Goal: Task Accomplishment & Management: Complete application form

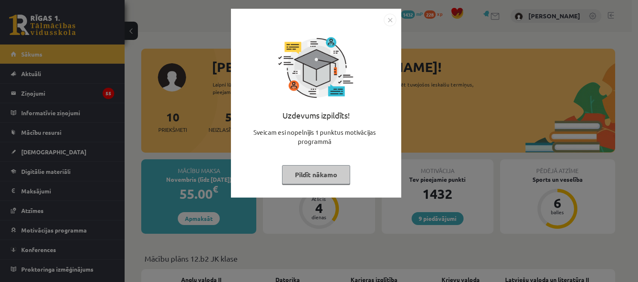
click at [387, 22] on img "Close" at bounding box center [390, 20] width 12 height 12
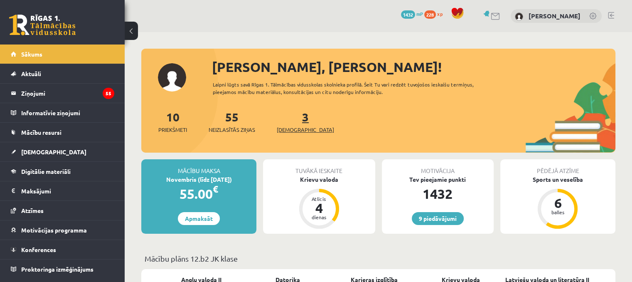
click at [291, 117] on link "3 Ieskaites" at bounding box center [305, 121] width 57 height 25
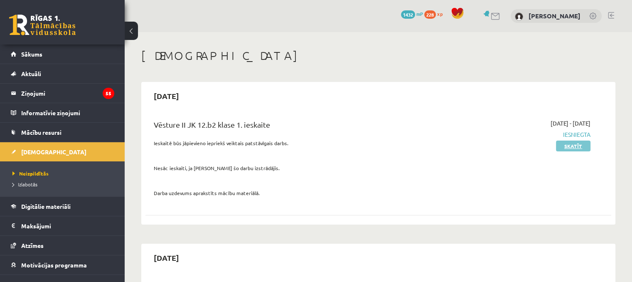
click at [572, 148] on link "Skatīt" at bounding box center [573, 145] width 34 height 11
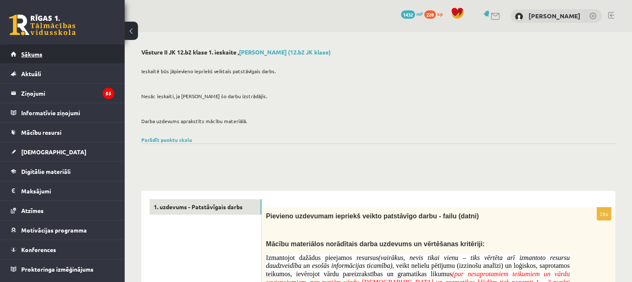
click at [69, 55] on link "Sākums" at bounding box center [62, 53] width 103 height 19
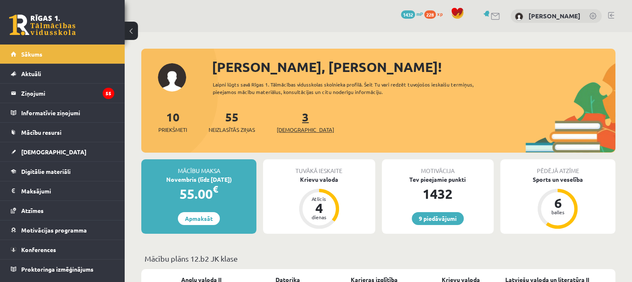
click at [294, 122] on link "3 Ieskaites" at bounding box center [305, 121] width 57 height 25
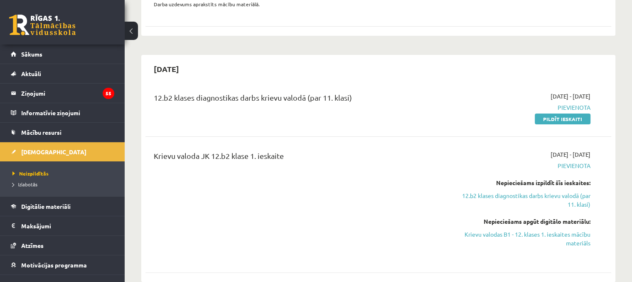
scroll to position [212, 0]
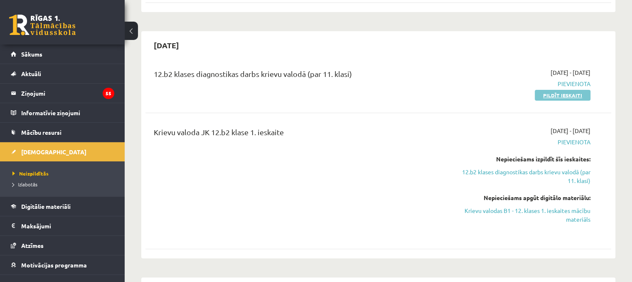
click at [568, 94] on link "Pildīt ieskaiti" at bounding box center [563, 95] width 56 height 11
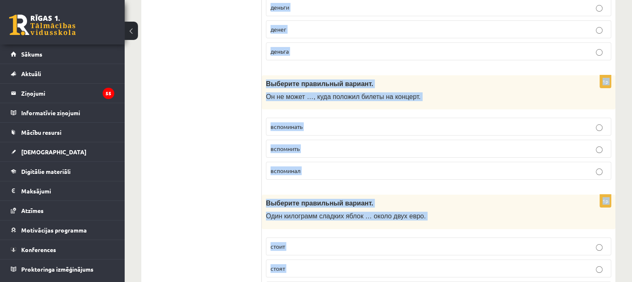
scroll to position [3283, 0]
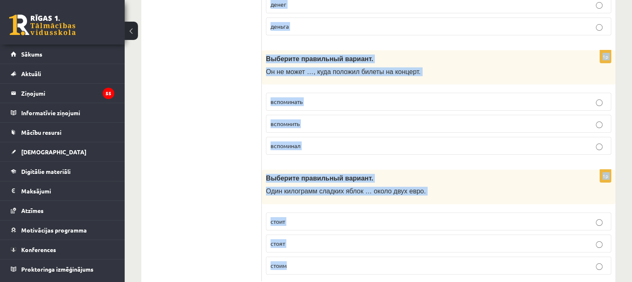
drag, startPoint x: 264, startPoint y: 113, endPoint x: 394, endPoint y: 252, distance: 189.5
copy form "Выберите правильный вариант. В соревнованиях участвовали юные спортсмены, … был…"
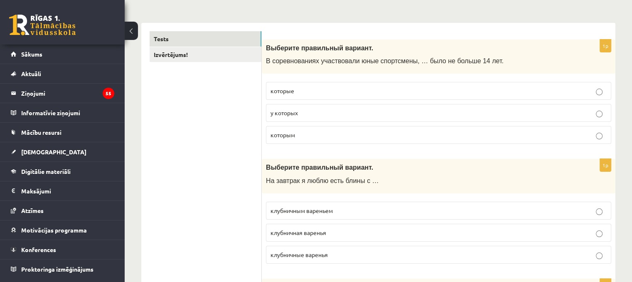
scroll to position [117, 0]
click at [297, 96] on label "которые" at bounding box center [438, 92] width 345 height 18
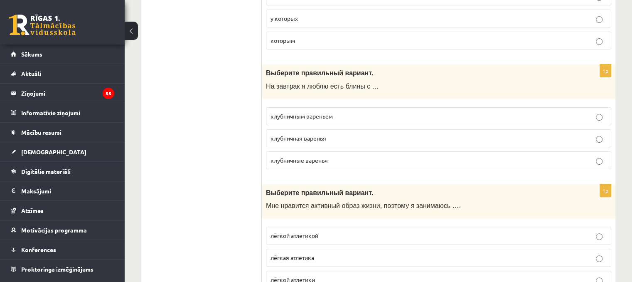
scroll to position [213, 0]
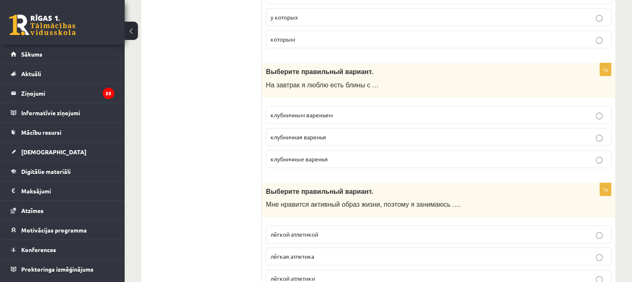
click at [327, 116] on span "клубничным вареньем" at bounding box center [301, 114] width 62 height 7
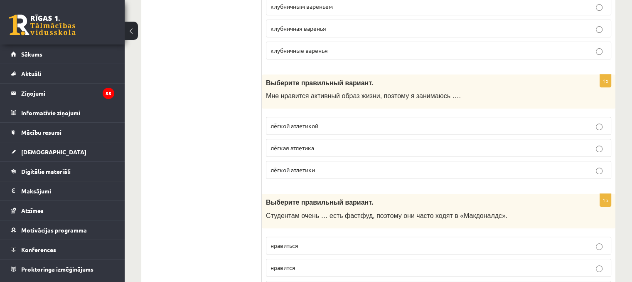
scroll to position [330, 0]
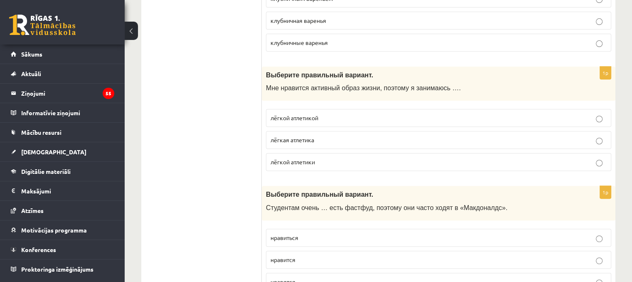
click at [318, 115] on span "лёгкой атлетикой" at bounding box center [294, 117] width 48 height 7
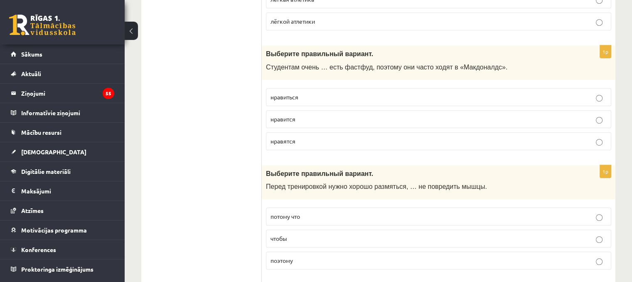
scroll to position [471, 0]
click at [281, 123] on label "нравится" at bounding box center [438, 118] width 345 height 18
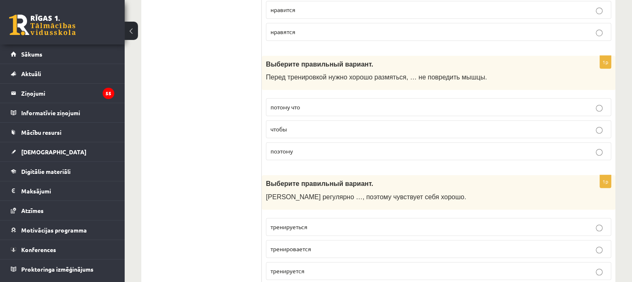
scroll to position [582, 0]
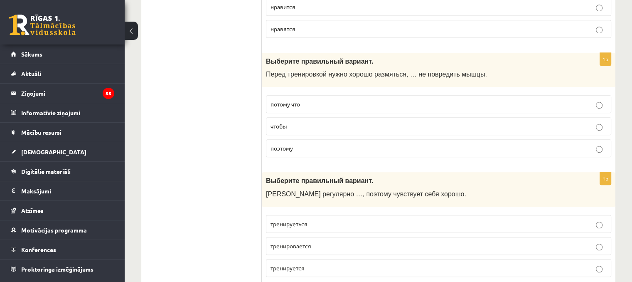
click at [285, 124] on span "чтобы" at bounding box center [278, 125] width 17 height 7
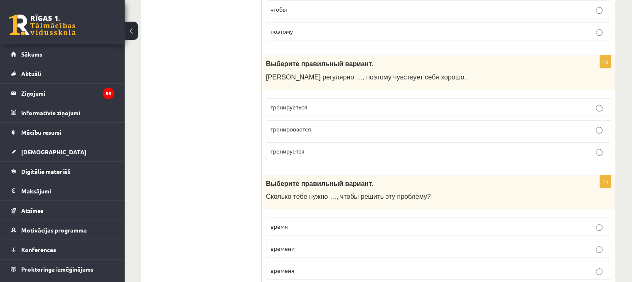
scroll to position [710, 0]
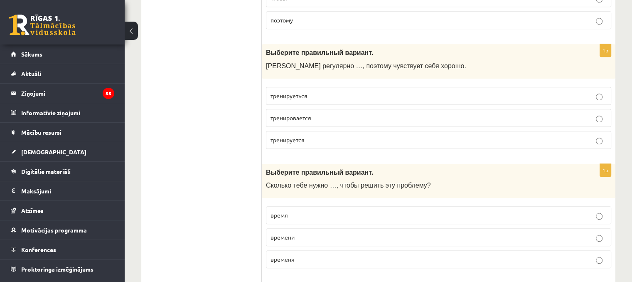
click at [312, 135] on p "тренируется" at bounding box center [438, 139] width 336 height 9
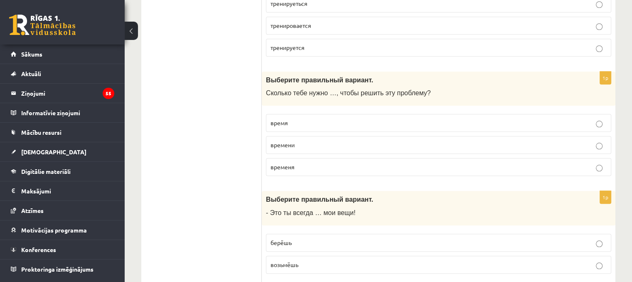
scroll to position [803, 0]
click at [299, 140] on p "времени" at bounding box center [438, 144] width 336 height 9
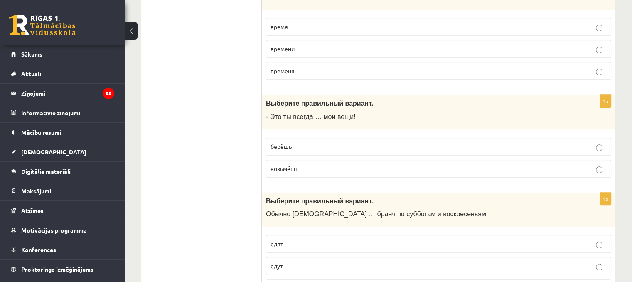
scroll to position [899, 0]
click at [289, 142] on span "берёшь" at bounding box center [280, 145] width 21 height 7
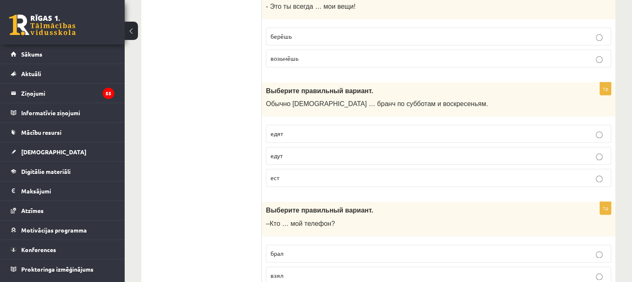
scroll to position [1009, 0]
click at [288, 132] on p "едят" at bounding box center [438, 132] width 336 height 9
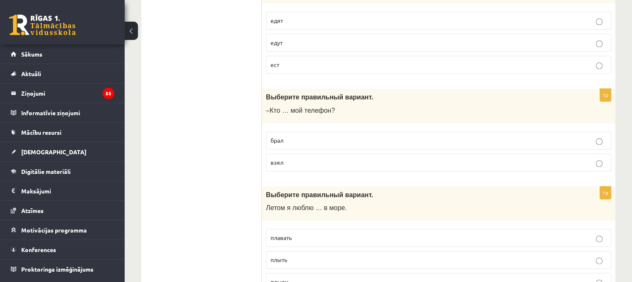
scroll to position [1122, 0]
click at [280, 157] on span "взял" at bounding box center [276, 160] width 13 height 7
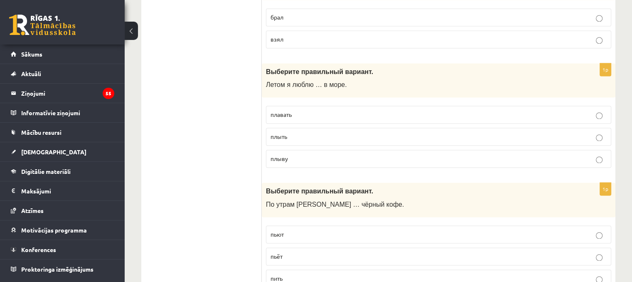
scroll to position [1245, 0]
click at [291, 110] on span "плавать" at bounding box center [280, 113] width 21 height 7
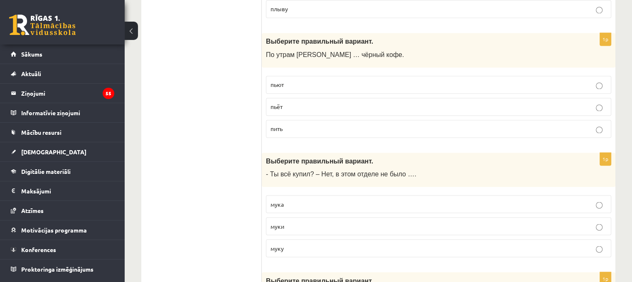
scroll to position [1395, 0]
click at [282, 103] on p "пьёт" at bounding box center [438, 105] width 336 height 9
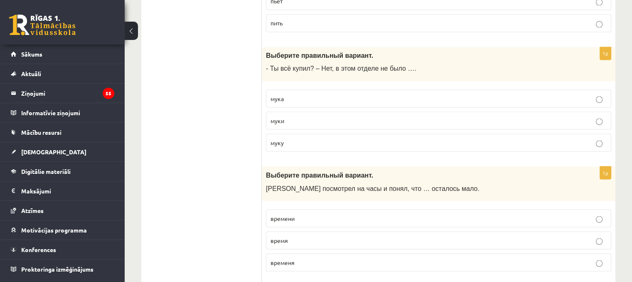
scroll to position [1500, 0]
click at [285, 117] on p "муки" at bounding box center [438, 119] width 336 height 9
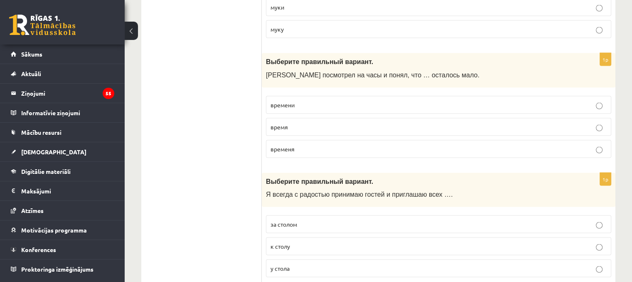
scroll to position [1613, 0]
click at [289, 100] on span "времени" at bounding box center [282, 103] width 24 height 7
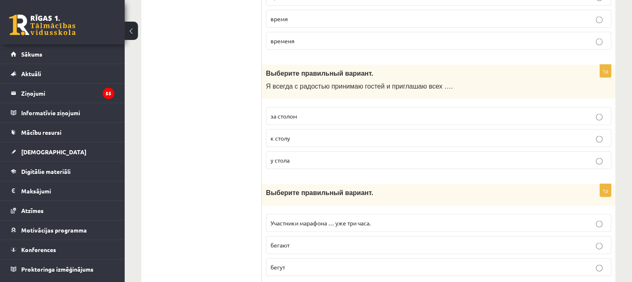
scroll to position [1721, 0]
click at [300, 133] on p "к столу" at bounding box center [438, 137] width 336 height 9
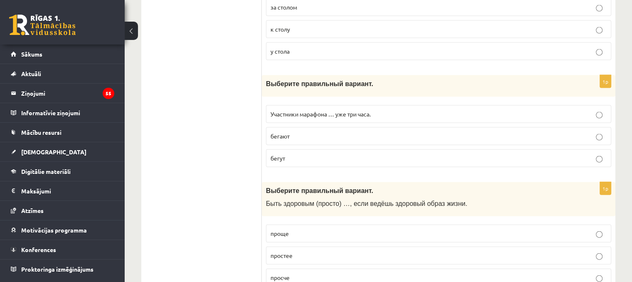
scroll to position [1841, 0]
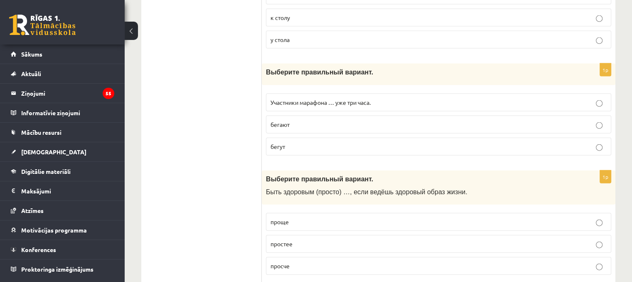
click at [285, 142] on p "бегут" at bounding box center [438, 146] width 336 height 9
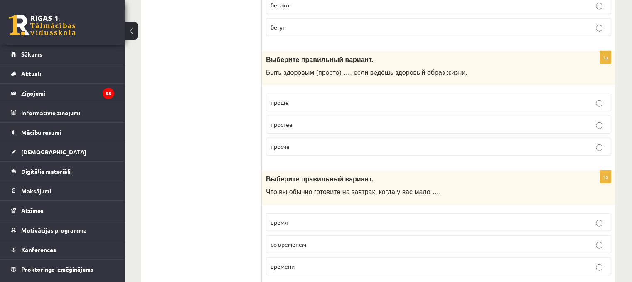
scroll to position [1960, 0]
click at [294, 99] on label "проще" at bounding box center [438, 102] width 345 height 18
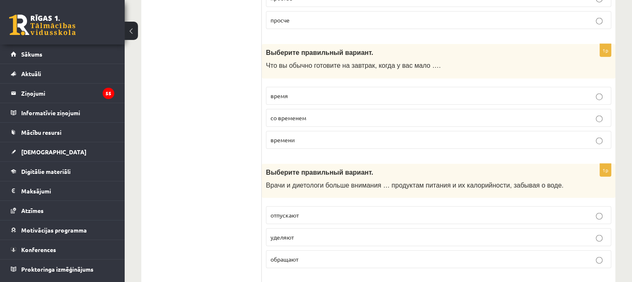
scroll to position [2087, 0]
click at [301, 135] on p "времени" at bounding box center [438, 139] width 336 height 9
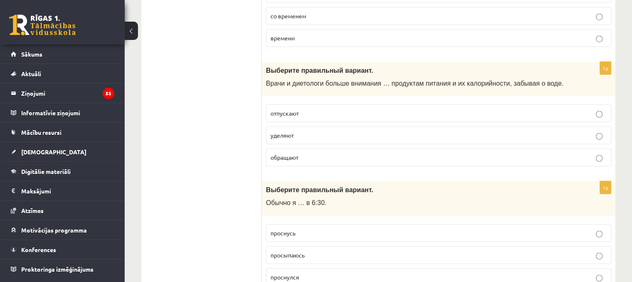
scroll to position [2188, 0]
click at [302, 131] on p "уделяют" at bounding box center [438, 135] width 336 height 9
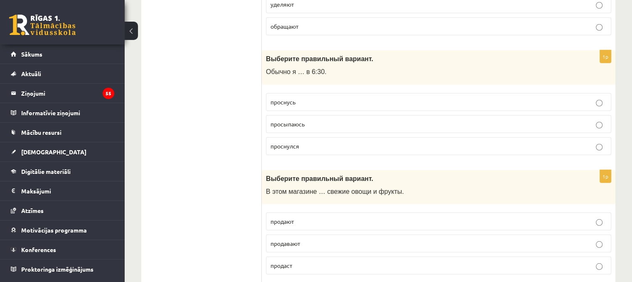
scroll to position [2319, 0]
click at [314, 119] on p "просыпаюсь" at bounding box center [438, 123] width 336 height 9
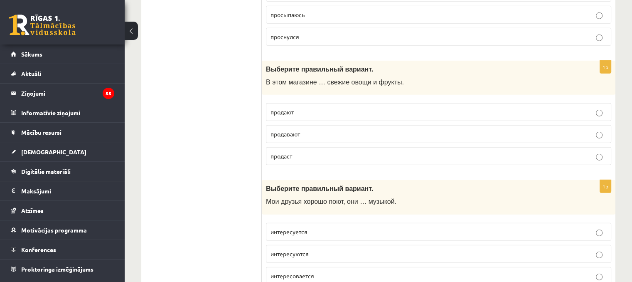
scroll to position [2435, 0]
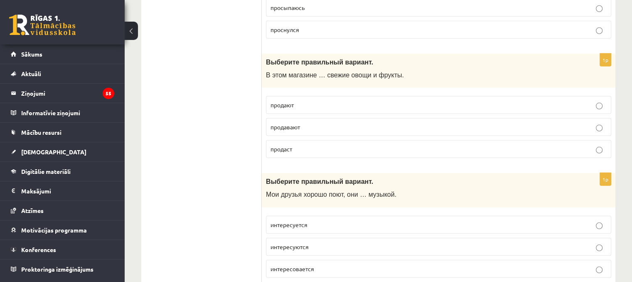
click at [302, 123] on p "продавают" at bounding box center [438, 127] width 336 height 9
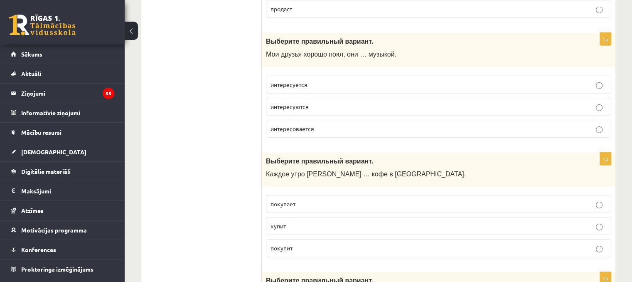
scroll to position [2576, 0]
click at [302, 124] on span "интересовается" at bounding box center [292, 127] width 44 height 7
click at [297, 102] on span "интересуются" at bounding box center [289, 105] width 38 height 7
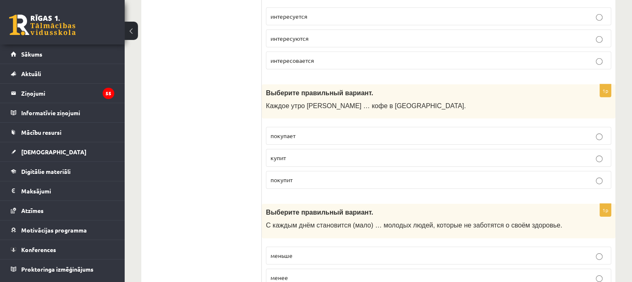
scroll to position [2644, 0]
click at [294, 131] on span "покупает" at bounding box center [282, 134] width 25 height 7
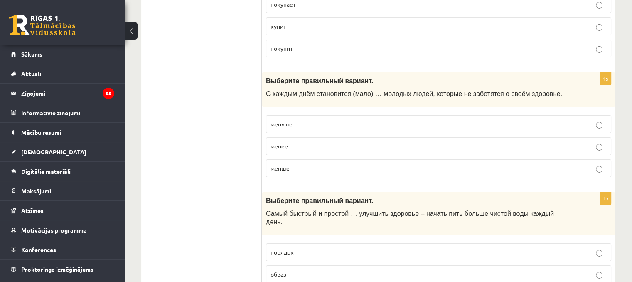
scroll to position [2781, 0]
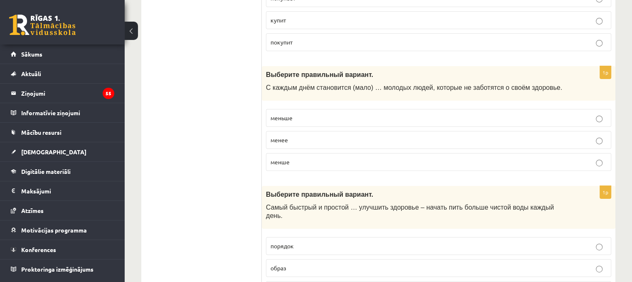
click at [292, 114] on span "меньше" at bounding box center [281, 117] width 22 height 7
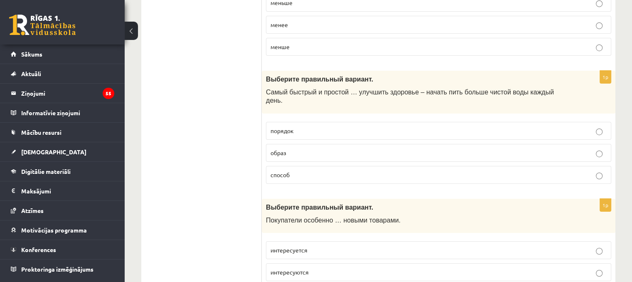
scroll to position [2897, 0]
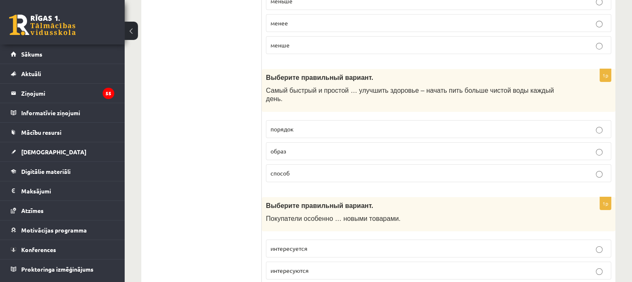
click at [294, 169] on p "способ" at bounding box center [438, 173] width 336 height 9
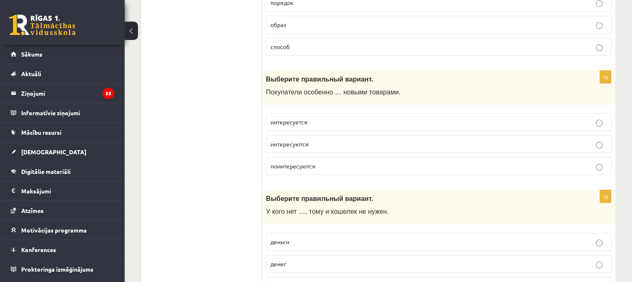
scroll to position [3024, 0]
click at [305, 140] on p "интересуются" at bounding box center [438, 144] width 336 height 9
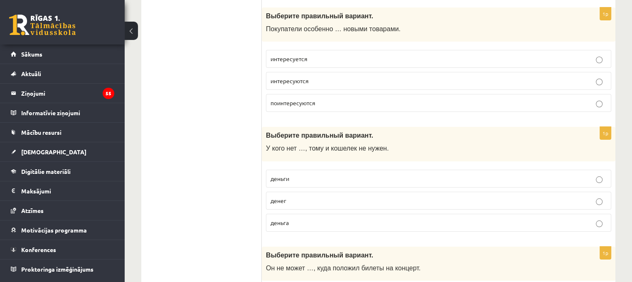
scroll to position [3088, 0]
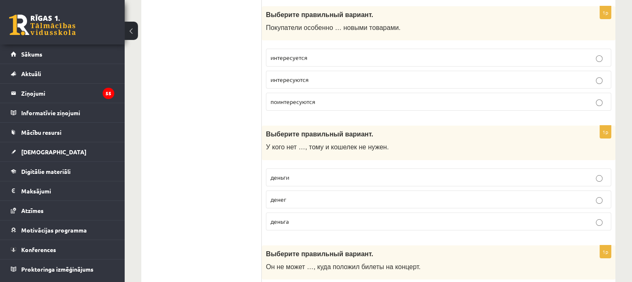
click at [290, 195] on p "денег" at bounding box center [438, 199] width 336 height 9
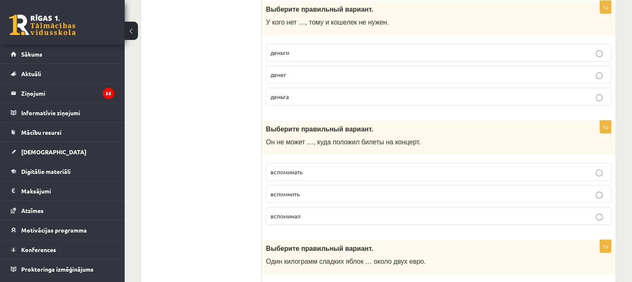
scroll to position [3213, 0]
click at [292, 189] on span "вспомнить" at bounding box center [284, 192] width 29 height 7
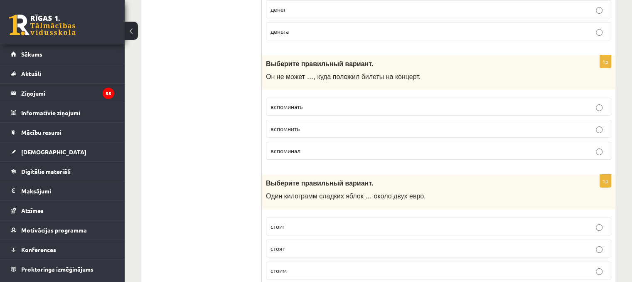
scroll to position [3283, 0]
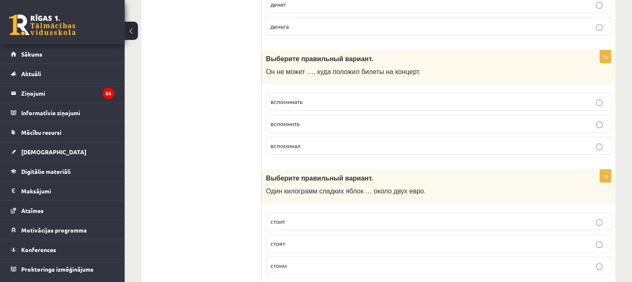
click at [290, 217] on p "стоит" at bounding box center [438, 221] width 336 height 9
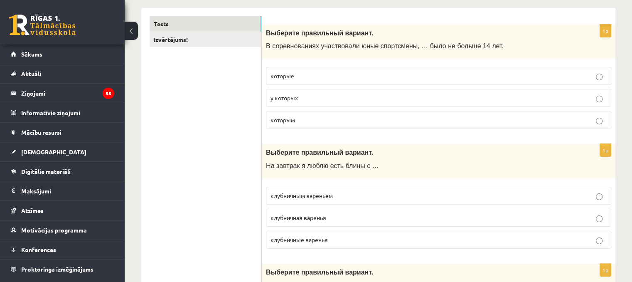
scroll to position [0, 0]
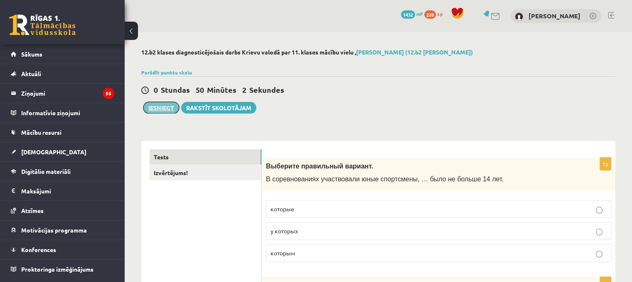
click at [168, 108] on button "Iesniegt" at bounding box center [161, 108] width 36 height 12
click at [183, 174] on link "Izvērtējums!" at bounding box center [206, 172] width 112 height 15
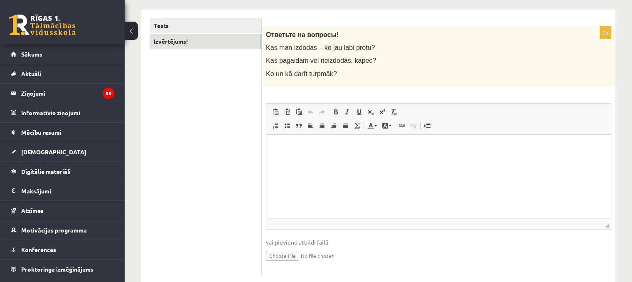
scroll to position [133, 0]
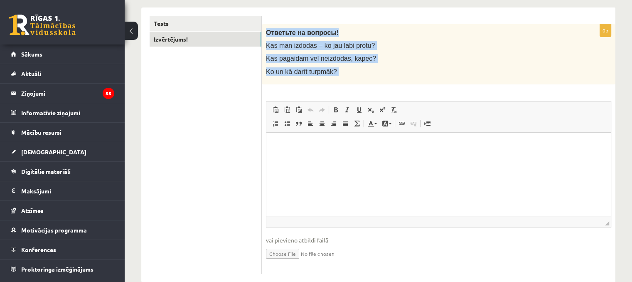
drag, startPoint x: 265, startPoint y: 33, endPoint x: 352, endPoint y: 84, distance: 100.7
click at [352, 84] on div "0p Ответьте на вопросы! Kas man izdodas – ko jau labi protu? Kas pagaidām vēl n…" at bounding box center [438, 149] width 353 height 250
copy div "Ответьте на вопросы! Kas man izdodas – ko jau labi protu? Kas pagaidām vēl neiz…"
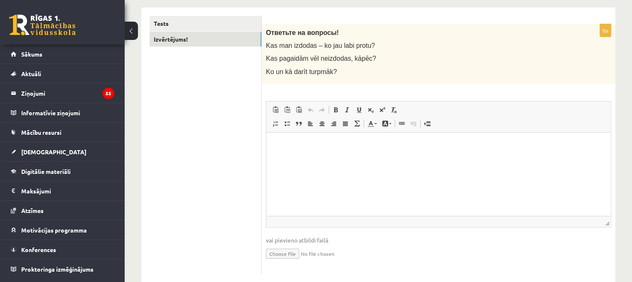
click at [177, 138] on ul "Tests Izvērtējums!" at bounding box center [206, 145] width 112 height 258
click at [345, 157] on html at bounding box center [438, 144] width 344 height 25
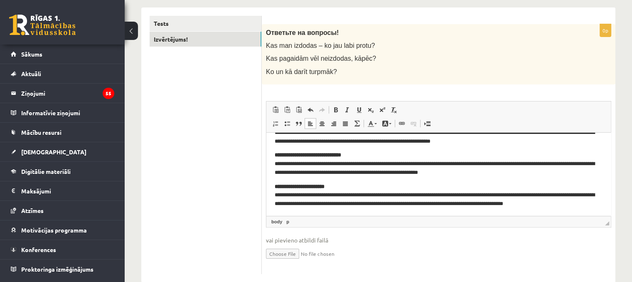
scroll to position [31, 0]
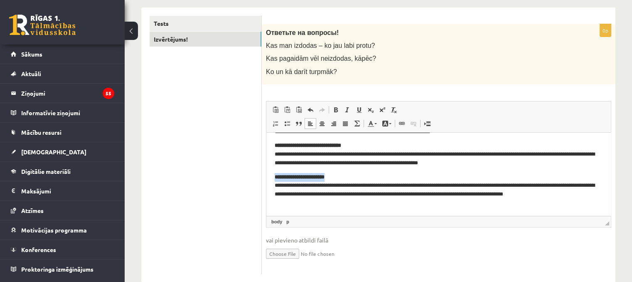
drag, startPoint x: 349, startPoint y: 177, endPoint x: 258, endPoint y: 177, distance: 91.4
click at [266, 177] on html "**********" at bounding box center [438, 158] width 344 height 114
click at [336, 112] on span at bounding box center [335, 109] width 7 height 7
click at [336, 109] on span at bounding box center [335, 109] width 7 height 7
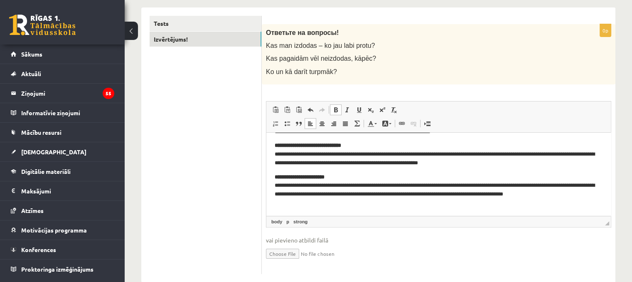
click at [336, 109] on span at bounding box center [335, 109] width 7 height 7
click at [370, 172] on p "**********" at bounding box center [435, 189] width 321 height 34
click at [321, 178] on strong "**********" at bounding box center [300, 176] width 50 height 5
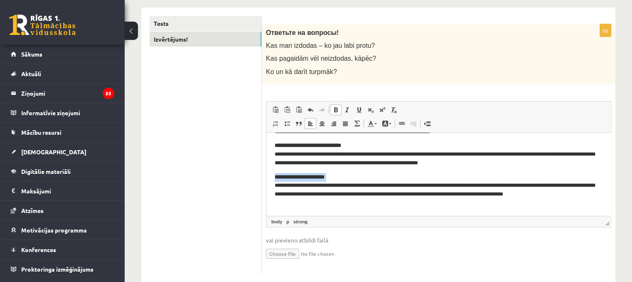
click at [335, 108] on span at bounding box center [335, 109] width 7 height 7
click at [339, 112] on link "Bold Keyboard shortcut Ctrl+B" at bounding box center [336, 109] width 12 height 11
click at [334, 108] on span at bounding box center [335, 109] width 7 height 7
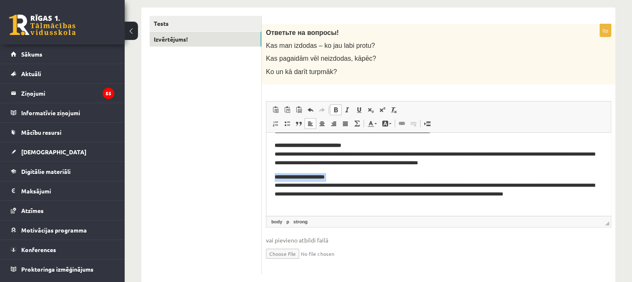
click at [334, 108] on span at bounding box center [335, 109] width 7 height 7
click at [295, 159] on p "**********" at bounding box center [435, 154] width 321 height 26
drag, startPoint x: 346, startPoint y: 174, endPoint x: 272, endPoint y: 169, distance: 73.7
click at [272, 169] on html "**********" at bounding box center [438, 158] width 344 height 114
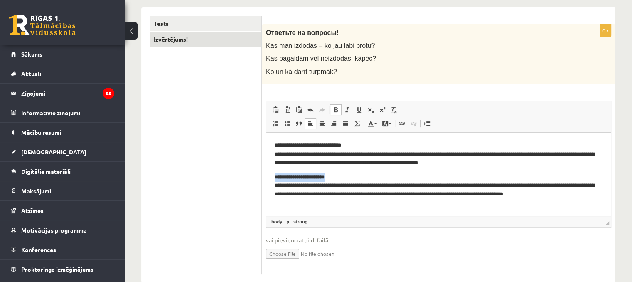
click at [336, 108] on span at bounding box center [335, 109] width 7 height 7
click at [336, 109] on span at bounding box center [335, 109] width 7 height 7
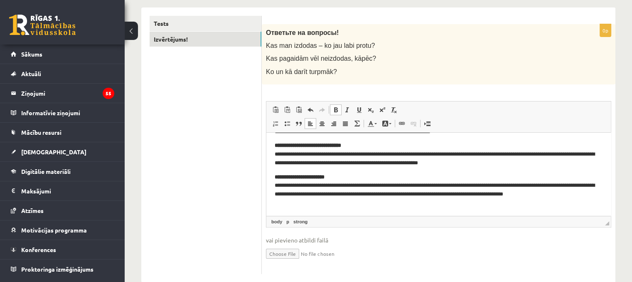
click at [336, 109] on span at bounding box center [335, 109] width 7 height 7
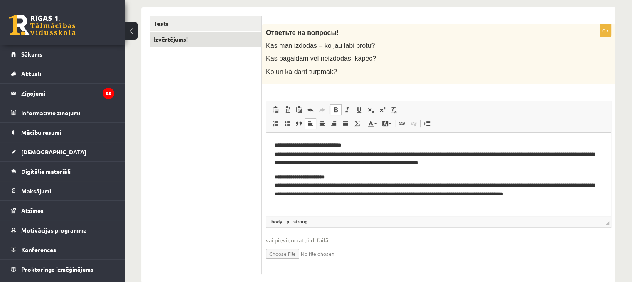
click at [336, 109] on span at bounding box center [335, 109] width 7 height 7
click at [348, 106] on span at bounding box center [347, 109] width 7 height 7
click at [334, 106] on span at bounding box center [335, 109] width 7 height 7
click at [348, 111] on span at bounding box center [347, 109] width 7 height 7
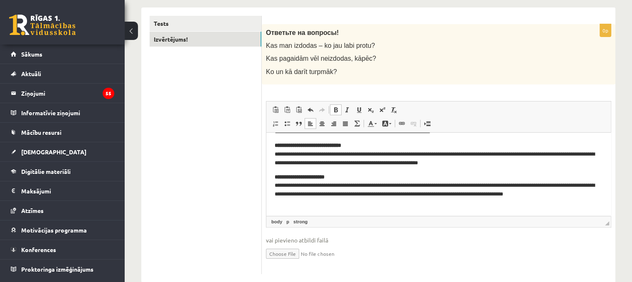
click at [365, 179] on p "**********" at bounding box center [435, 189] width 321 height 34
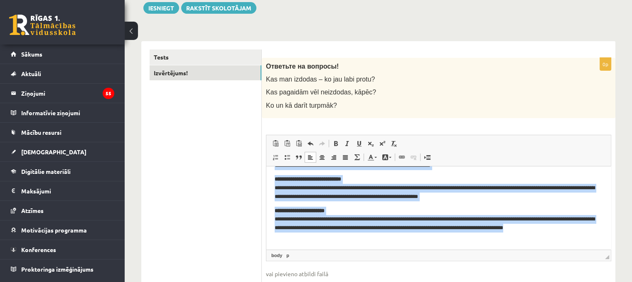
scroll to position [0, 0]
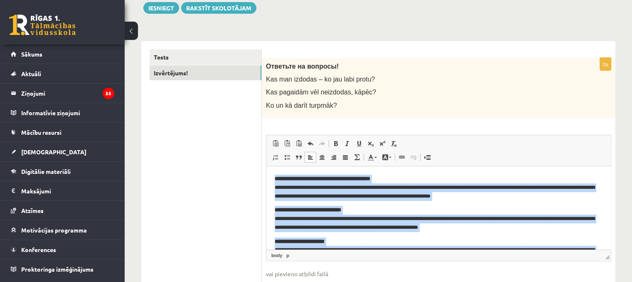
drag, startPoint x: 379, startPoint y: 240, endPoint x: 221, endPoint y: 142, distance: 186.4
click at [266, 166] on html "**********" at bounding box center [438, 223] width 344 height 114
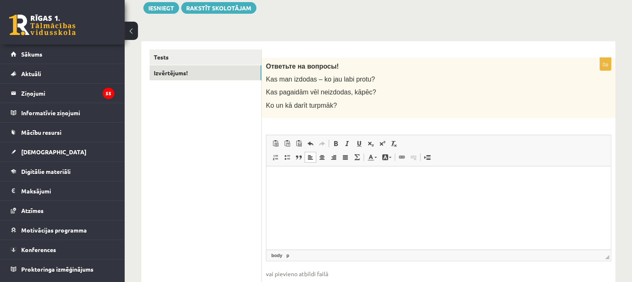
click at [333, 191] on html at bounding box center [438, 178] width 344 height 25
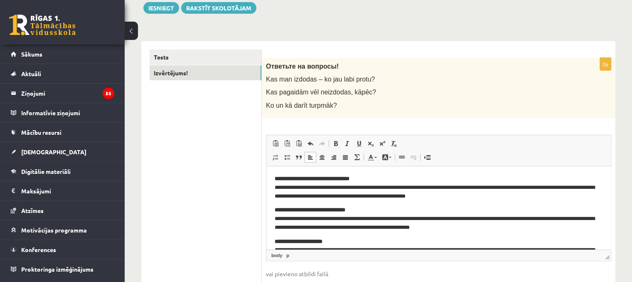
scroll to position [12, 0]
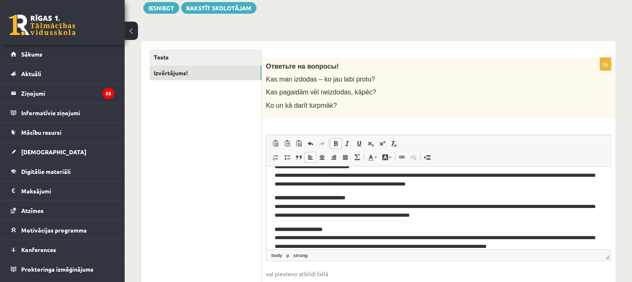
click at [333, 199] on strong "**********" at bounding box center [310, 196] width 71 height 5
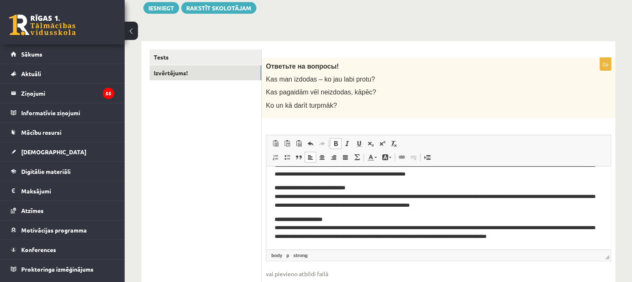
click at [594, 238] on p "**********" at bounding box center [435, 228] width 321 height 26
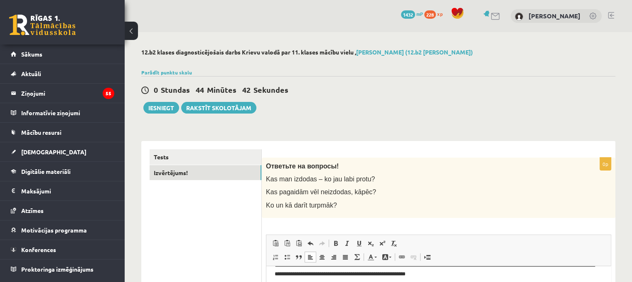
scroll to position [1, 0]
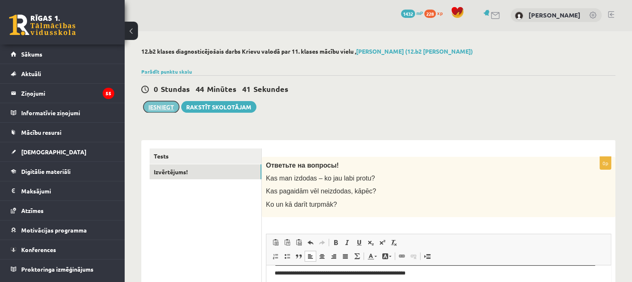
click at [162, 102] on button "Iesniegt" at bounding box center [161, 107] width 36 height 12
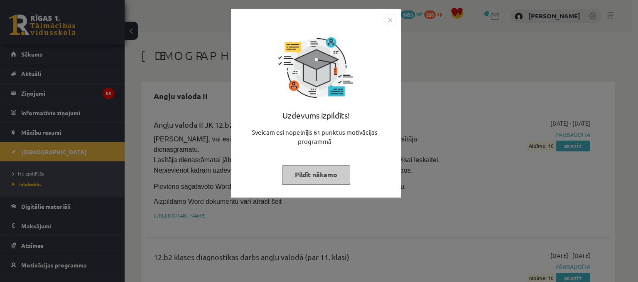
click at [390, 22] on img "Close" at bounding box center [390, 20] width 12 height 12
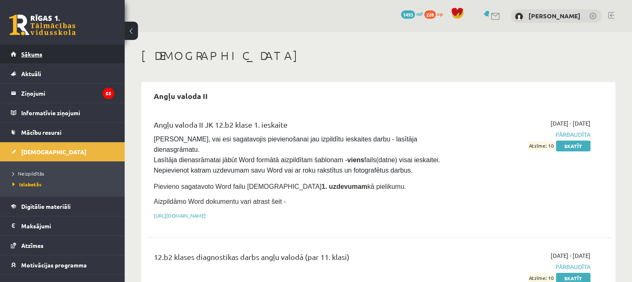
click at [76, 56] on link "Sākums" at bounding box center [62, 53] width 103 height 19
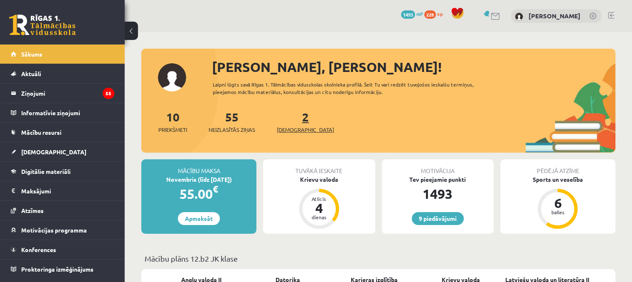
click at [294, 131] on span "[DEMOGRAPHIC_DATA]" at bounding box center [305, 129] width 57 height 8
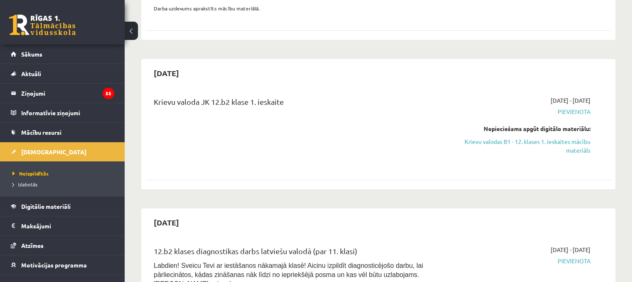
scroll to position [185, 0]
click at [563, 140] on link "Krievu valodas B1 - 12. klases 1. ieskaites mācību materiāls" at bounding box center [521, 144] width 137 height 17
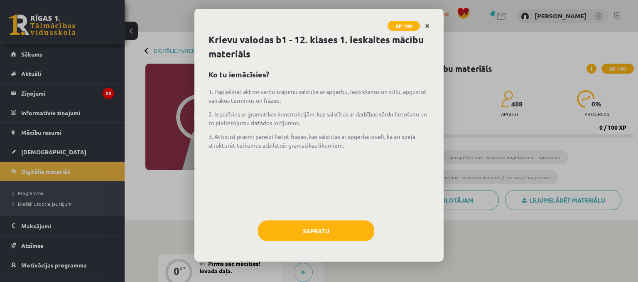
click at [432, 25] on link "Close" at bounding box center [427, 26] width 15 height 16
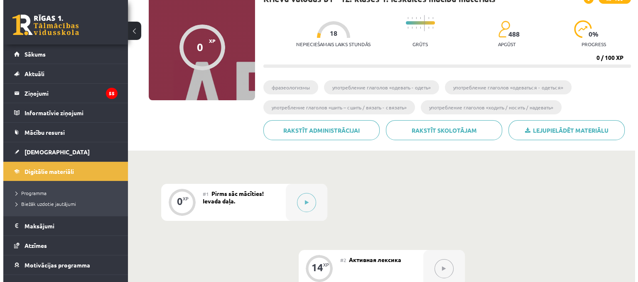
scroll to position [71, 0]
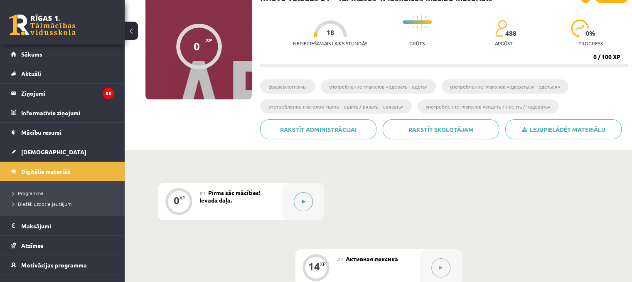
click at [299, 205] on button at bounding box center [303, 201] width 19 height 19
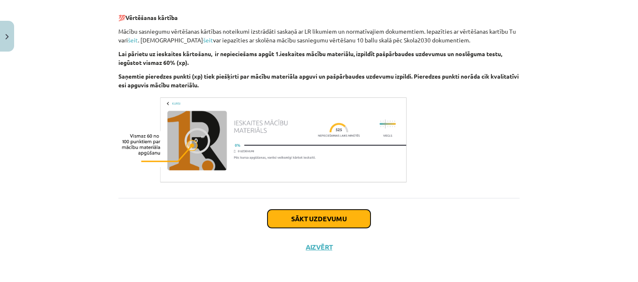
click at [320, 223] on button "Sākt uzdevumu" at bounding box center [318, 218] width 103 height 18
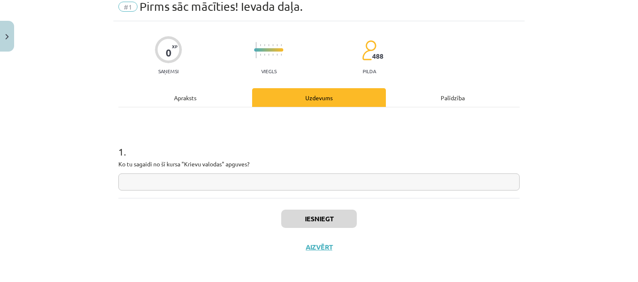
scroll to position [21, 0]
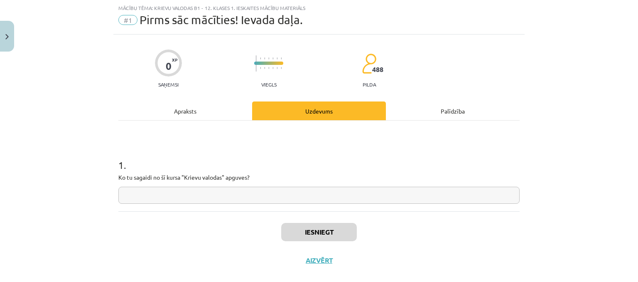
click at [158, 194] on input "text" at bounding box center [318, 194] width 401 height 17
drag, startPoint x: 114, startPoint y: 177, endPoint x: 304, endPoint y: 169, distance: 190.0
click at [304, 169] on div "0 XP Saņemsi Viegls 488 pilda Apraksts Uzdevums Palīdzība 1 . Ko tu sagaidi no …" at bounding box center [318, 154] width 411 height 240
click at [130, 178] on p "Ko tu sagaidi no šī kursa "Krievu valodas" apguves?" at bounding box center [318, 177] width 401 height 9
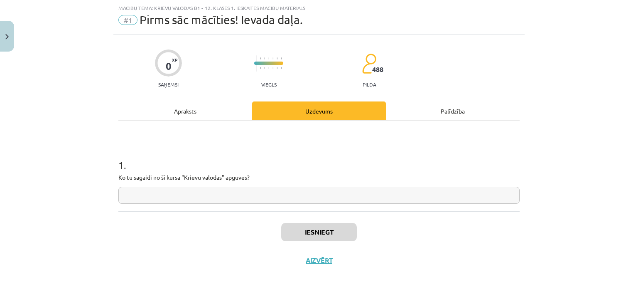
click at [130, 178] on p "Ko tu sagaidi no šī kursa "Krievu valodas" apguves?" at bounding box center [318, 177] width 401 height 9
copy p
click at [190, 189] on input "text" at bounding box center [318, 194] width 401 height 17
paste input "**********"
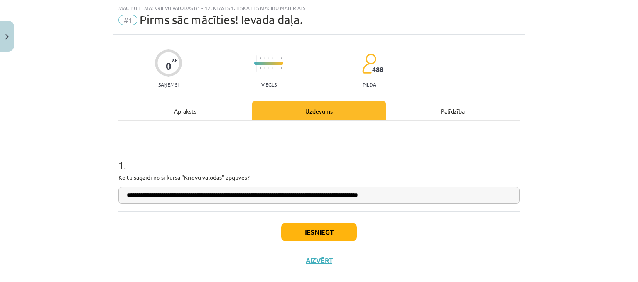
type input "**********"
click at [334, 230] on button "Iesniegt" at bounding box center [319, 232] width 76 height 18
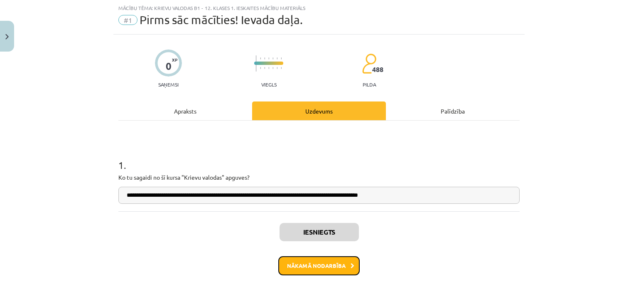
click at [351, 263] on icon at bounding box center [353, 265] width 4 height 5
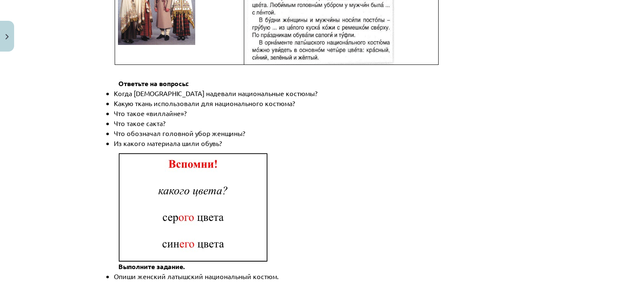
scroll to position [1242, 0]
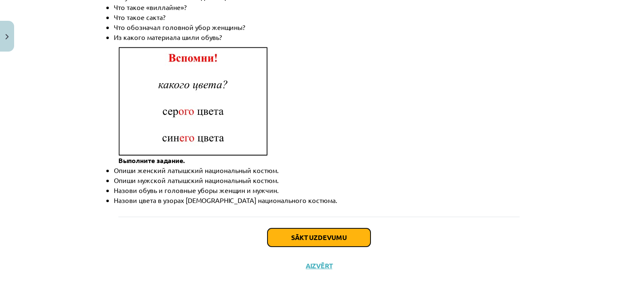
click at [338, 228] on button "Sākt uzdevumu" at bounding box center [318, 237] width 103 height 18
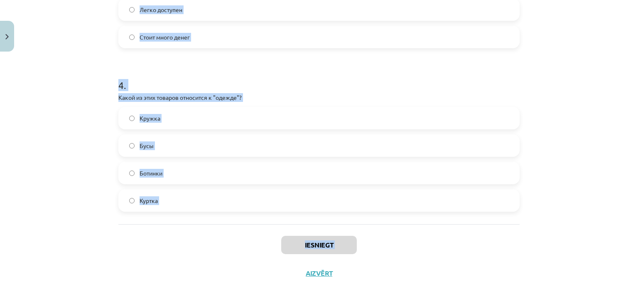
scroll to position [616, 0]
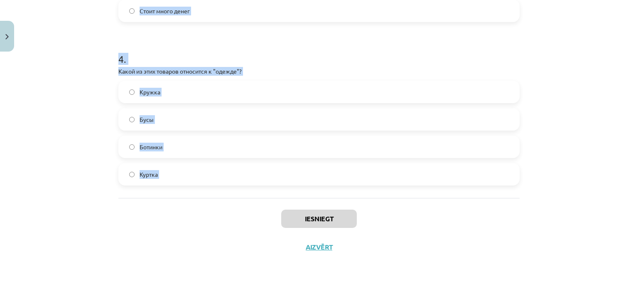
drag, startPoint x: 113, startPoint y: 162, endPoint x: 161, endPoint y: 205, distance: 64.4
copy form "1 . Какое слово лишнее в ряду: платье, брюки, шуба, юбка, туфли? Туфли Шуба Пла…"
click at [66, 129] on div "Mācību tēma: Krievu valodas b1 - 12. klases 1. ieskaites mācību materiāls #2 Ак…" at bounding box center [319, 141] width 638 height 282
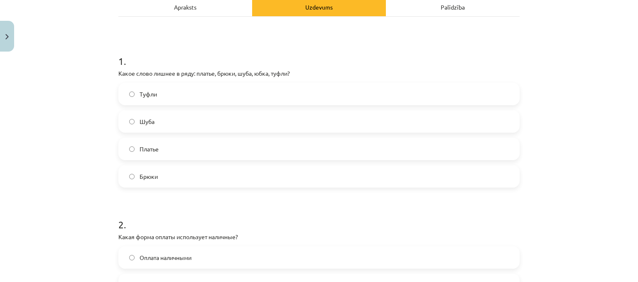
scroll to position [124, 0]
click at [176, 90] on label "Туфли" at bounding box center [319, 94] width 400 height 21
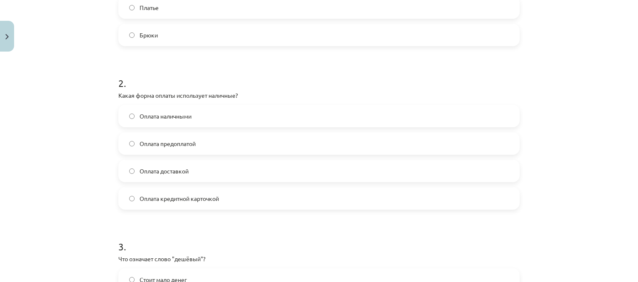
scroll to position [272, 0]
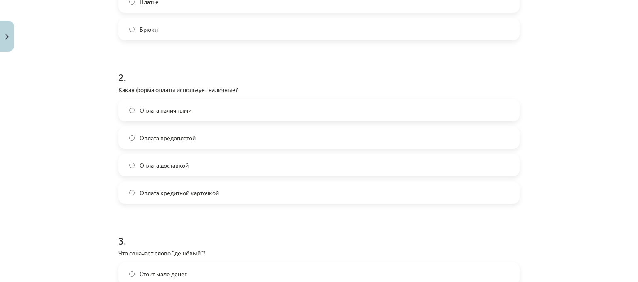
click at [194, 110] on label "Оплата наличными" at bounding box center [319, 110] width 400 height 21
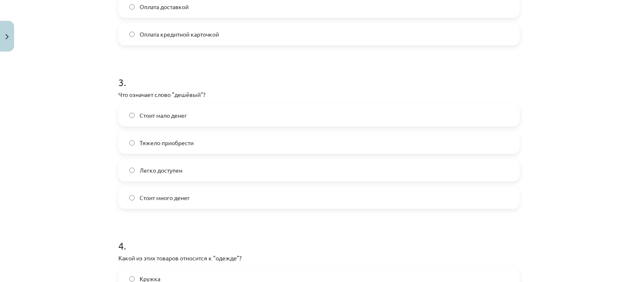
scroll to position [463, 0]
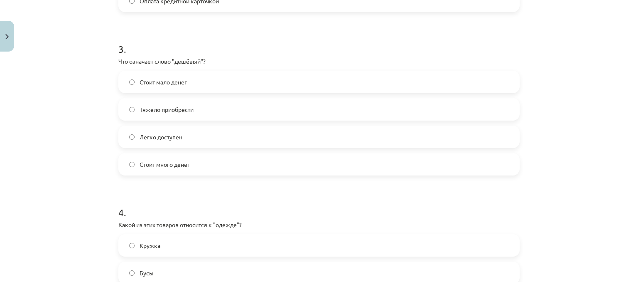
click at [172, 85] on span "Стоит мало денег" at bounding box center [163, 82] width 47 height 9
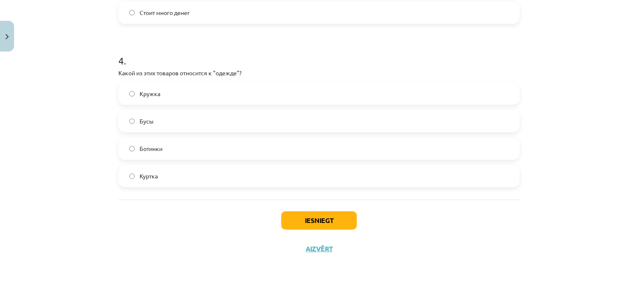
scroll to position [615, 0]
click at [166, 171] on label "Куртка" at bounding box center [319, 175] width 400 height 21
click at [331, 219] on button "Iesniegt" at bounding box center [319, 220] width 76 height 18
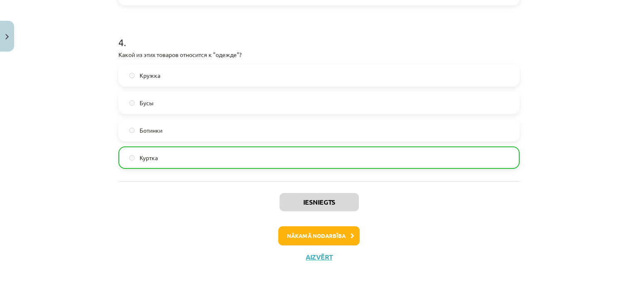
scroll to position [643, 0]
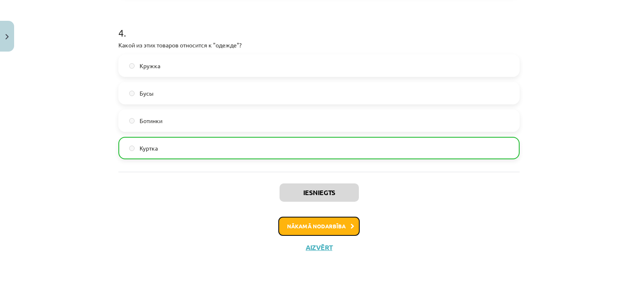
click at [329, 230] on button "Nākamā nodarbība" at bounding box center [318, 225] width 81 height 19
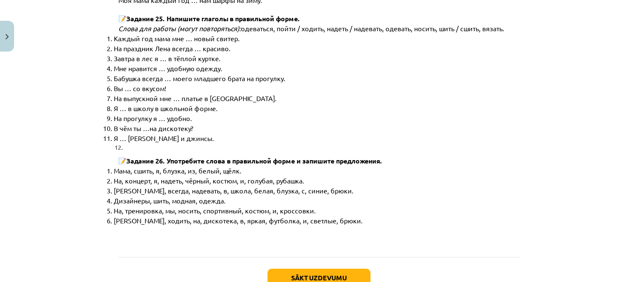
scroll to position [4254, 0]
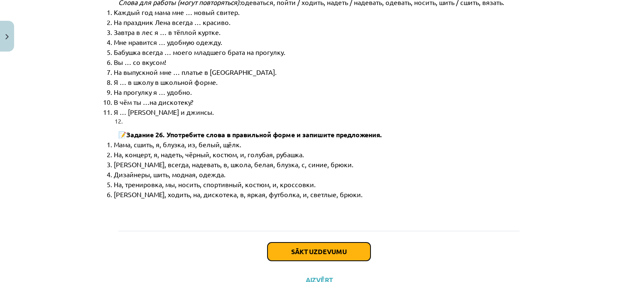
click at [314, 242] on button "Sākt uzdevumu" at bounding box center [318, 251] width 103 height 18
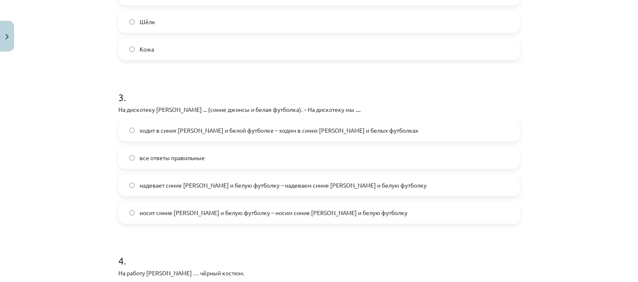
scroll to position [630, 0]
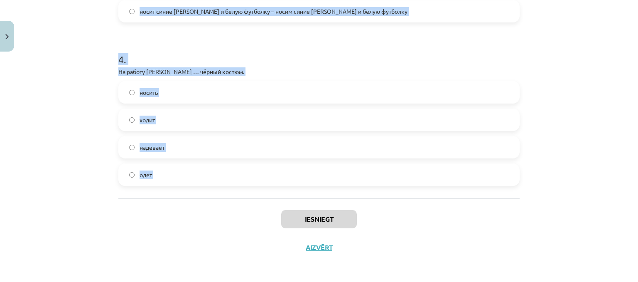
drag, startPoint x: 111, startPoint y: 159, endPoint x: 174, endPoint y: 200, distance: 75.0
copy form "1 . В школу мы ... (школьная форма). – В школу я .... ходим в школьной форме – …"
click at [74, 80] on div "Mācību tēma: Krievu valodas b1 - 12. klases 1. ieskaites mācību materiāls #3 Гр…" at bounding box center [319, 141] width 638 height 282
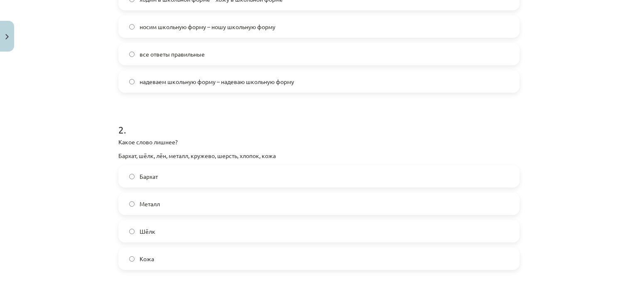
scroll to position [123, 0]
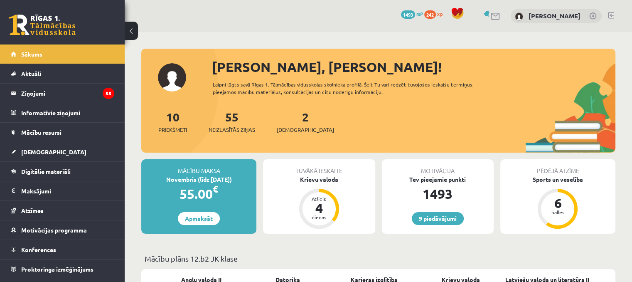
click at [288, 123] on div "2 Ieskaites" at bounding box center [305, 121] width 57 height 26
click at [289, 120] on link "2 Ieskaites" at bounding box center [305, 121] width 57 height 25
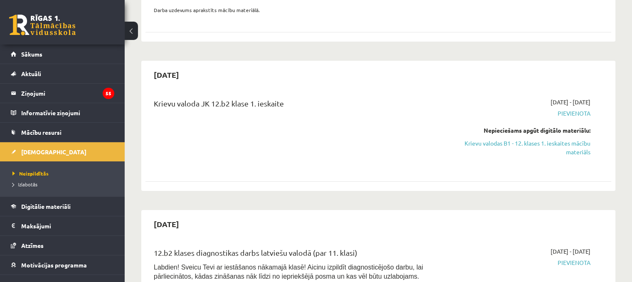
scroll to position [183, 0]
click at [585, 133] on div "Nepieciešams apgūt digitālo materiālu:" at bounding box center [521, 130] width 137 height 9
click at [580, 147] on link "Krievu valodas B1 - 12. klases 1. ieskaites mācību materiāls" at bounding box center [521, 147] width 137 height 17
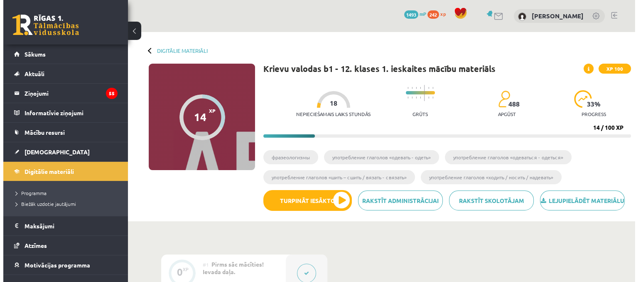
scroll to position [113, 0]
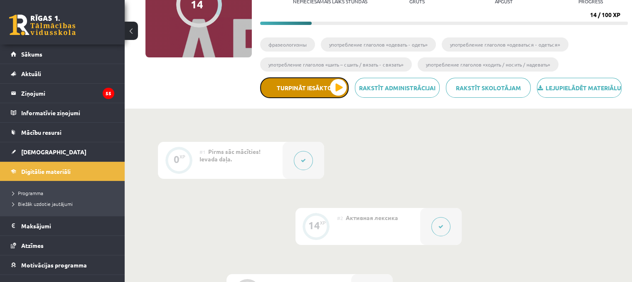
click at [338, 96] on button "Turpināt iesākto" at bounding box center [304, 87] width 88 height 21
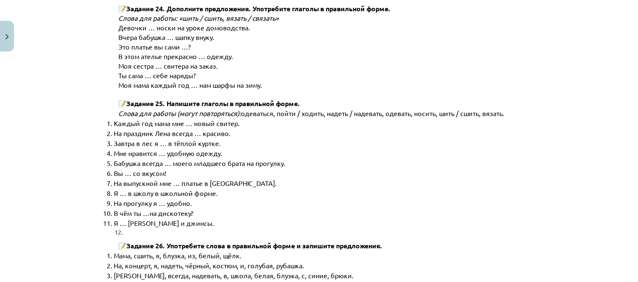
scroll to position [4254, 0]
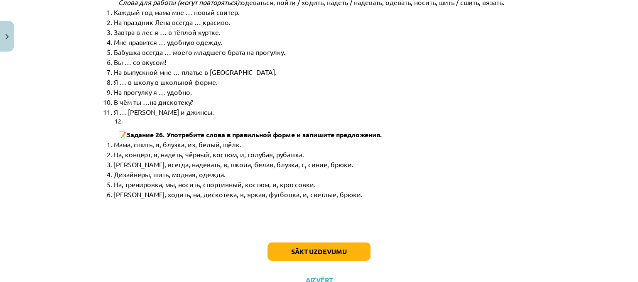
click at [327, 231] on div "Sākt uzdevumu Aizvērt" at bounding box center [318, 260] width 401 height 58
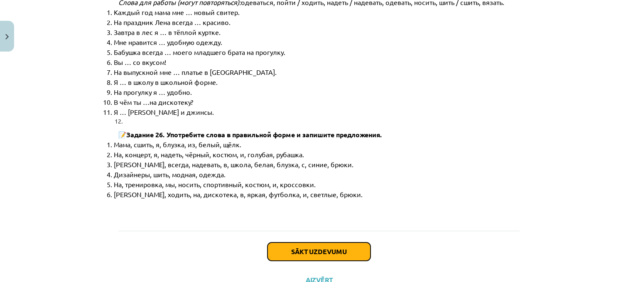
click at [337, 242] on button "Sākt uzdevumu" at bounding box center [318, 251] width 103 height 18
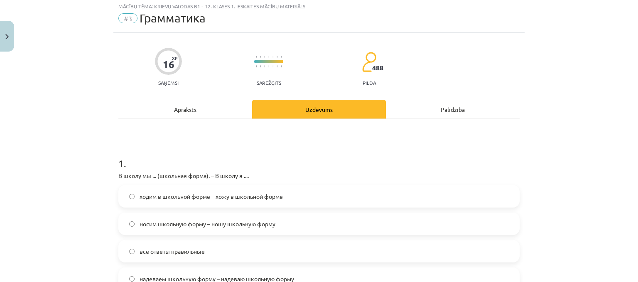
scroll to position [21, 0]
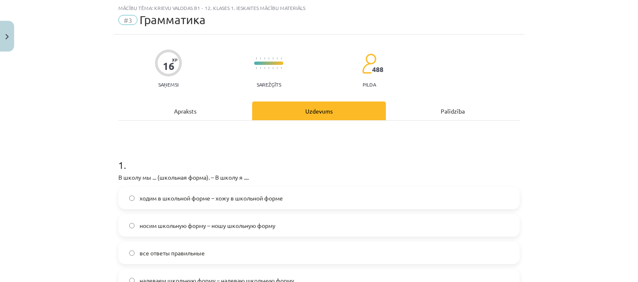
click at [337, 206] on label "ходим в школьной форме – хожу в школьной форме" at bounding box center [319, 197] width 400 height 21
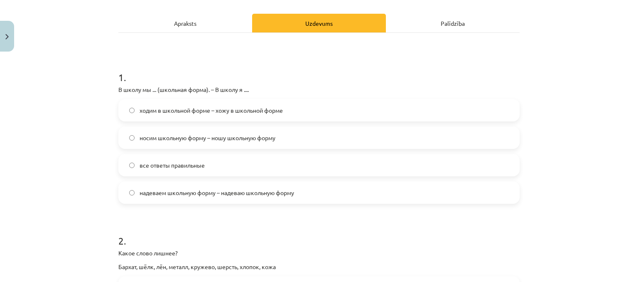
scroll to position [109, 0]
click at [275, 196] on label "надеваем школьную форму – надеваю школьную форму" at bounding box center [319, 192] width 400 height 21
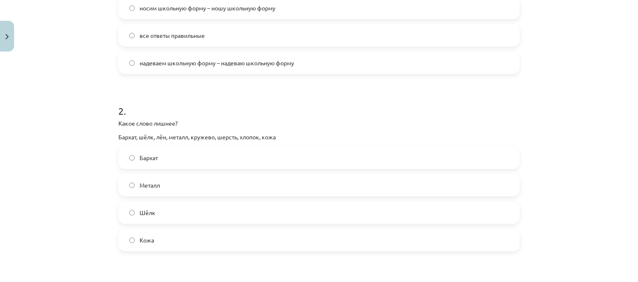
scroll to position [238, 0]
click at [210, 180] on label "Металл" at bounding box center [319, 184] width 400 height 21
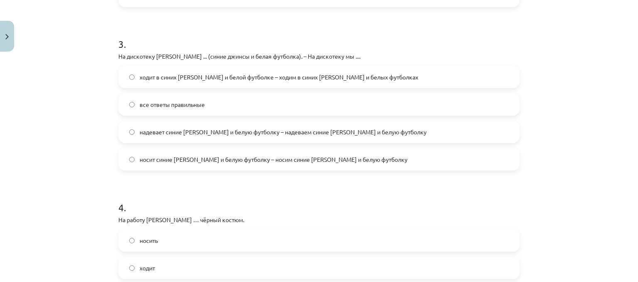
scroll to position [497, 0]
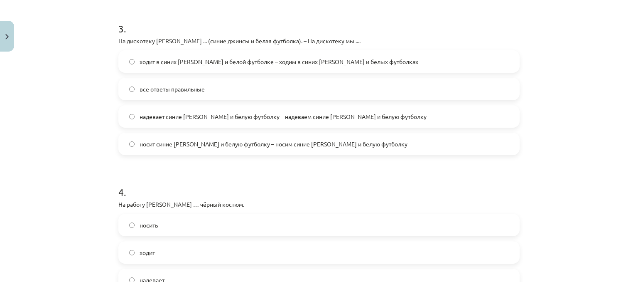
click at [201, 117] on span "надевает синие джинсы и белую футболку – надеваем синие джинсы и белую футболку" at bounding box center [283, 116] width 287 height 9
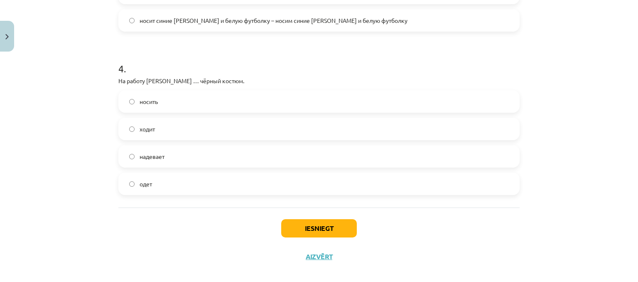
scroll to position [620, 0]
click at [187, 157] on label "надевает" at bounding box center [319, 157] width 400 height 21
click at [331, 231] on button "Iesniegt" at bounding box center [319, 229] width 76 height 18
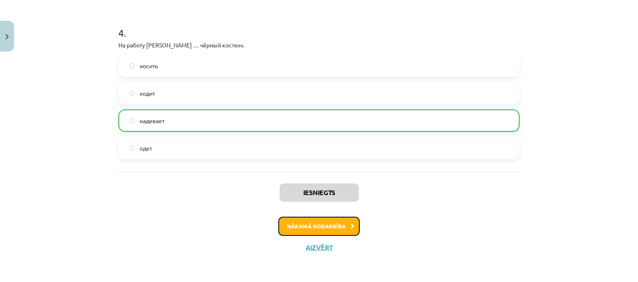
click at [316, 226] on button "Nākamā nodarbība" at bounding box center [318, 225] width 81 height 19
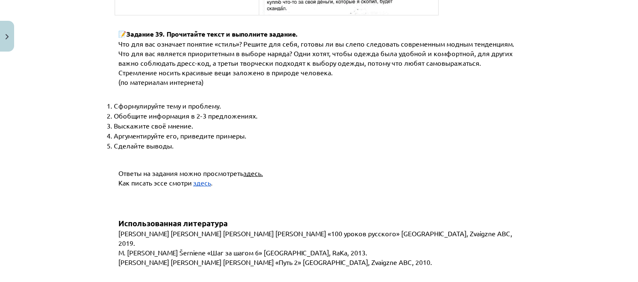
scroll to position [3210, 0]
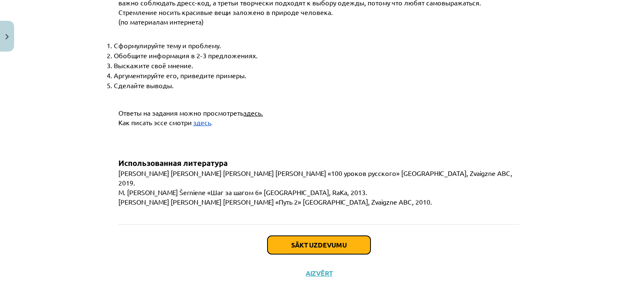
click at [319, 235] on button "Sākt uzdevumu" at bounding box center [318, 244] width 103 height 18
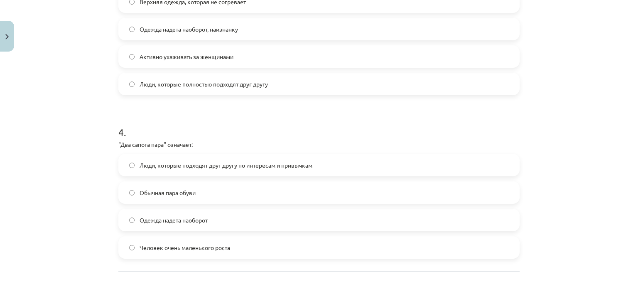
scroll to position [616, 0]
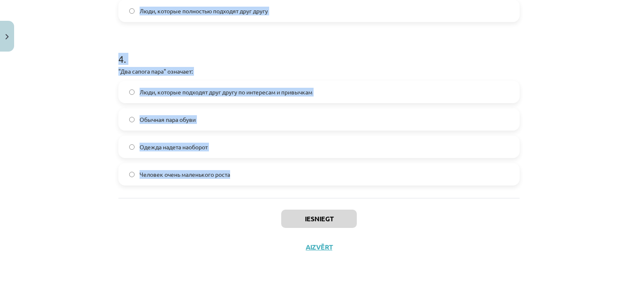
drag, startPoint x: 111, startPoint y: 163, endPoint x: 270, endPoint y: 184, distance: 159.7
copy form "1 . "Сапожник без сапог" означает: Человек, который ничего не добился Быть зави…"
click at [57, 133] on div "Mācību tēma: Krievu valodas b1 - 12. klases 1. ieskaites mācību materiāls #4 Уп…" at bounding box center [319, 141] width 638 height 282
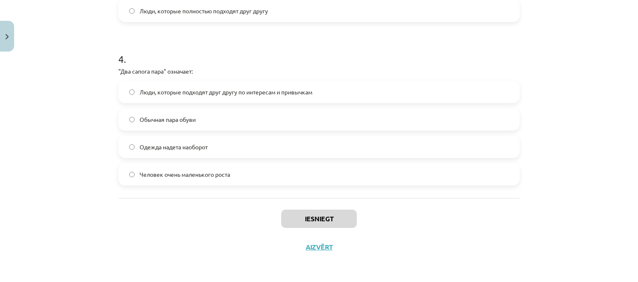
click at [145, 92] on span "Люди, которые подходят друг другу по интересам и привычкам" at bounding box center [226, 92] width 173 height 9
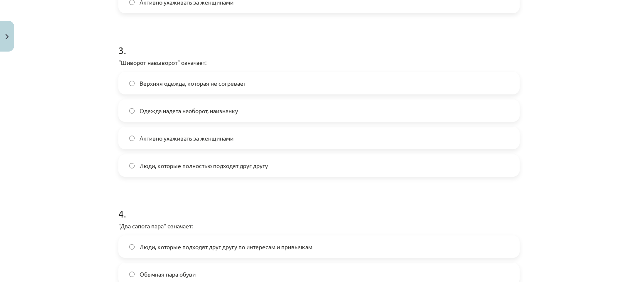
scroll to position [463, 0]
click at [158, 106] on span "Одежда надета наоборот, наизнанку" at bounding box center [189, 109] width 98 height 9
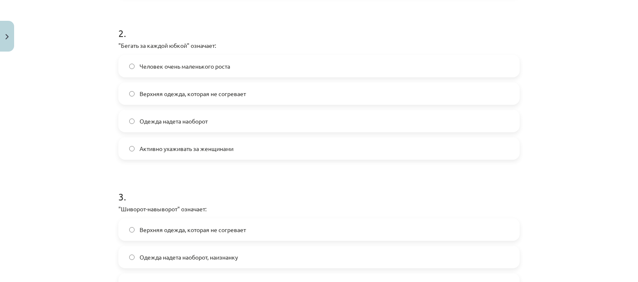
click at [163, 147] on span "Активно ухаживать за женщинами" at bounding box center [187, 148] width 94 height 9
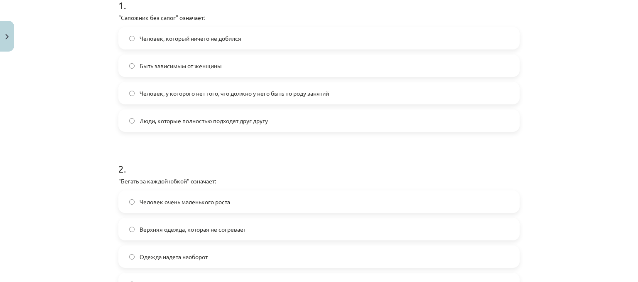
scroll to position [121, 0]
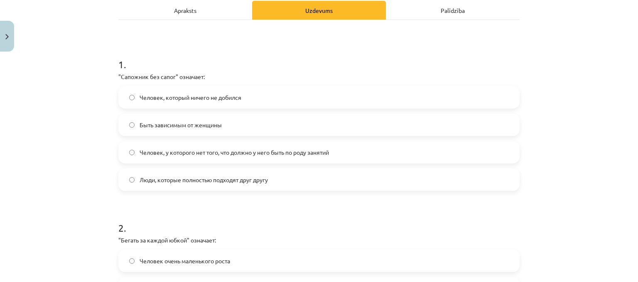
click at [159, 154] on span "Человек, у которого нет того, что должно у него быть по роду занятий" at bounding box center [234, 152] width 189 height 9
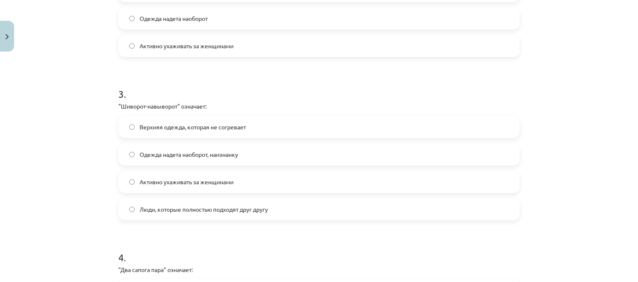
scroll to position [616, 0]
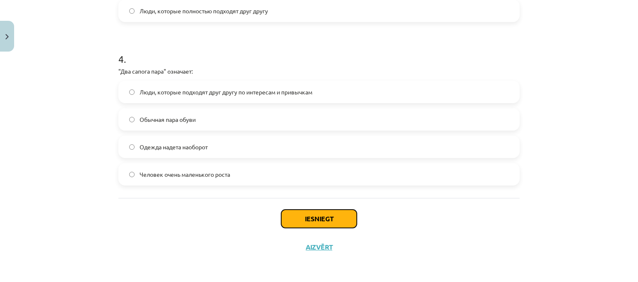
click at [306, 213] on button "Iesniegt" at bounding box center [319, 218] width 76 height 18
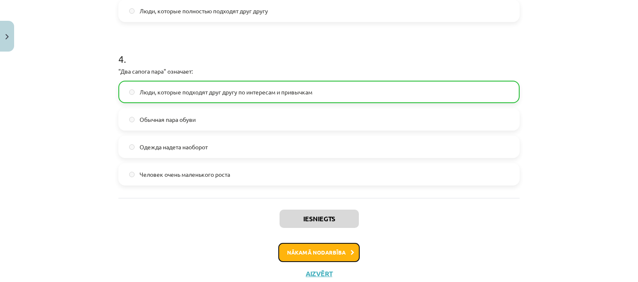
click at [332, 253] on button "Nākamā nodarbība" at bounding box center [318, 252] width 81 height 19
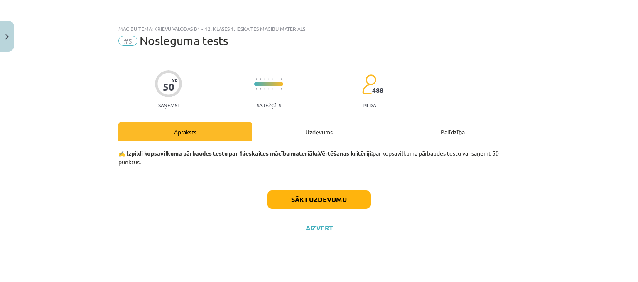
scroll to position [0, 0]
click at [337, 203] on button "Sākt uzdevumu" at bounding box center [318, 199] width 103 height 18
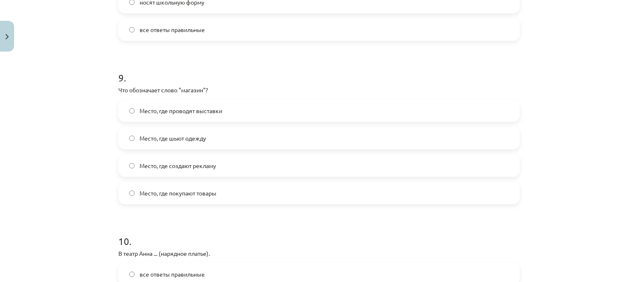
scroll to position [1595, 0]
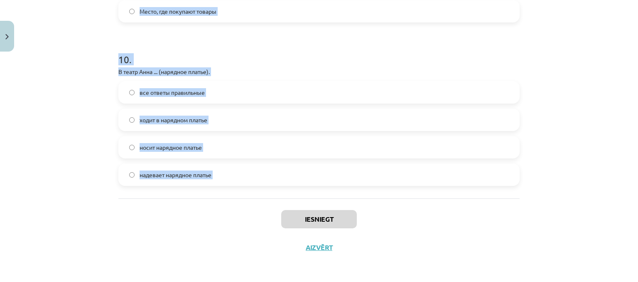
drag, startPoint x: 111, startPoint y: 83, endPoint x: 230, endPoint y: 218, distance: 180.1
copy form "1 . Классические галстуки шьют из… Шёлка Льна Вельвета Синтетики 2 . На праздни…"
click at [193, 219] on div "Iesniegt Aizvērt" at bounding box center [318, 227] width 401 height 58
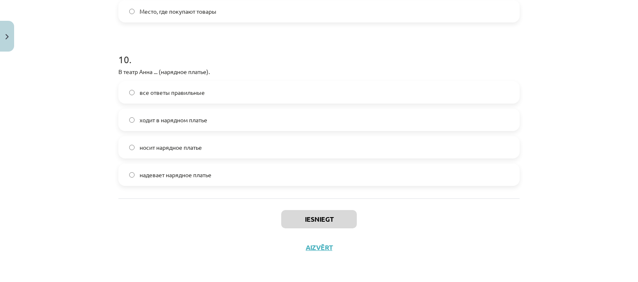
click at [166, 96] on span "все ответы правильные" at bounding box center [172, 92] width 65 height 9
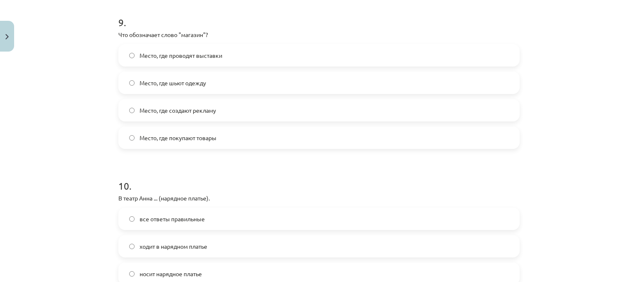
scroll to position [1469, 0]
click at [196, 140] on span "Место, где покупают товары" at bounding box center [178, 138] width 77 height 9
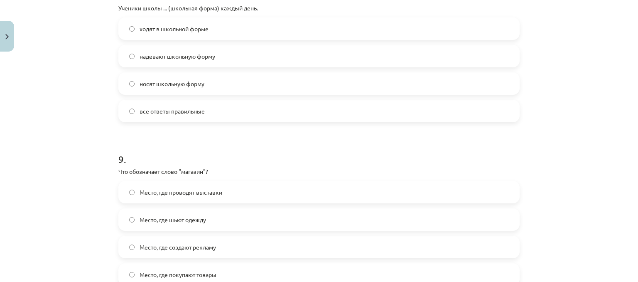
scroll to position [1317, 0]
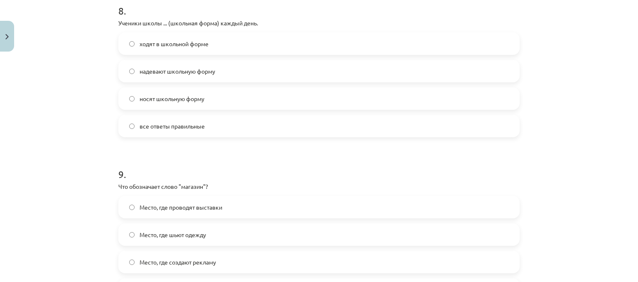
click at [173, 123] on span "все ответы правильные" at bounding box center [172, 126] width 65 height 9
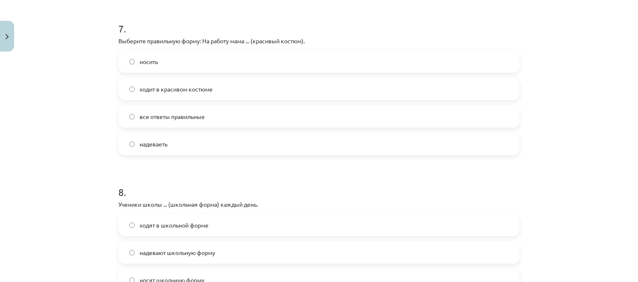
scroll to position [1131, 0]
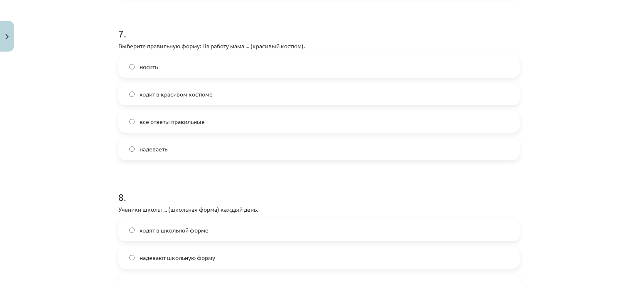
click at [165, 93] on span "ходит в красивом костюме" at bounding box center [176, 94] width 73 height 9
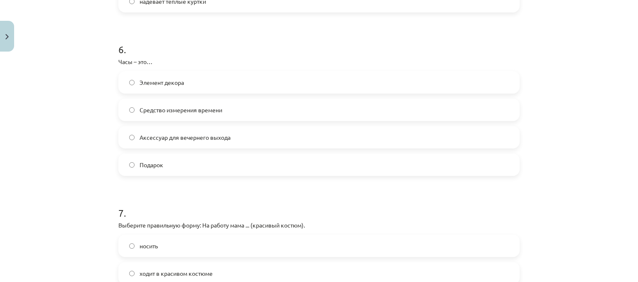
scroll to position [952, 0]
click at [162, 107] on span "Средство измерения времени" at bounding box center [181, 110] width 83 height 9
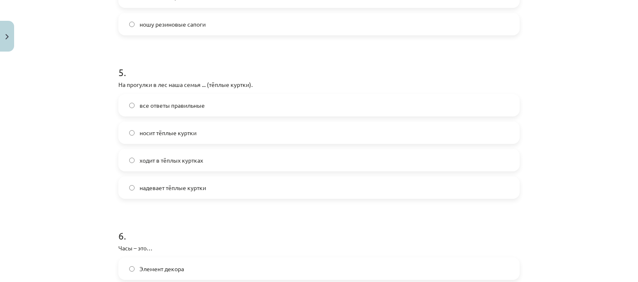
scroll to position [767, 0]
click at [162, 98] on label "все ответы правильные" at bounding box center [319, 104] width 400 height 21
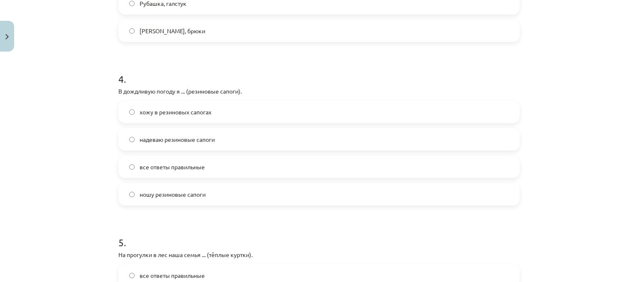
scroll to position [597, 0]
click at [155, 164] on span "все ответы правильные" at bounding box center [172, 166] width 65 height 9
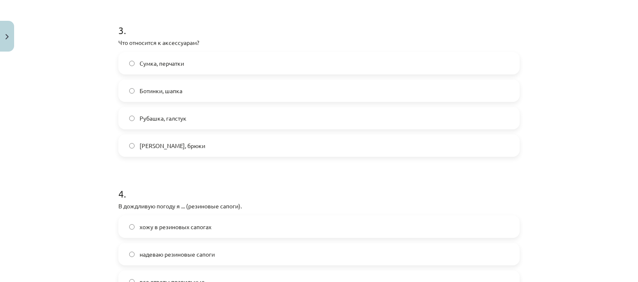
scroll to position [482, 0]
click at [152, 61] on span "Сумка, перчатки" at bounding box center [162, 63] width 44 height 9
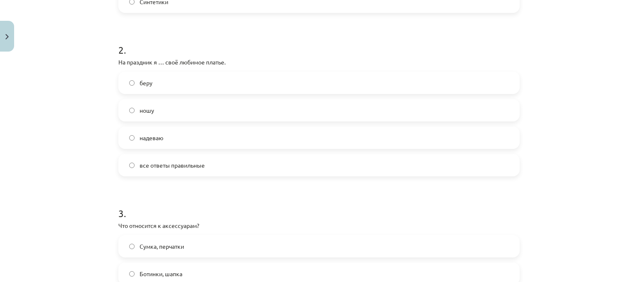
scroll to position [299, 0]
click at [156, 140] on span "надеваю" at bounding box center [152, 137] width 24 height 9
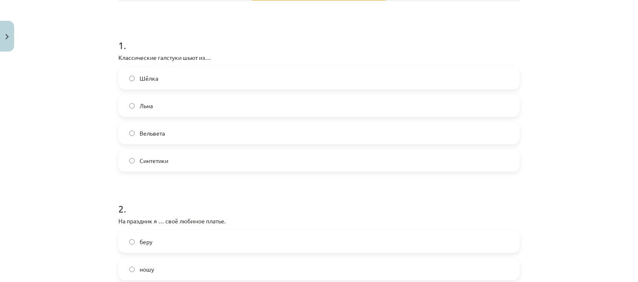
scroll to position [140, 0]
click at [166, 77] on label "Шёлка" at bounding box center [319, 79] width 400 height 21
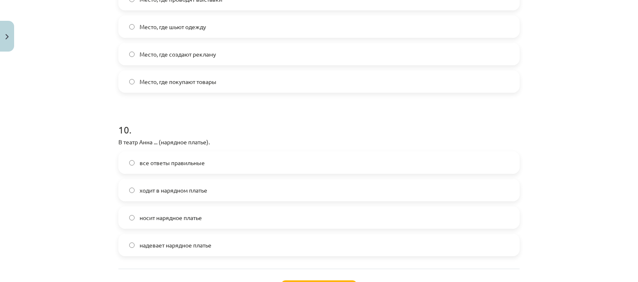
scroll to position [1595, 0]
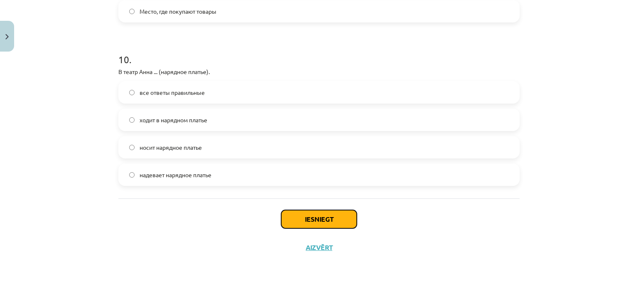
click at [312, 221] on button "Iesniegt" at bounding box center [319, 219] width 76 height 18
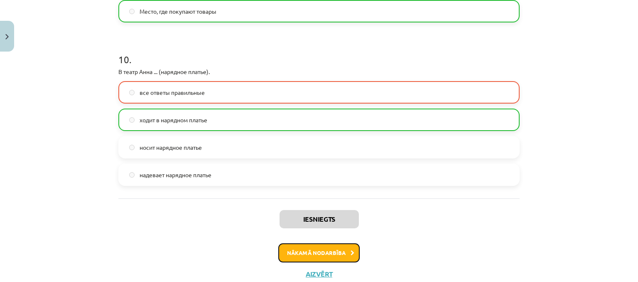
click at [317, 256] on button "Nākamā nodarbība" at bounding box center [318, 252] width 81 height 19
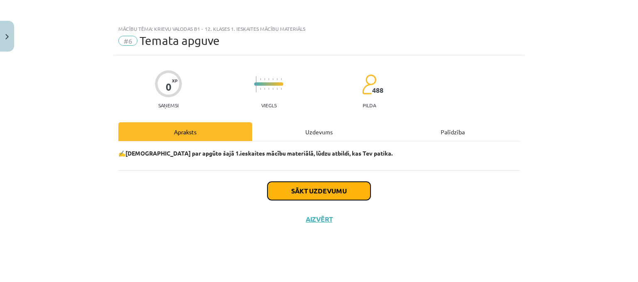
click at [329, 188] on button "Sākt uzdevumu" at bounding box center [318, 191] width 103 height 18
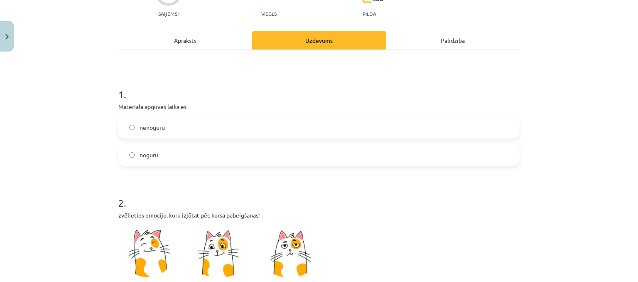
scroll to position [92, 0]
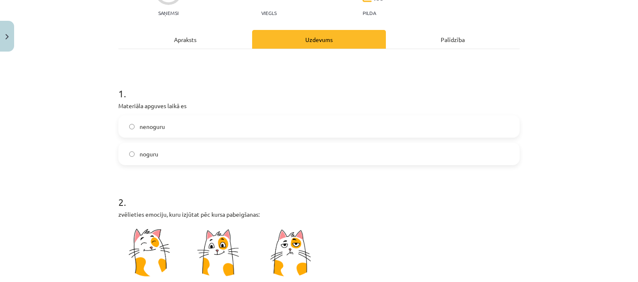
click at [202, 118] on label "nenoguru" at bounding box center [319, 126] width 400 height 21
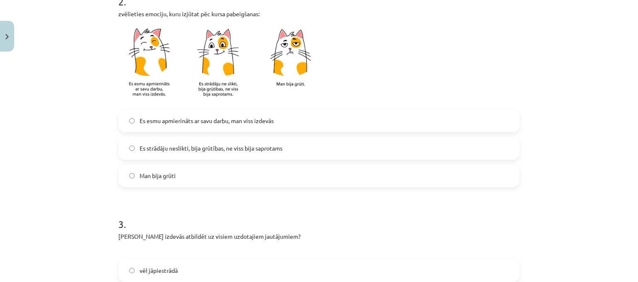
scroll to position [294, 0]
click at [203, 118] on span "Es esmu apmierināts ar savu darbu, man viss izdevās" at bounding box center [207, 119] width 134 height 9
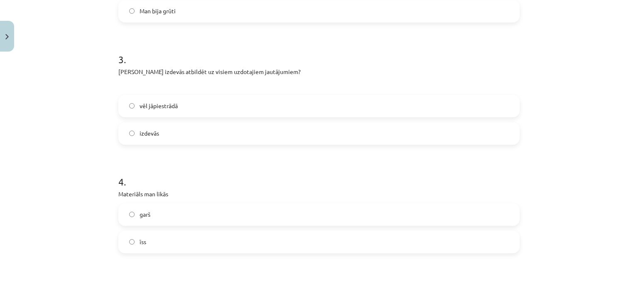
scroll to position [470, 0]
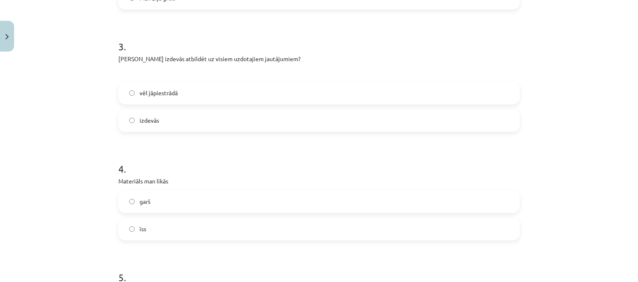
click at [167, 123] on label "izdevās" at bounding box center [319, 120] width 400 height 21
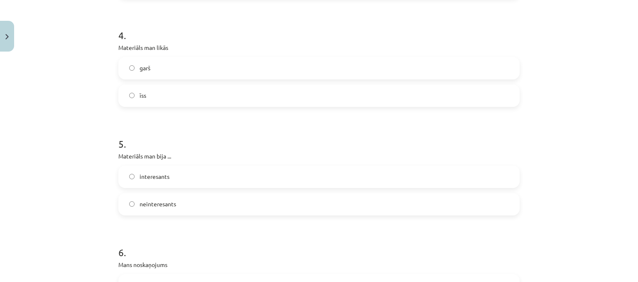
scroll to position [603, 0]
click at [166, 100] on label "īss" at bounding box center [319, 95] width 400 height 21
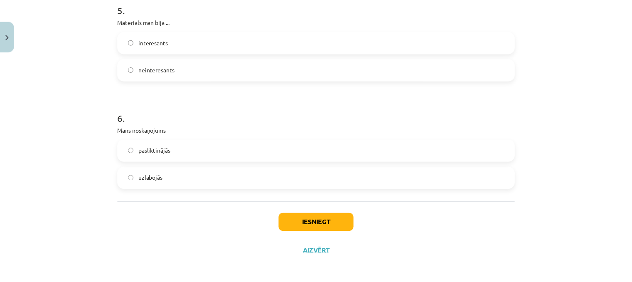
scroll to position [738, 0]
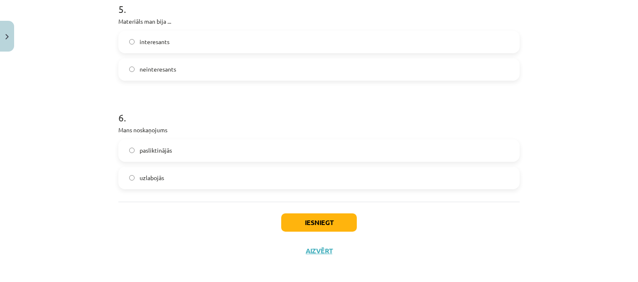
click at [169, 40] on label "interesants" at bounding box center [319, 42] width 400 height 21
click at [164, 174] on label "uzlabojās" at bounding box center [319, 177] width 400 height 21
click at [312, 228] on button "Iesniegt" at bounding box center [319, 222] width 76 height 18
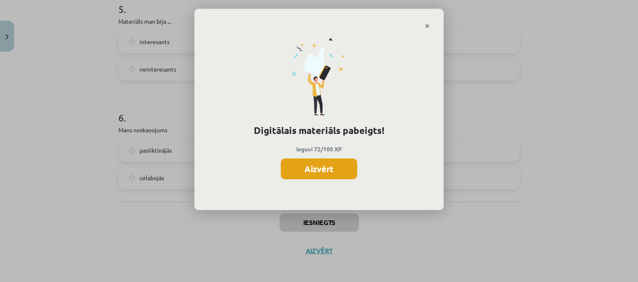
click at [314, 165] on button "Aizvērt" at bounding box center [319, 168] width 76 height 21
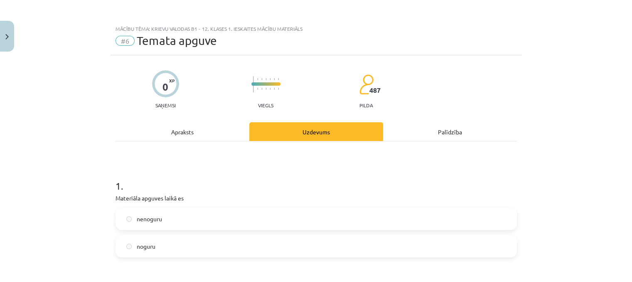
scroll to position [0, 0]
click at [13, 41] on button "Close" at bounding box center [7, 36] width 14 height 31
click at [27, 13] on div "Mācību tēma: Krievu valodas b1 - 12. klases 1. ieskaites mācību materiāls #6 Te…" at bounding box center [316, 141] width 632 height 282
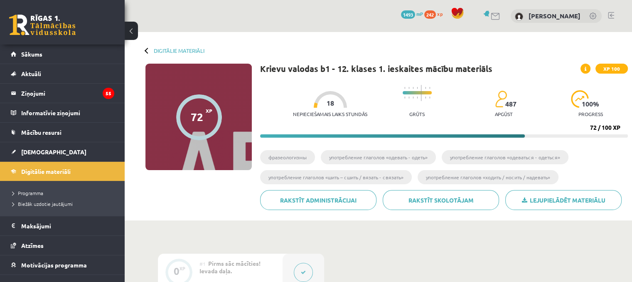
click at [32, 25] on link at bounding box center [42, 25] width 66 height 21
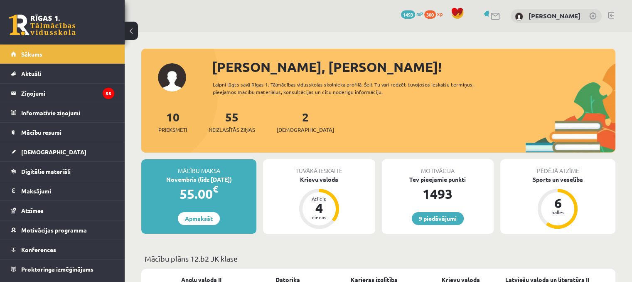
click at [298, 123] on div "2 Ieskaites" at bounding box center [305, 121] width 57 height 26
click at [287, 120] on div "2 Ieskaites" at bounding box center [305, 121] width 57 height 26
click at [288, 118] on div "2 Ieskaites" at bounding box center [305, 121] width 57 height 26
click at [292, 119] on link "2 Ieskaites" at bounding box center [305, 121] width 57 height 25
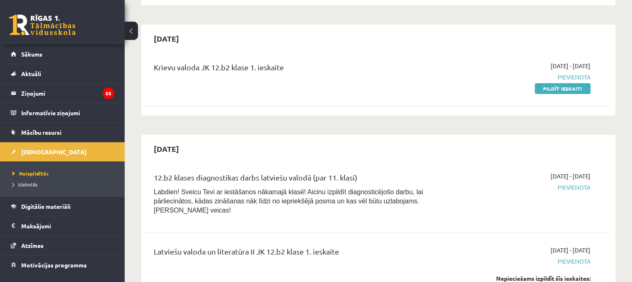
scroll to position [224, 0]
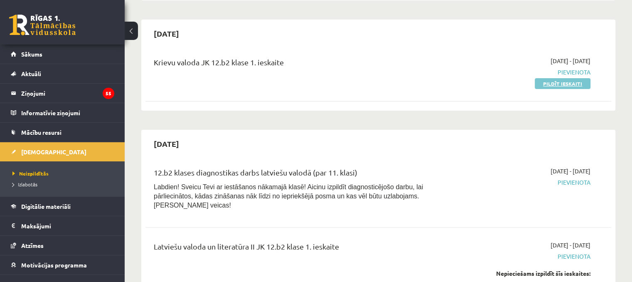
click at [567, 82] on link "Pildīt ieskaiti" at bounding box center [563, 83] width 56 height 11
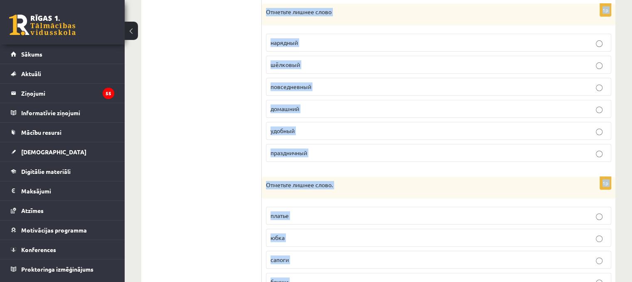
scroll to position [385, 0]
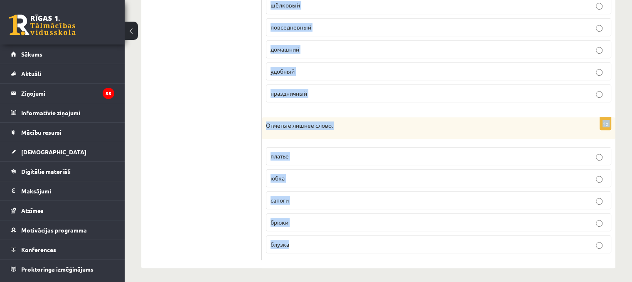
drag, startPoint x: 265, startPoint y: 95, endPoint x: 352, endPoint y: 256, distance: 183.2
click at [352, 256] on form "1p Отметьте лишнее слово. сандалии туфли босоножки [GEOGRAPHIC_DATA] сапоги кро…" at bounding box center [438, 12] width 337 height 496
copy form "Отметьте лишнее слово. сандалии туфли босоножки галстук сапоги кроссовки 1p Отм…"
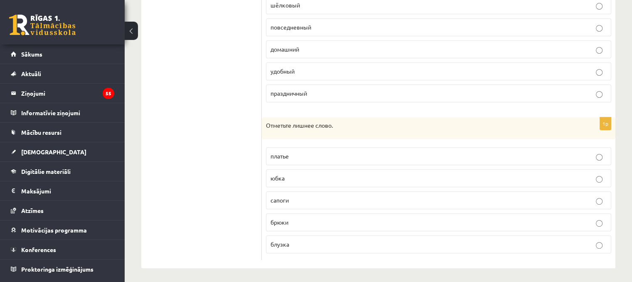
click at [206, 159] on ul "1. uzdevums 2. uzdevums 3. uzdevums 4. uzdevums 5. uzdevums 6. uzdevums 7. uzde…" at bounding box center [206, 12] width 112 height 496
click at [293, 198] on p "сапоги" at bounding box center [438, 200] width 336 height 9
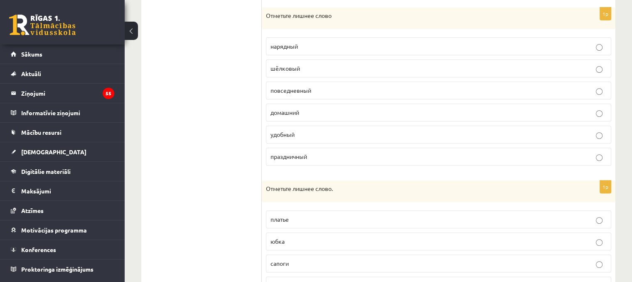
scroll to position [314, 0]
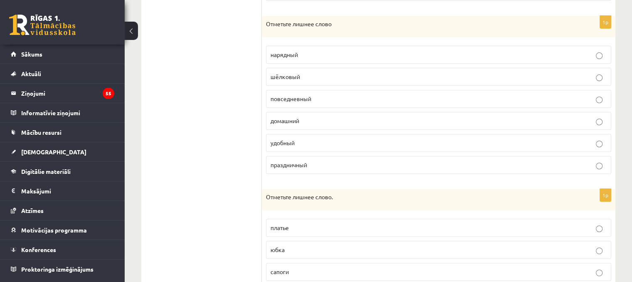
click at [287, 68] on label "шёлковый" at bounding box center [438, 77] width 345 height 18
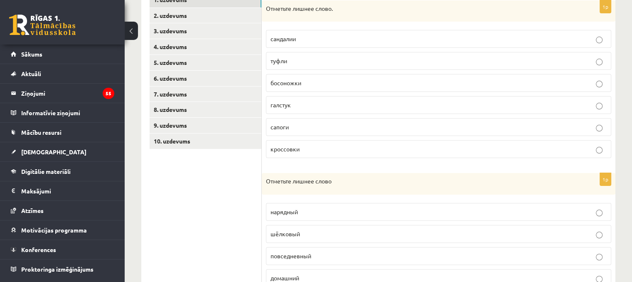
scroll to position [108, 0]
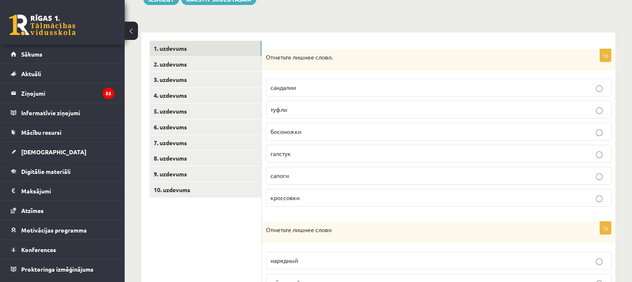
click at [310, 110] on p "туфли" at bounding box center [438, 109] width 336 height 9
click at [284, 153] on span "галстук" at bounding box center [280, 153] width 20 height 7
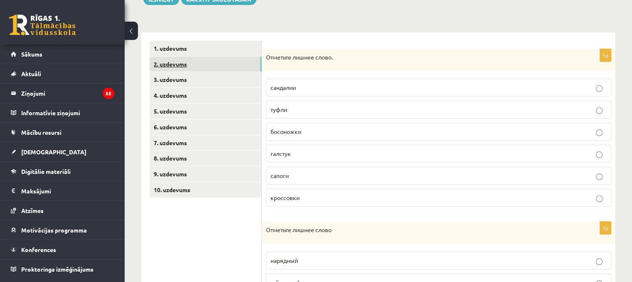
click at [190, 66] on link "2. uzdevums" at bounding box center [206, 63] width 112 height 15
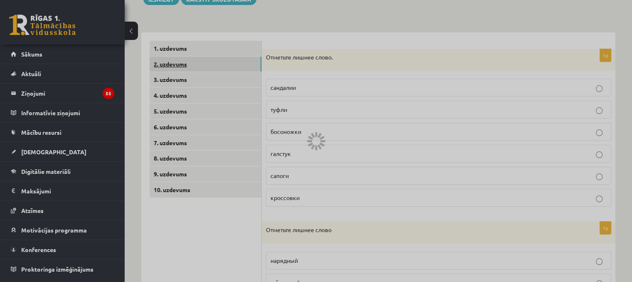
scroll to position [91, 0]
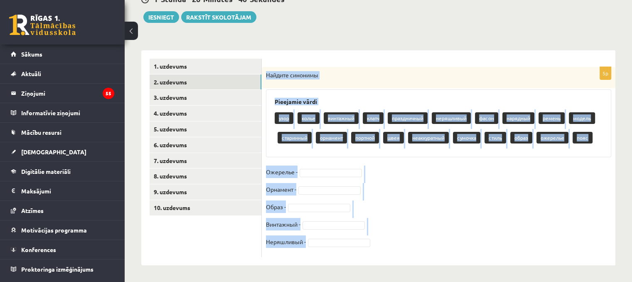
drag, startPoint x: 265, startPoint y: 74, endPoint x: 375, endPoint y: 245, distance: 204.0
click at [375, 245] on div "5p Найдите синонимы Pieejamie vārdi узор колье винтажный клатч праздничный неря…" at bounding box center [438, 162] width 353 height 190
copy div "Найдите синонимы Pieejamie vārdi узор колье винтажный клатч праздничный неряшли…"
click at [467, 196] on fieldset "Ожерелье - Орнамент - Образ - Винтажный - Неряшливый -" at bounding box center [438, 208] width 345 height 87
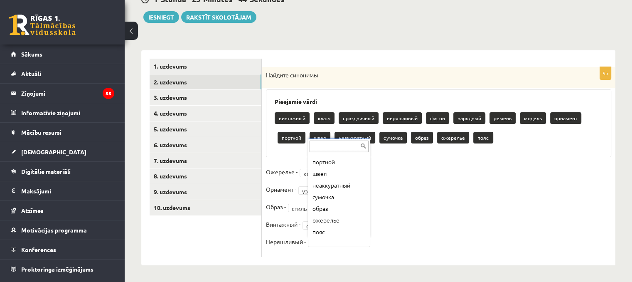
scroll to position [114, 0]
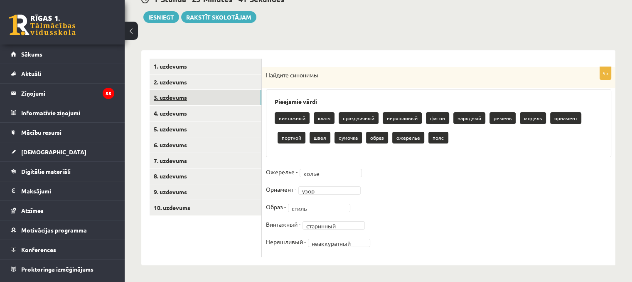
click at [179, 94] on link "3. uzdevums" at bounding box center [206, 97] width 112 height 15
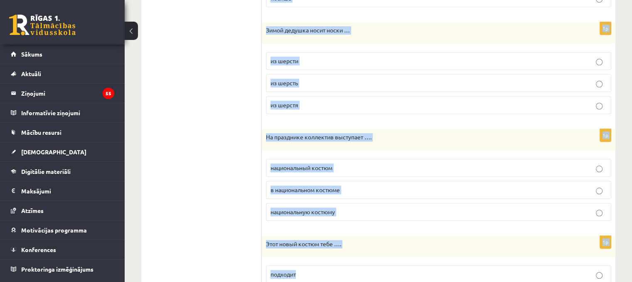
scroll to position [953, 0]
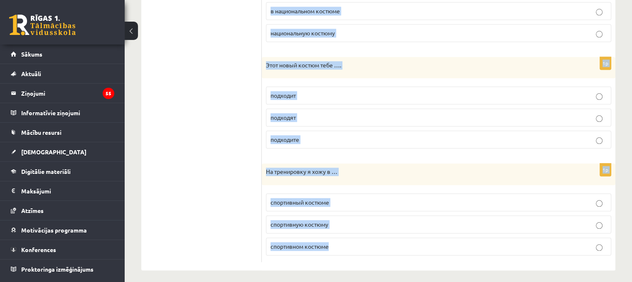
drag, startPoint x: 265, startPoint y: 75, endPoint x: 357, endPoint y: 245, distance: 192.9
copy form "Lor ipsumdo sit …, ame con adip. elit seddoe temp 3i Ut labore e dolo magna …. …"
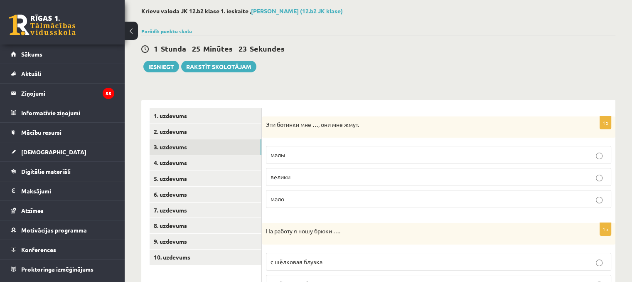
scroll to position [49, 0]
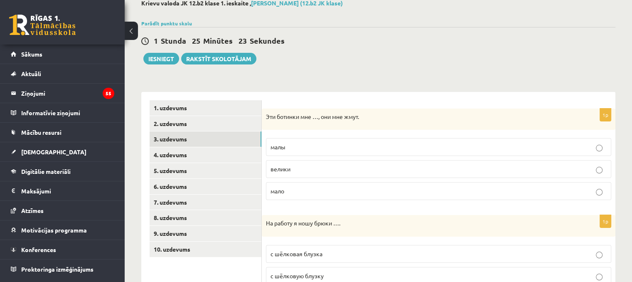
click at [305, 144] on p "малы" at bounding box center [438, 146] width 336 height 9
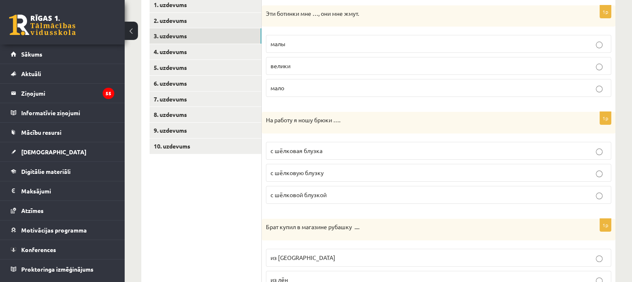
scroll to position [157, 0]
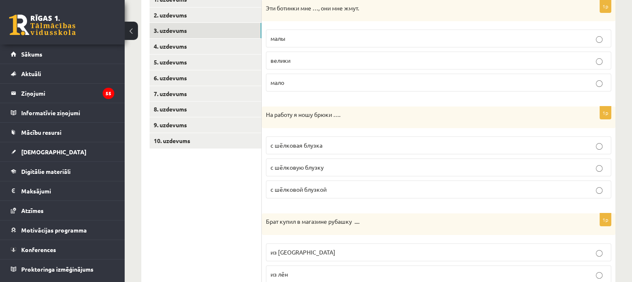
click at [319, 186] on span "с шёлковой блузкой" at bounding box center [298, 188] width 56 height 7
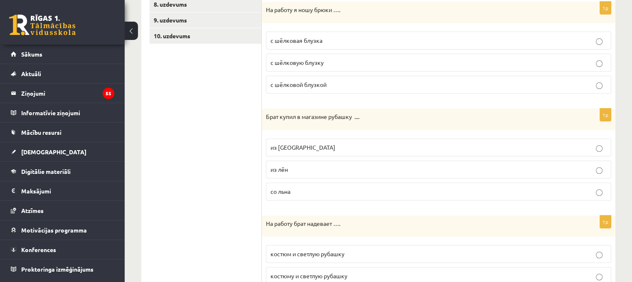
scroll to position [262, 0]
click at [302, 144] on p "из льна" at bounding box center [438, 146] width 336 height 9
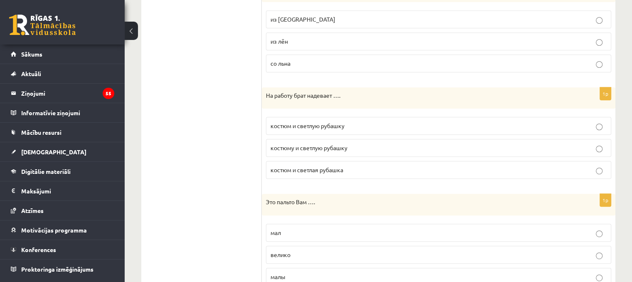
scroll to position [390, 0]
click at [326, 126] on span "костюм и светлую рубашку" at bounding box center [307, 124] width 74 height 7
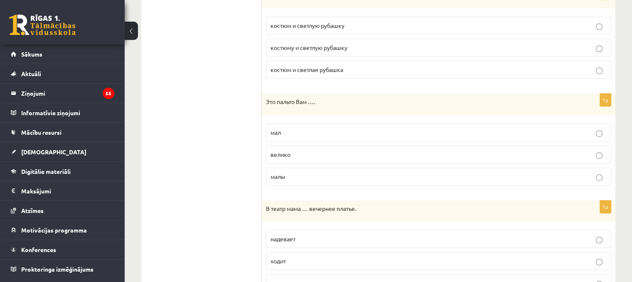
scroll to position [502, 0]
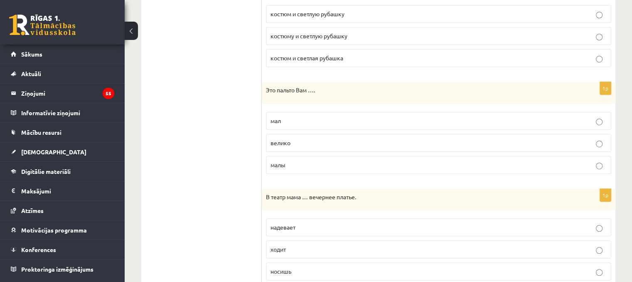
click at [302, 140] on p "велико" at bounding box center [438, 142] width 336 height 9
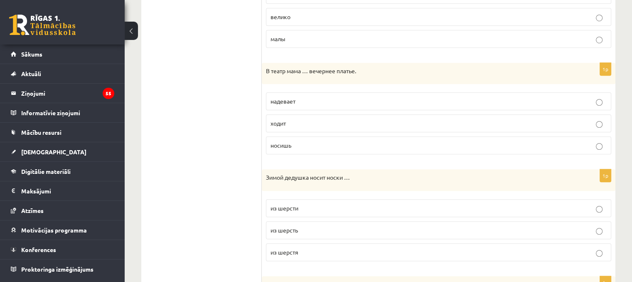
scroll to position [628, 0]
click at [308, 102] on p "надевает" at bounding box center [438, 100] width 336 height 9
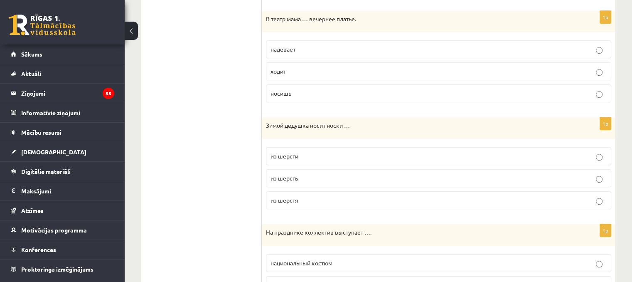
scroll to position [679, 0]
click at [304, 153] on p "из шерсти" at bounding box center [438, 156] width 336 height 9
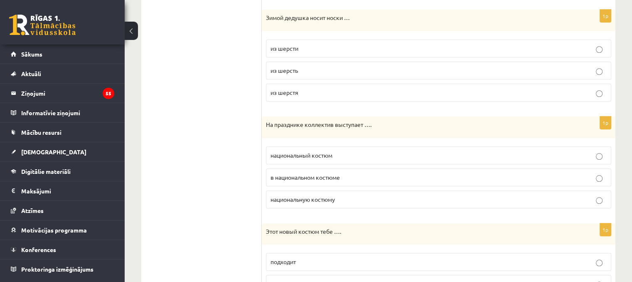
click at [303, 174] on span "в национальном костюме" at bounding box center [304, 176] width 69 height 7
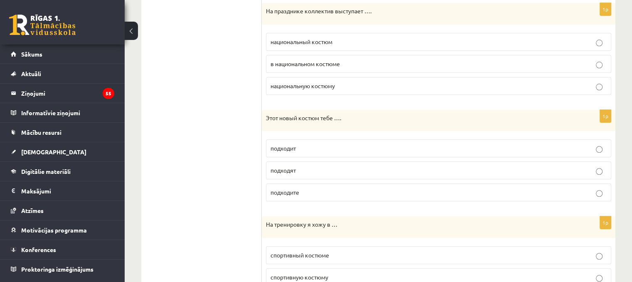
scroll to position [900, 0]
click at [304, 145] on p "подходит" at bounding box center [438, 148] width 336 height 9
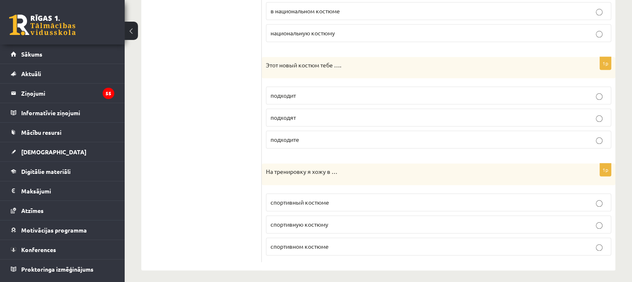
click at [317, 247] on label "спортивном костюме" at bounding box center [438, 246] width 345 height 18
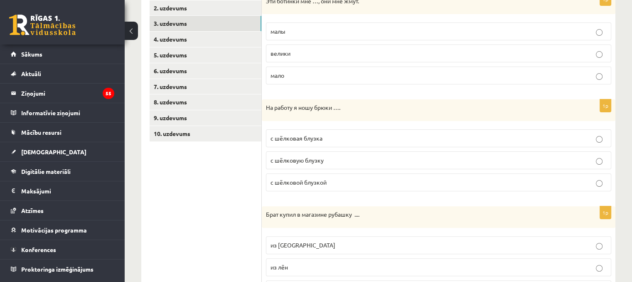
scroll to position [157, 0]
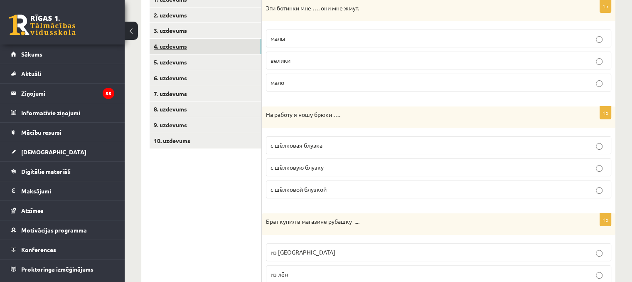
click at [224, 47] on link "4. uzdevums" at bounding box center [206, 46] width 112 height 15
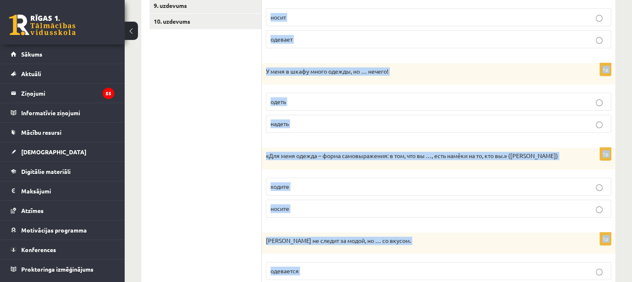
scroll to position [327, 0]
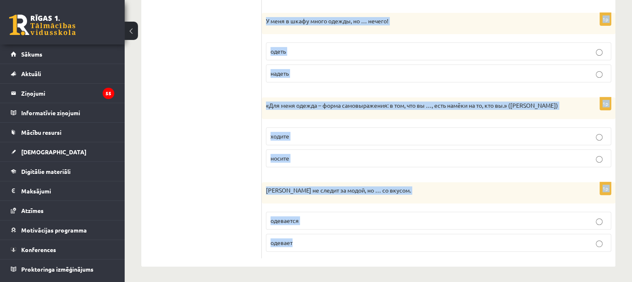
drag, startPoint x: 264, startPoint y: 18, endPoint x: 384, endPoint y: 255, distance: 265.6
click at [384, 255] on form "Выберите правильный глагол 1p «Мне нравится то, что я …, и мне наплевать на то,…" at bounding box center [438, 40] width 337 height 436
copy form "«Мне нравится то, что я …, и мне наплевать на то, что думают об этом другие.» (…"
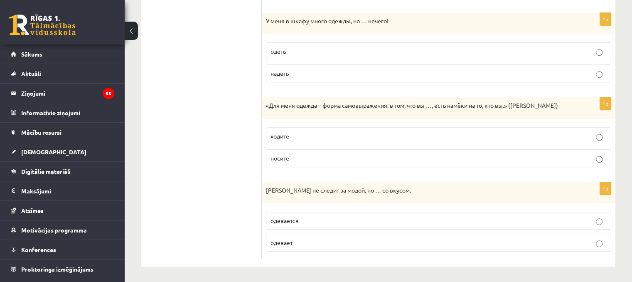
click at [245, 180] on ul "1. uzdevums 2. uzdevums 3. uzdevums 4. uzdevums 5. uzdevums 6. uzdevums 7. uzde…" at bounding box center [206, 40] width 112 height 436
click at [299, 222] on p "одевается" at bounding box center [438, 220] width 336 height 9
click at [294, 162] on label "носите" at bounding box center [438, 158] width 345 height 18
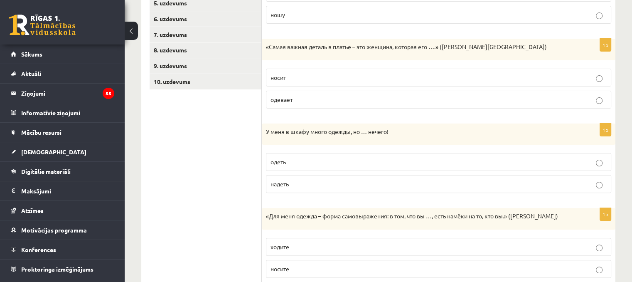
scroll to position [216, 0]
click at [295, 186] on p "надеть" at bounding box center [438, 184] width 336 height 9
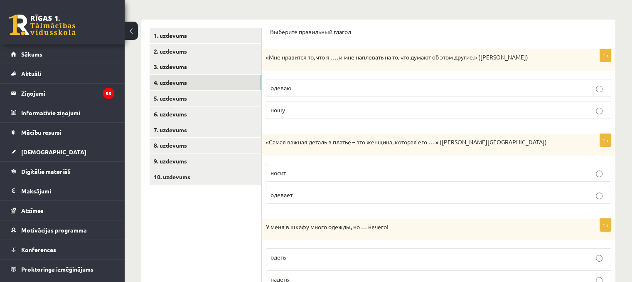
scroll to position [130, 0]
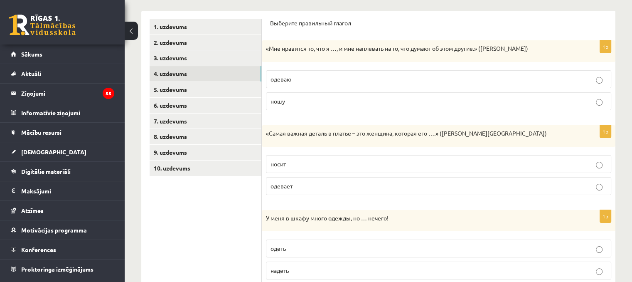
click at [284, 169] on label "носит" at bounding box center [438, 164] width 345 height 18
click at [285, 98] on span "ношу" at bounding box center [277, 100] width 15 height 7
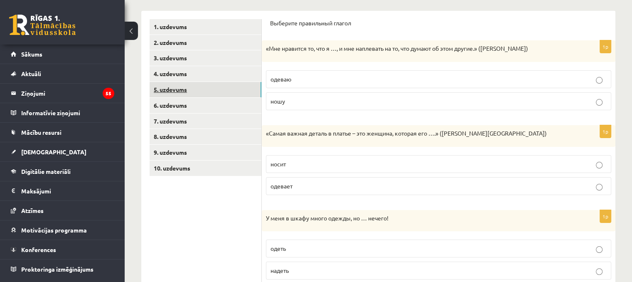
click at [191, 86] on link "5. uzdevums" at bounding box center [206, 89] width 112 height 15
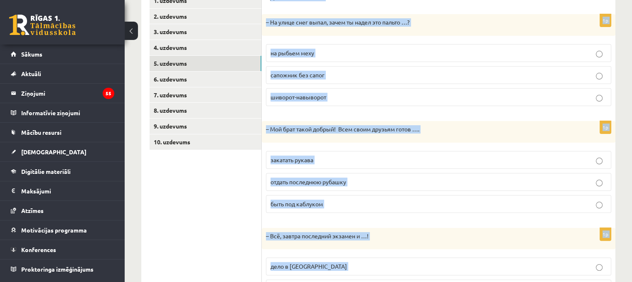
scroll to position [224, 0]
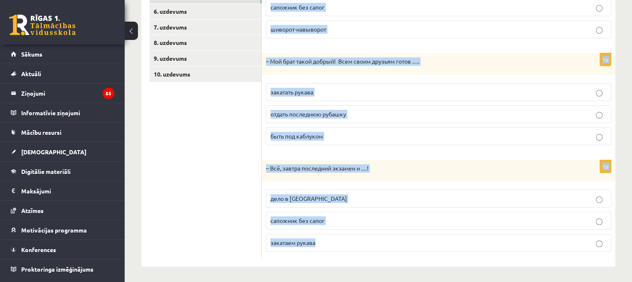
drag, startPoint x: 268, startPoint y: 20, endPoint x: 378, endPoint y: 267, distance: 270.1
click at [378, 267] on div "**********" at bounding box center [378, 45] width 507 height 475
copy form "Дополните диалоги. 1p – На улице снег выпал, зачем ты надел это пальто …? на ры…"
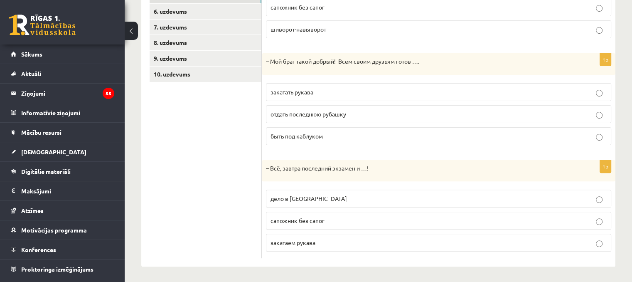
click at [247, 271] on div "**********" at bounding box center [378, 45] width 507 height 475
click at [299, 199] on span "дело в шляпе" at bounding box center [308, 197] width 76 height 7
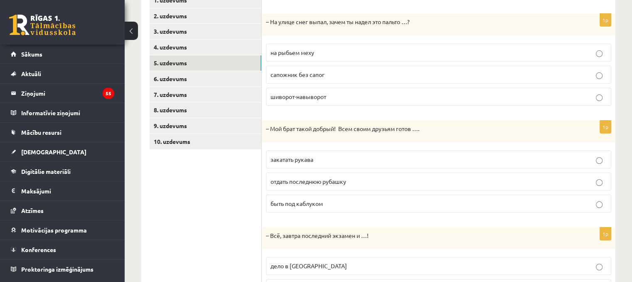
scroll to position [157, 0]
click at [297, 178] on span "отдать последнюю рубашку" at bounding box center [308, 180] width 76 height 7
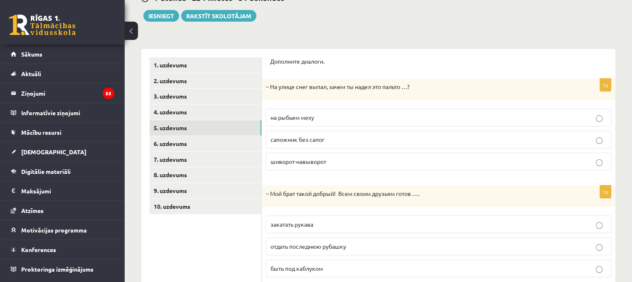
scroll to position [91, 0]
click at [302, 161] on span "шиворот-навыворот" at bounding box center [298, 161] width 56 height 7
click at [196, 144] on link "6. uzdevums" at bounding box center [206, 143] width 112 height 15
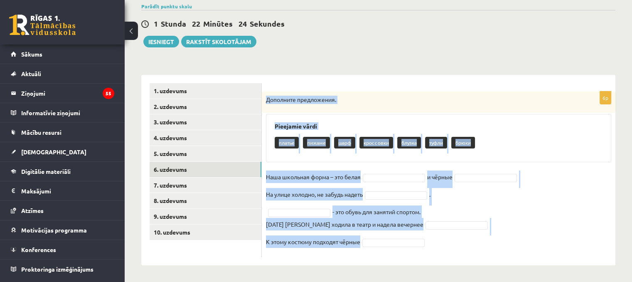
drag, startPoint x: 266, startPoint y: 100, endPoint x: 426, endPoint y: 286, distance: 245.3
click at [426, 216] on html "0 Dāvanas 1493 mP 300 xp Elizabete Linde Sākums Aktuāli Kā mācīties eSKOLĀ Kont…" at bounding box center [316, 75] width 632 height 282
copy div "Дополните предложения. Pieejamie vārdi платье пижаме шарф кроссовки блузка туфл…"
click at [488, 201] on fieldset "Наша школьная форма – это белая и чёрные На улице холодно, не забудь надеть . -…" at bounding box center [438, 211] width 345 height 82
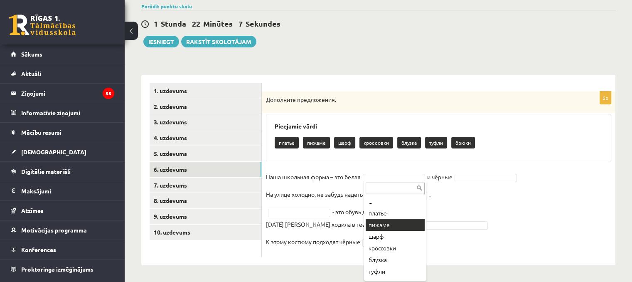
scroll to position [10, 0]
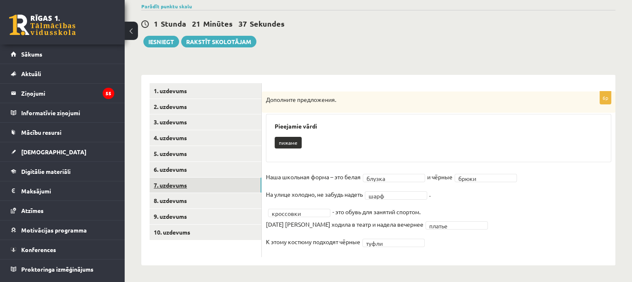
click at [227, 184] on link "7. uzdevums" at bounding box center [206, 184] width 112 height 15
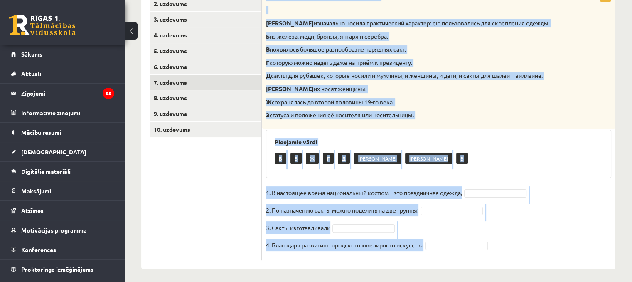
scroll to position [172, 0]
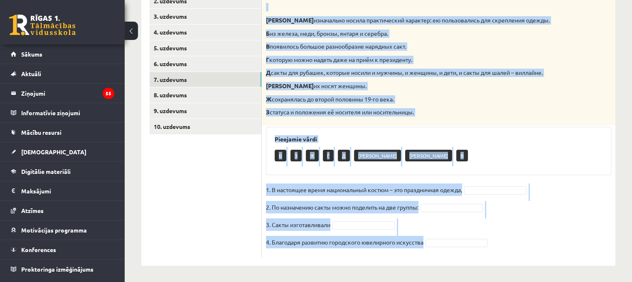
drag, startPoint x: 265, startPoint y: 97, endPoint x: 449, endPoint y: 257, distance: 244.1
click at [449, 257] on div "4p Соотнесите начало и конец предложений. А изначально носила практический хара…" at bounding box center [438, 117] width 353 height 296
copy div "Соотнесите начало и конец предложений. А изначально носила практический характе…"
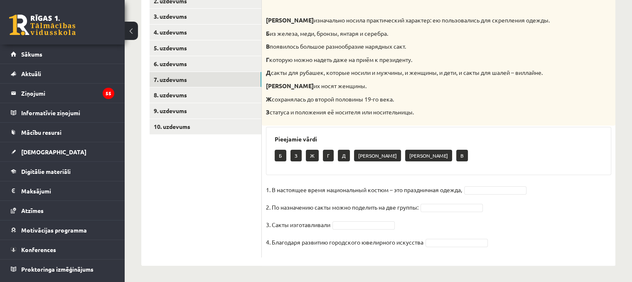
click at [211, 205] on ul "1. uzdevums 2. uzdevums 3. uzdevums 4. uzdevums 5. uzdevums 6. uzdevums 7. uzde…" at bounding box center [206, 118] width 112 height 280
click at [503, 194] on fieldset "1. В настоящее время национальный костюм – это праздничная одежда, 2. По назнач…" at bounding box center [438, 218] width 345 height 70
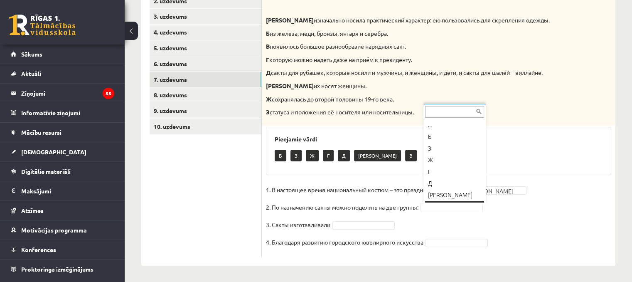
scroll to position [10, 0]
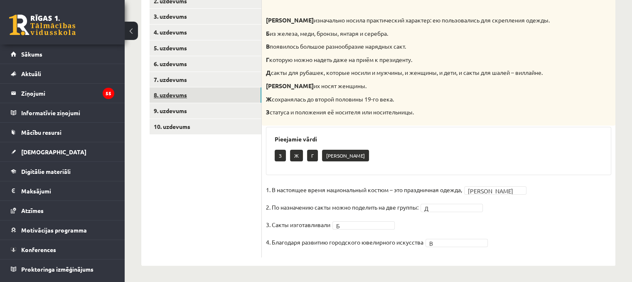
click at [221, 97] on link "8. uzdevums" at bounding box center [206, 94] width 112 height 15
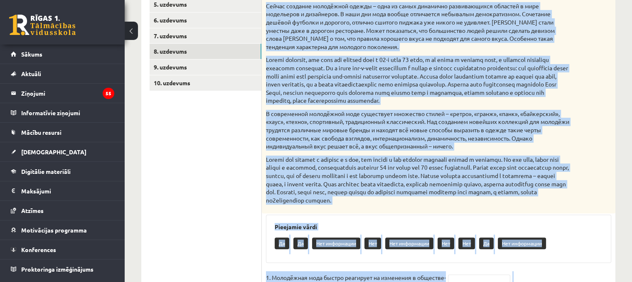
scroll to position [329, 0]
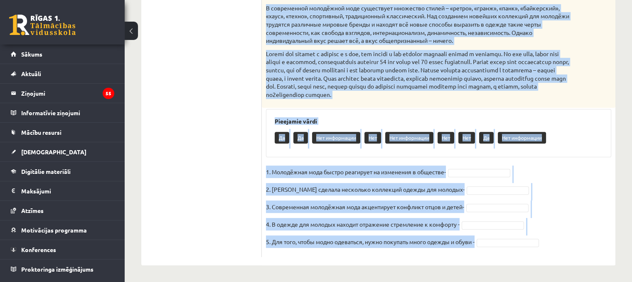
drag, startPoint x: 266, startPoint y: 57, endPoint x: 523, endPoint y: 260, distance: 328.0
click at [523, 260] on div "5p Прочитайте текст и выполните задание. Главное отличие молодёжной моды состои…" at bounding box center [438, 42] width 353 height 445
copy div "Прочитайте текст и выполните задание. Главное отличие молодёжной моды состоит в…"
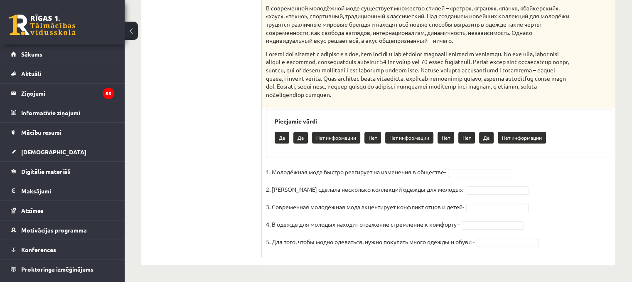
click at [186, 185] on ul "1. uzdevums 2. uzdevums 3. uzdevums 4. uzdevums 5. uzdevums 6. uzdevums 7. uzde…" at bounding box center [206, 42] width 112 height 428
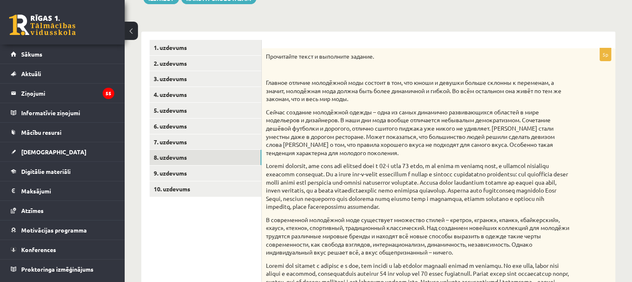
scroll to position [110, 0]
click at [213, 173] on link "9. uzdevums" at bounding box center [206, 172] width 112 height 15
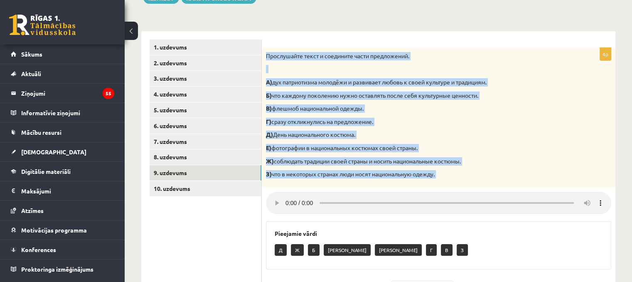
click at [562, 201] on div "4p Прослушайте текст и соедините части предложений. А) дух патриотизма молодёжи…" at bounding box center [438, 200] width 353 height 304
copy div "Прослушайте текст и соедините части предложений. А) дух патриотизма молодёжи и …"
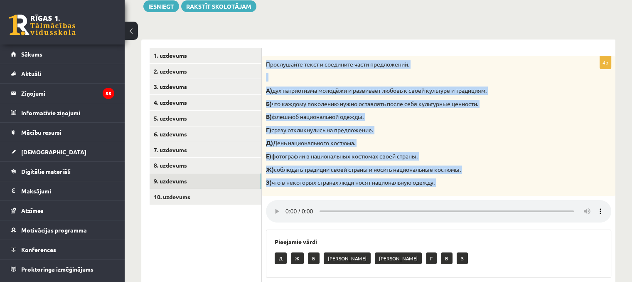
scroll to position [103, 0]
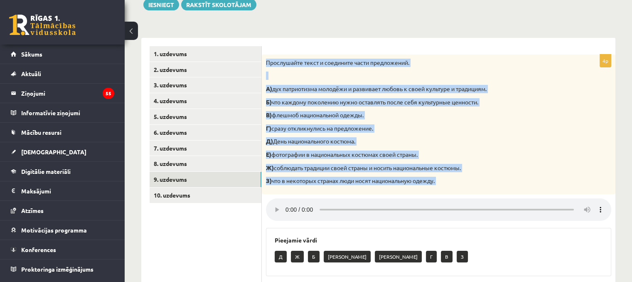
click at [390, 29] on div "**********" at bounding box center [378, 156] width 507 height 454
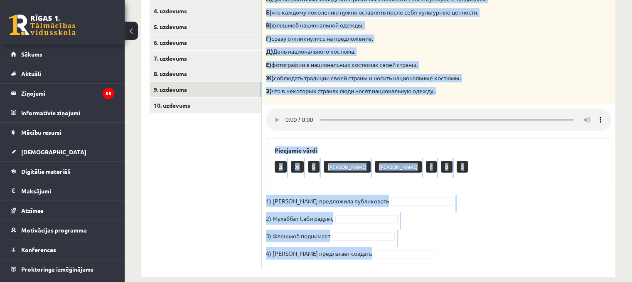
scroll to position [204, 0]
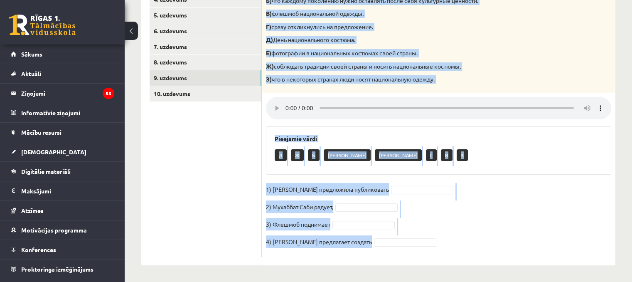
drag, startPoint x: 265, startPoint y: 60, endPoint x: 429, endPoint y: 253, distance: 253.6
click at [429, 253] on div "4p Прослушайте текст и соедините части предложений. А) дух патриотизма молодёжи…" at bounding box center [438, 105] width 353 height 304
copy div "Прослушайте текст и соедините части предложений. А) дух патриотизма молодёжи и …"
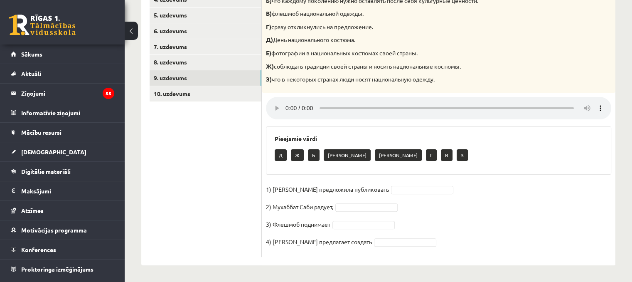
click at [221, 155] on ul "1. uzdevums 2. uzdevums 3. uzdevums 4. uzdevums 5. uzdevums 6. uzdevums 7. uzde…" at bounding box center [206, 101] width 112 height 312
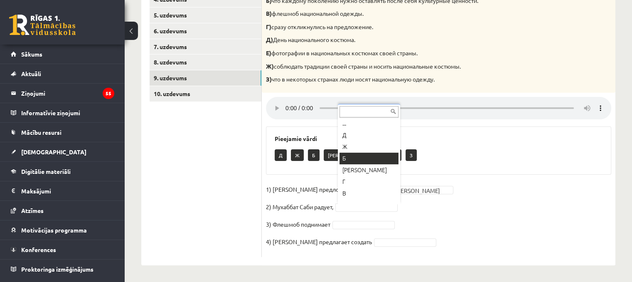
scroll to position [10, 0]
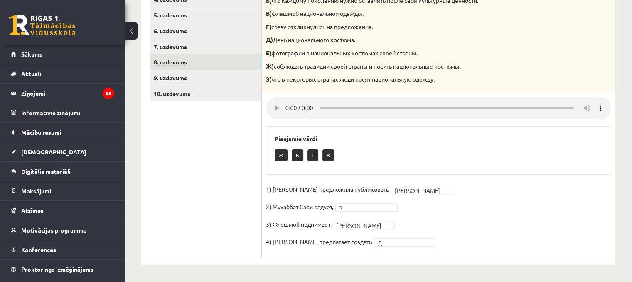
click at [203, 64] on link "8. uzdevums" at bounding box center [206, 61] width 112 height 15
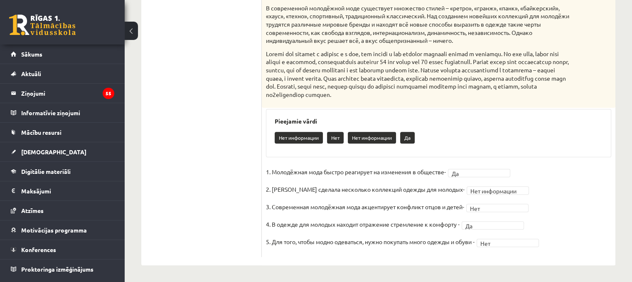
scroll to position [211, 0]
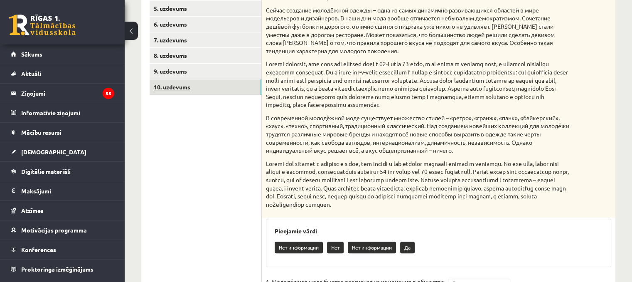
click at [233, 91] on link "10. uzdevums" at bounding box center [206, 86] width 112 height 15
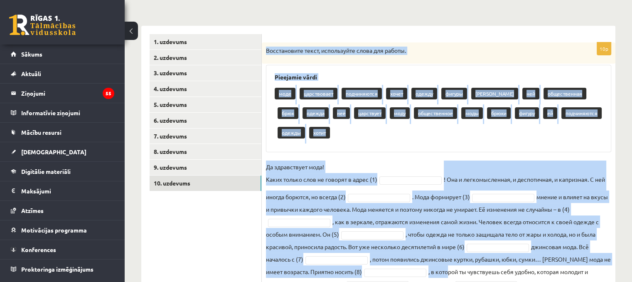
scroll to position [165, 0]
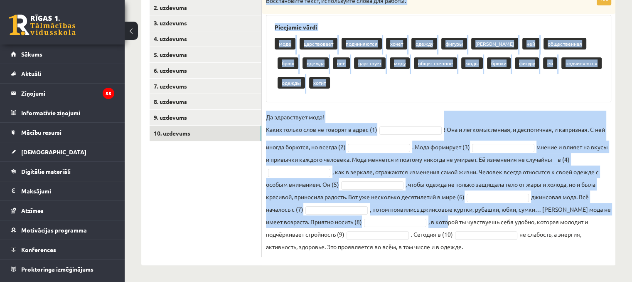
drag, startPoint x: 262, startPoint y: 78, endPoint x: 490, endPoint y: 282, distance: 305.9
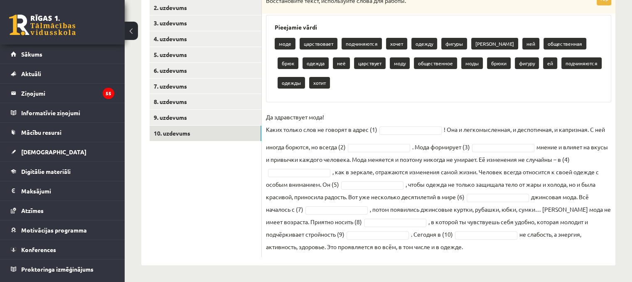
click at [231, 191] on ul "1. uzdevums 2. uzdevums 3. uzdevums 4. uzdevums 5. uzdevums 6. uzdevums 7. uzde…" at bounding box center [206, 120] width 112 height 272
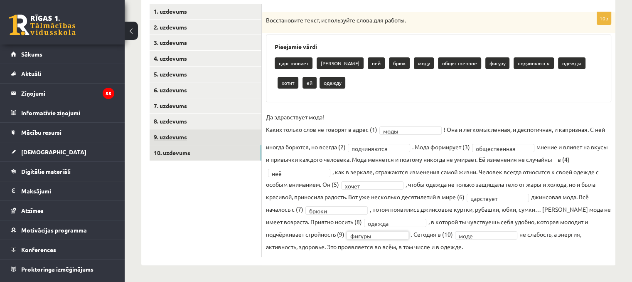
scroll to position [0, 0]
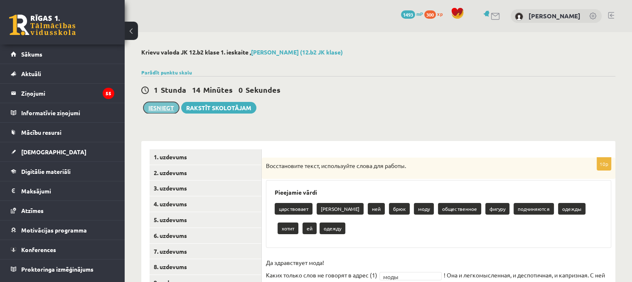
click at [161, 110] on button "Iesniegt" at bounding box center [161, 108] width 36 height 12
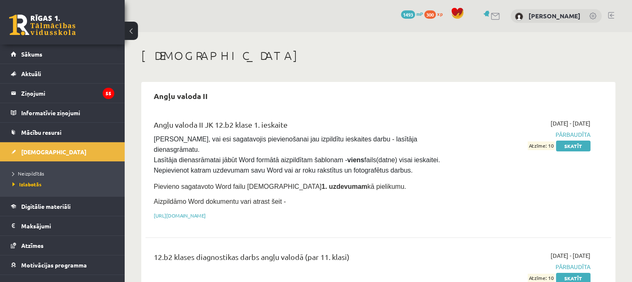
click at [64, 25] on link at bounding box center [42, 25] width 66 height 21
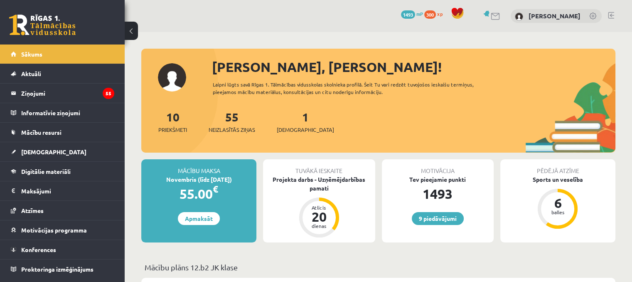
click at [289, 105] on div "[PERSON_NAME], [PERSON_NAME]! Laipni lūgts savā Rīgas 1. Tālmācības vidusskolas…" at bounding box center [378, 105] width 474 height 96
click at [299, 125] on span "[DEMOGRAPHIC_DATA]" at bounding box center [305, 129] width 57 height 8
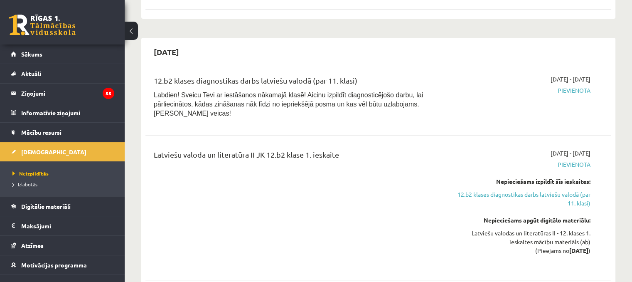
scroll to position [316, 0]
click at [572, 189] on link "12.b2 klases diagnostikas darbs latviešu valodā (par 11. klasi)" at bounding box center [521, 197] width 137 height 17
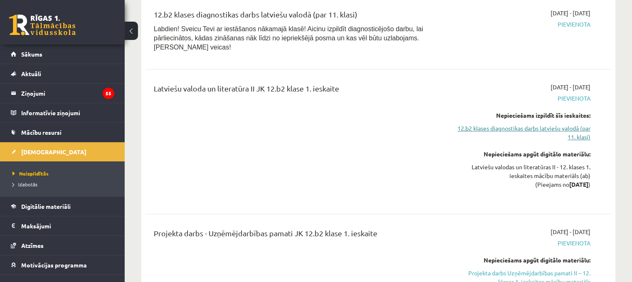
click at [573, 127] on link "12.b2 klases diagnostikas darbs latviešu valodā (par 11. klasi)" at bounding box center [521, 132] width 137 height 17
drag, startPoint x: 575, startPoint y: 118, endPoint x: 476, endPoint y: 121, distance: 99.3
click at [476, 124] on link "12.b2 klases diagnostikas darbs latviešu valodā (par 11. klasi)" at bounding box center [521, 132] width 137 height 17
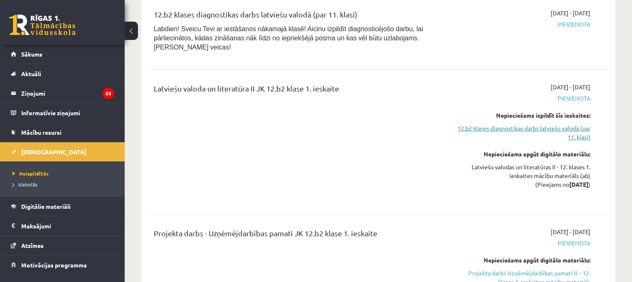
click at [476, 124] on link "12.b2 klases diagnostikas darbs latviešu valodā (par 11. klasi)" at bounding box center [521, 132] width 137 height 17
click at [576, 125] on link "12.b2 klases diagnostikas darbs latviešu valodā (par 11. klasi)" at bounding box center [521, 132] width 137 height 17
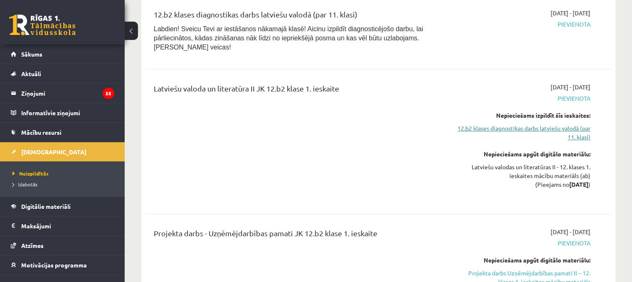
click at [576, 125] on link "12.b2 klases diagnostikas darbs latviešu valodā (par 11. klasi)" at bounding box center [521, 132] width 137 height 17
click at [383, 129] on div "Latviešu valoda un literatūra II JK 12.b2 klase 1. ieskaite" at bounding box center [296, 142] width 299 height 118
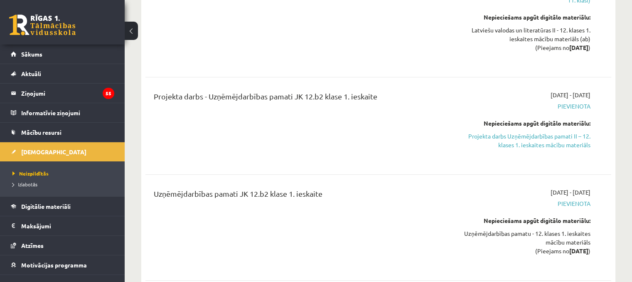
scroll to position [523, 0]
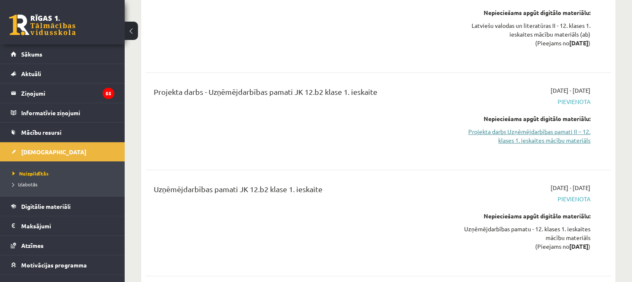
click at [558, 127] on link "Projekta darbs Uzņēmējdarbības pamati II – 12. klases 1. ieskaites mācību mater…" at bounding box center [521, 135] width 137 height 17
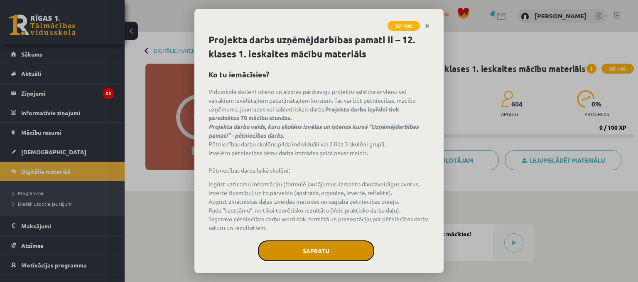
drag, startPoint x: 321, startPoint y: 256, endPoint x: 282, endPoint y: 258, distance: 38.7
click at [282, 258] on button "Sapratu" at bounding box center [316, 250] width 116 height 21
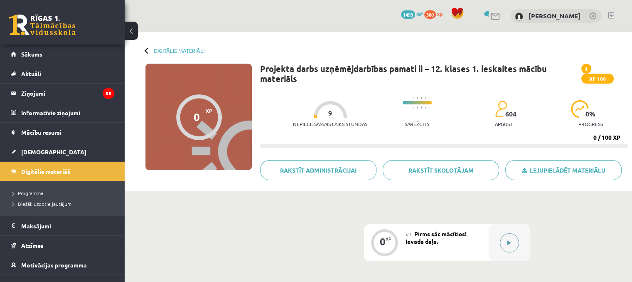
click at [504, 250] on div at bounding box center [509, 242] width 42 height 37
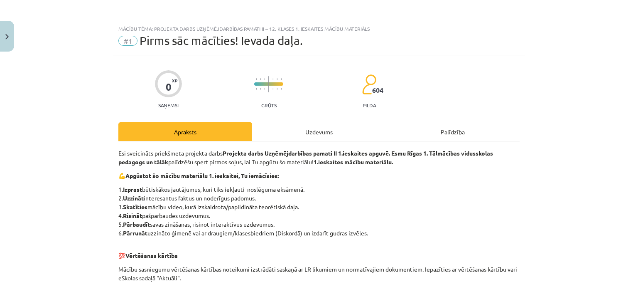
scroll to position [238, 0]
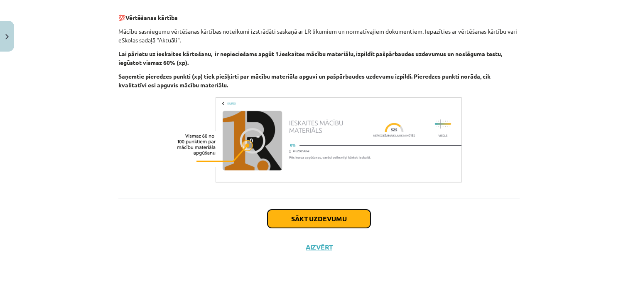
click at [342, 219] on button "Sākt uzdevumu" at bounding box center [318, 218] width 103 height 18
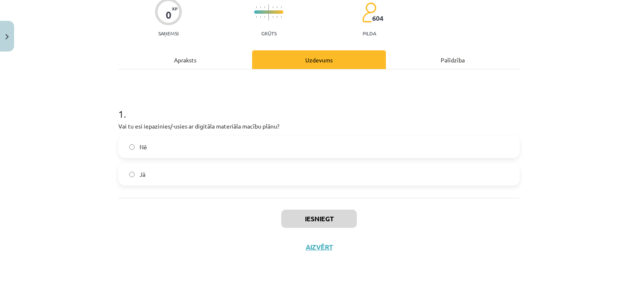
scroll to position [21, 0]
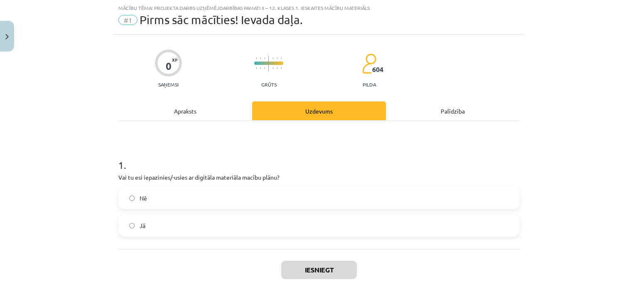
click at [164, 228] on label "Jā" at bounding box center [319, 225] width 400 height 21
click at [305, 270] on button "Iesniegt" at bounding box center [319, 269] width 76 height 18
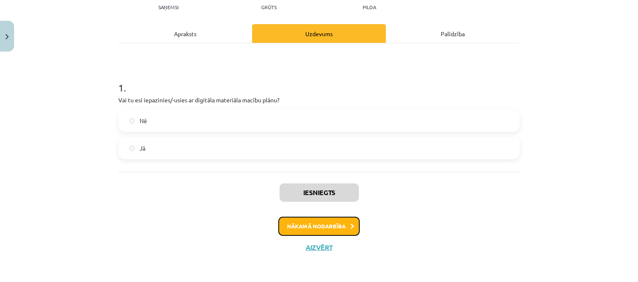
click at [324, 224] on button "Nākamā nodarbība" at bounding box center [318, 225] width 81 height 19
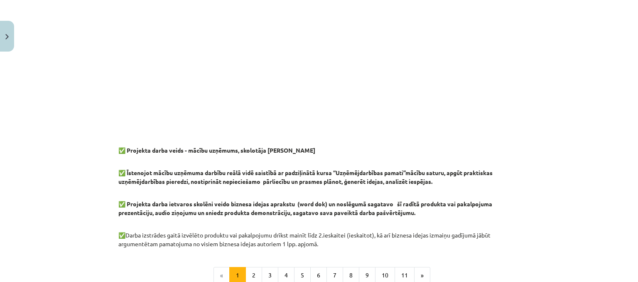
scroll to position [724, 0]
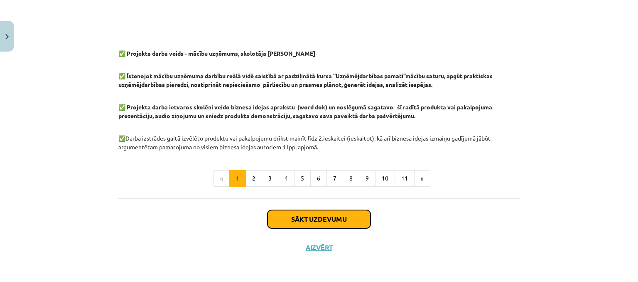
click at [297, 217] on button "Sākt uzdevumu" at bounding box center [318, 219] width 103 height 18
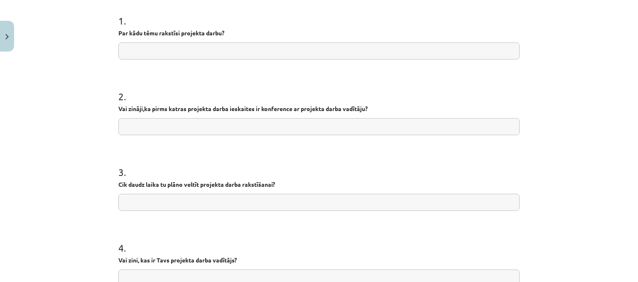
scroll to position [261, 0]
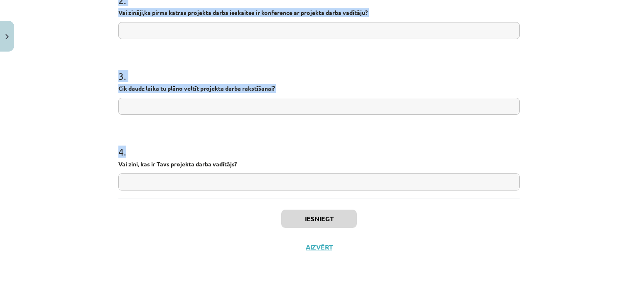
drag, startPoint x: 114, startPoint y: 158, endPoint x: 307, endPoint y: 185, distance: 194.7
click at [307, 185] on div "100 XP Saņemsi Sarežģīts 604 pilda Apraksts Uzdevums Palīdzība 1 . Par kādu tēm…" at bounding box center [318, 27] width 411 height 466
copy form "1 . Par kādu tēmu rakstīsi projekta darbu? 2 . Vai zināji,ka pirms katras proje…"
click at [171, 163] on strong "Vai zini, kas ir Tavs projekta darba vadītājs?" at bounding box center [177, 163] width 118 height 7
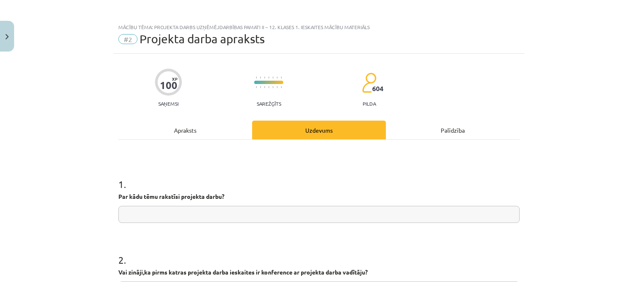
scroll to position [0, 0]
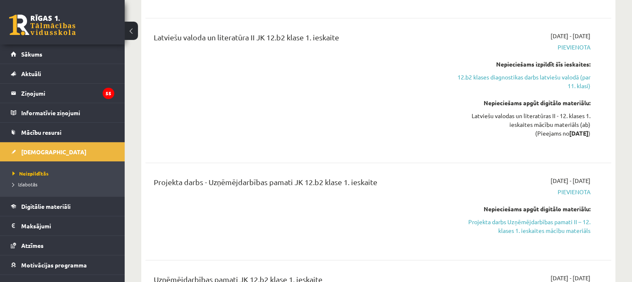
scroll to position [433, 0]
click at [555, 217] on link "Projekta darbs Uzņēmējdarbības pamati II – 12. klases 1. ieskaites mācību mater…" at bounding box center [521, 225] width 137 height 17
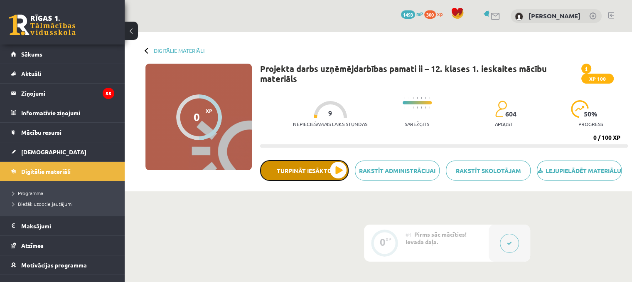
click at [344, 171] on button "Turpināt iesākto" at bounding box center [304, 170] width 88 height 21
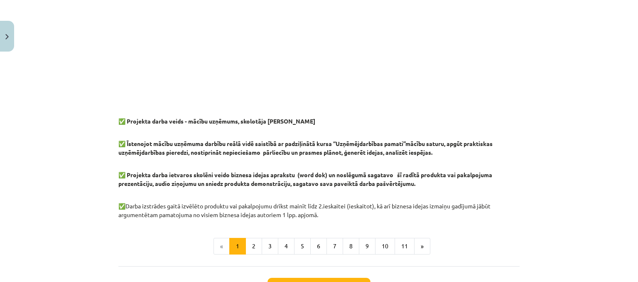
scroll to position [724, 0]
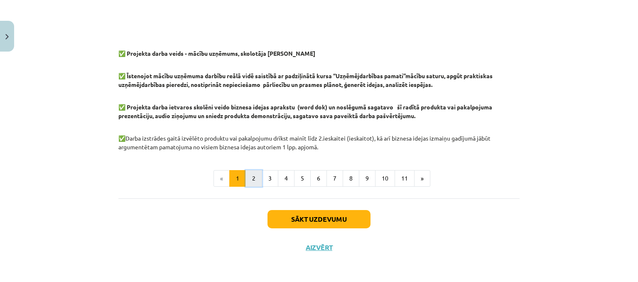
click at [248, 174] on button "2" at bounding box center [253, 178] width 17 height 17
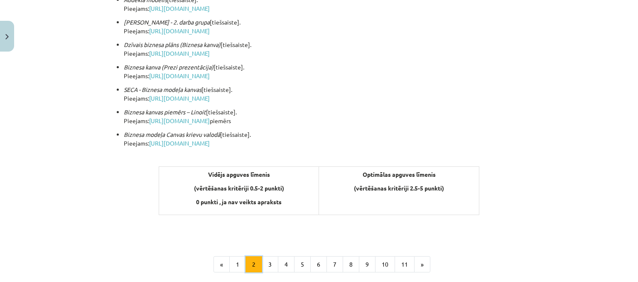
scroll to position [309, 0]
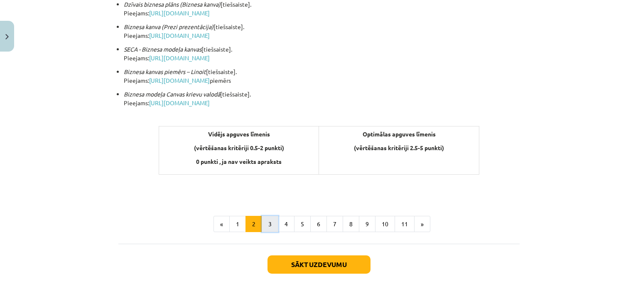
click at [268, 221] on button "3" at bounding box center [270, 224] width 17 height 17
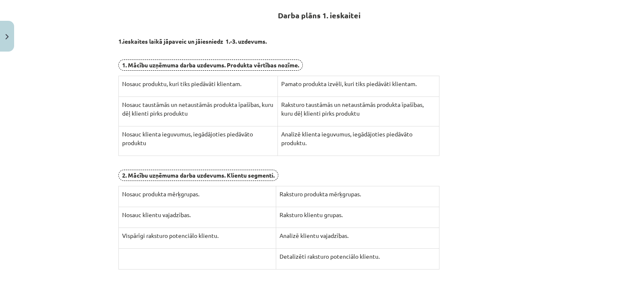
scroll to position [324, 0]
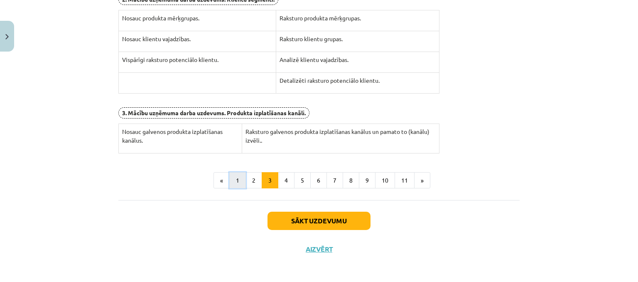
click at [231, 181] on button "1" at bounding box center [237, 180] width 17 height 17
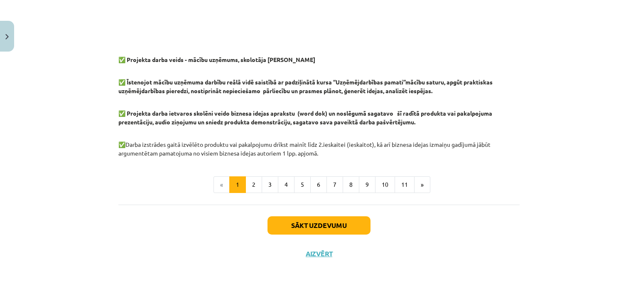
scroll to position [724, 0]
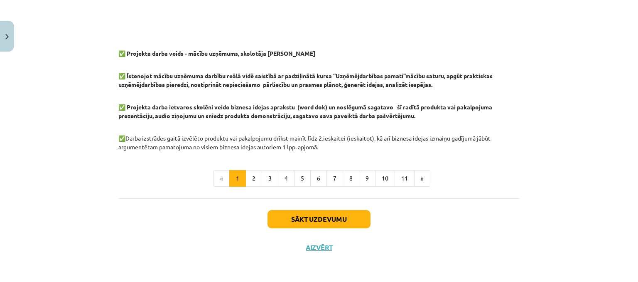
drag, startPoint x: 258, startPoint y: 66, endPoint x: 453, endPoint y: 145, distance: 210.0
copy div "Loremips dolor sitametc Adipis Elitsedd eiusmod tempor incididunt utlaboree dol…"
click at [253, 175] on button "2" at bounding box center [253, 178] width 17 height 17
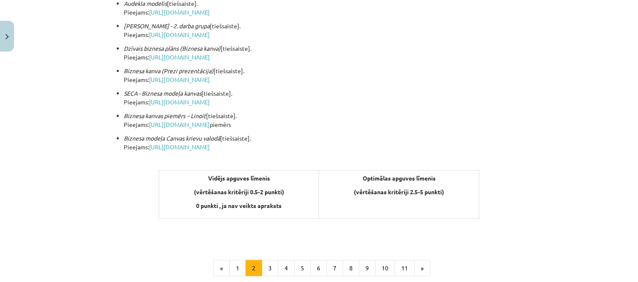
scroll to position [354, 0]
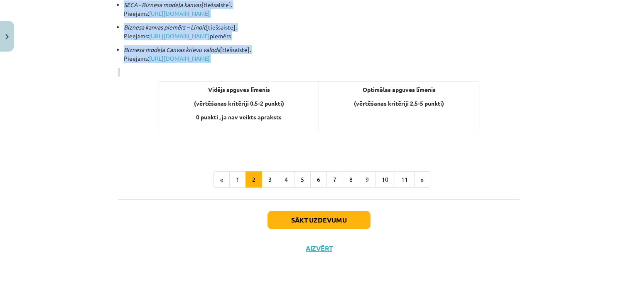
drag, startPoint x: 113, startPoint y: 7, endPoint x: 457, endPoint y: 61, distance: 348.5
copy div "Projekta darba izstādē iesaku izmantot sekojošus informācijas avotus: (skolēns …"
click at [264, 179] on button "3" at bounding box center [270, 179] width 17 height 17
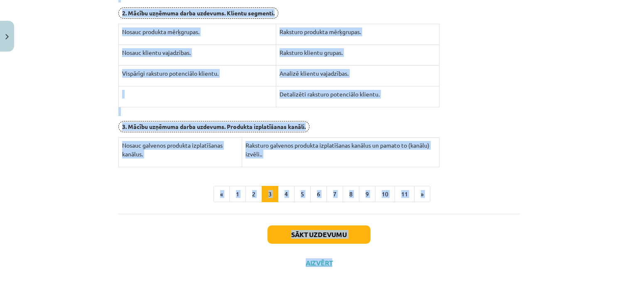
scroll to position [324, 0]
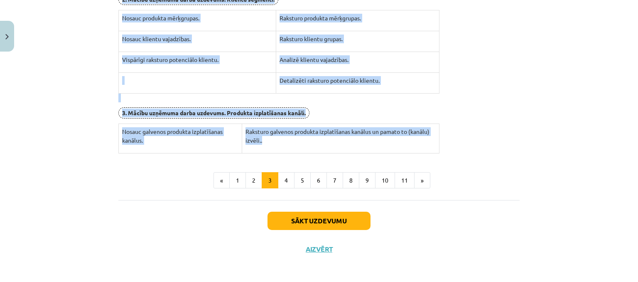
drag, startPoint x: 115, startPoint y: 38, endPoint x: 373, endPoint y: 146, distance: 279.6
copy div "1.ieskaites laikā jāpaveic un jāiesniedz 1.-3. uzdevums. 1. Mācību uzņēmuma dar…"
click at [287, 174] on button "4" at bounding box center [286, 180] width 17 height 17
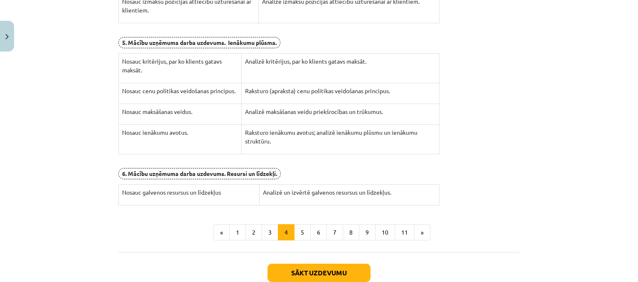
scroll to position [351, 0]
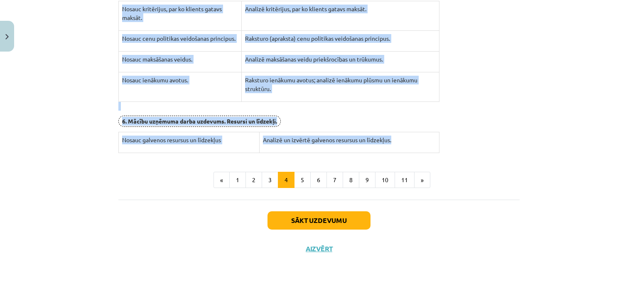
drag, startPoint x: 111, startPoint y: 40, endPoint x: 403, endPoint y: 139, distance: 308.3
copy div "2. ieskaites laikā jāpaveic un jāiesniedz 4.-6. uzdevums. 4. Mācību uzņēmuma da…"
click at [302, 182] on button "5" at bounding box center [302, 180] width 17 height 17
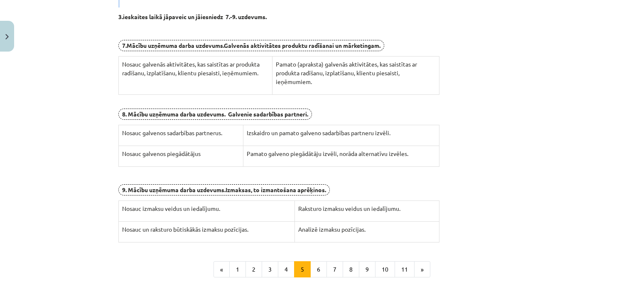
scroll to position [262, 0]
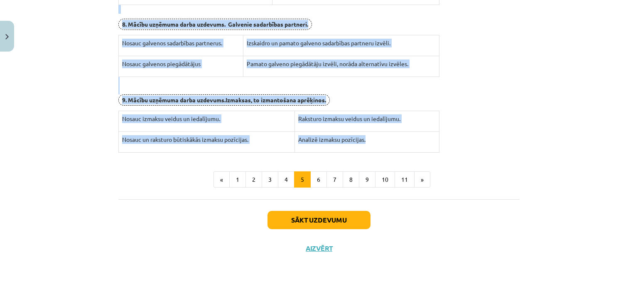
drag, startPoint x: 110, startPoint y: 40, endPoint x: 365, endPoint y: 142, distance: 274.4
click at [365, 142] on div "100 XP Saņemsi Sarežģīts 604 pilda Apraksts Uzdevums Palīdzība Darba plāns 3. i…" at bounding box center [318, 27] width 411 height 469
copy div "3.ieskaites laikā jāpaveic un jāiesniedz 7.-9. uzdevums. 7. Mācību uzņēmuma dar…"
click at [317, 173] on button "6" at bounding box center [318, 179] width 17 height 17
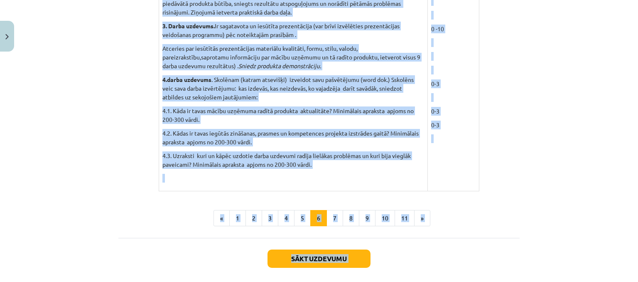
scroll to position [801, 0]
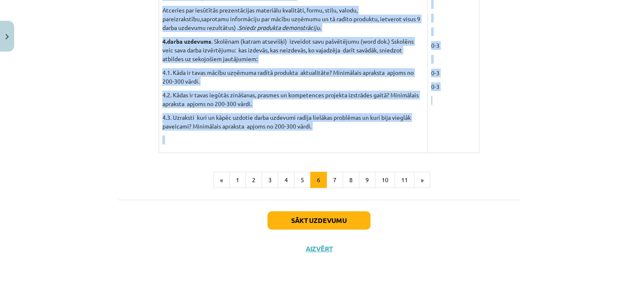
drag, startPoint x: 272, startPoint y: 15, endPoint x: 475, endPoint y: 93, distance: 217.6
copy div "Vērtēšanas kritēriji Vērtēšanas kritēriji Maksimālais vērtējums 1. ieskaite 1. …"
click at [334, 174] on button "7" at bounding box center [334, 180] width 17 height 17
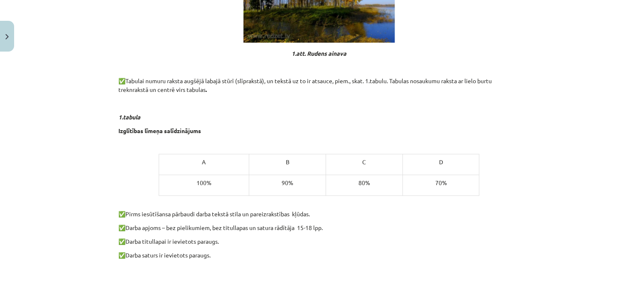
scroll to position [537, 0]
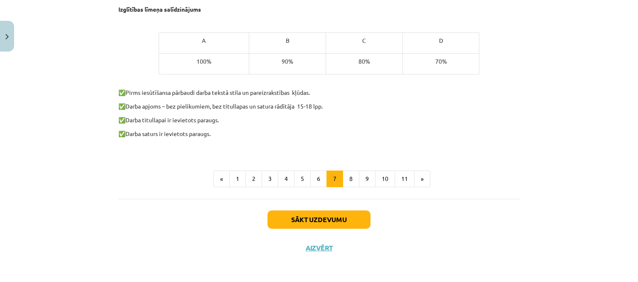
drag, startPoint x: 196, startPoint y: 4, endPoint x: 414, endPoint y: 130, distance: 251.8
copy div "Pētniecības darba word.dokumenta noformēšanas prasības ✅ Darba valoda latviešu …"
click at [344, 175] on button "8" at bounding box center [351, 178] width 17 height 17
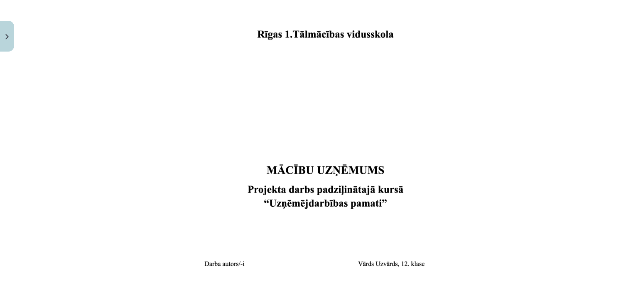
scroll to position [148, 0]
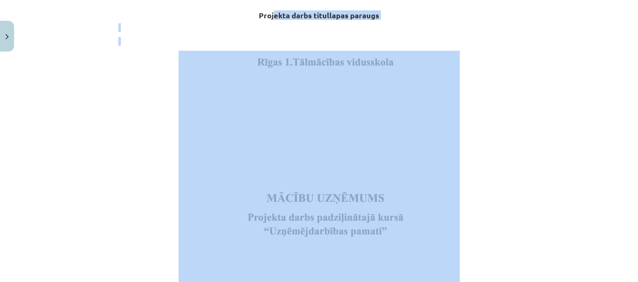
drag, startPoint x: 258, startPoint y: 11, endPoint x: 398, endPoint y: 243, distance: 271.2
click at [398, 243] on div "Projekta darbs titullapas paraugs" at bounding box center [318, 182] width 401 height 365
click at [548, 113] on div "Mācību tēma: Projekta darbs uzņēmējdarbības pamati ii – 12. klases 1. ieskaites…" at bounding box center [319, 141] width 638 height 282
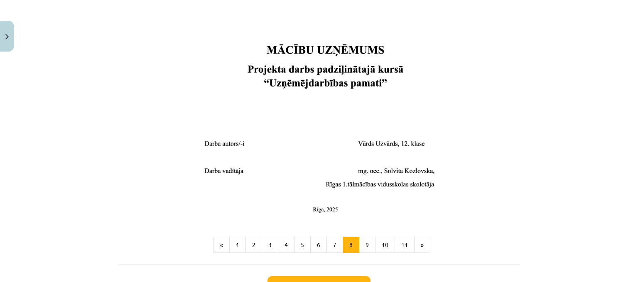
scroll to position [362, 0]
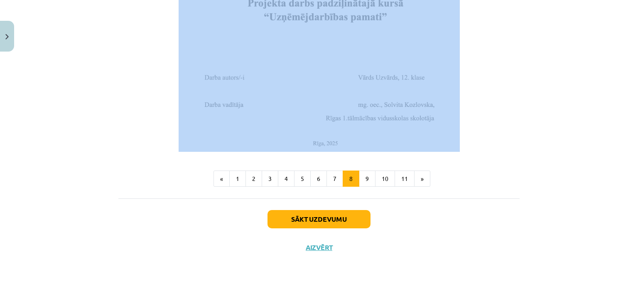
drag, startPoint x: 260, startPoint y: 124, endPoint x: 450, endPoint y: 145, distance: 191.0
copy div "Projekta darbs titullapas paraugs"
click at [365, 179] on button "9" at bounding box center [367, 178] width 17 height 17
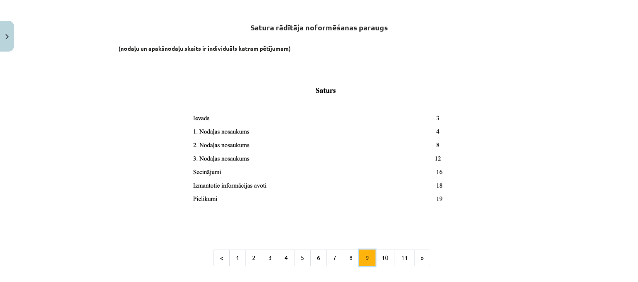
scroll to position [148, 0]
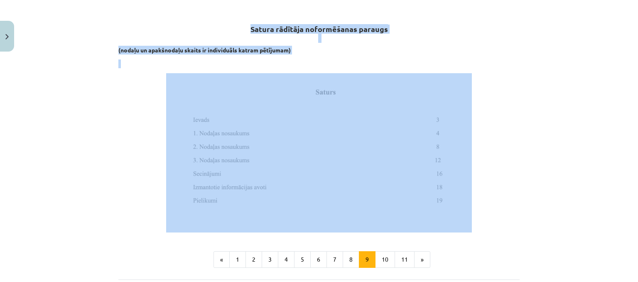
drag, startPoint x: 241, startPoint y: 16, endPoint x: 397, endPoint y: 148, distance: 204.8
click at [398, 158] on div "Satura rādītāja noformēšanas paraugs (nodaļu un apakšnodaļu skaits ir individuā…" at bounding box center [318, 116] width 401 height 232
click at [522, 106] on div "Mācību tēma: Projekta darbs uzņēmējdarbības pamati ii – 12. klases 1. ieskaites…" at bounding box center [319, 141] width 638 height 282
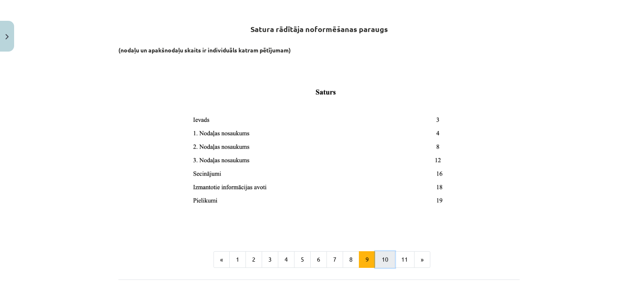
click at [381, 261] on button "10" at bounding box center [385, 259] width 20 height 17
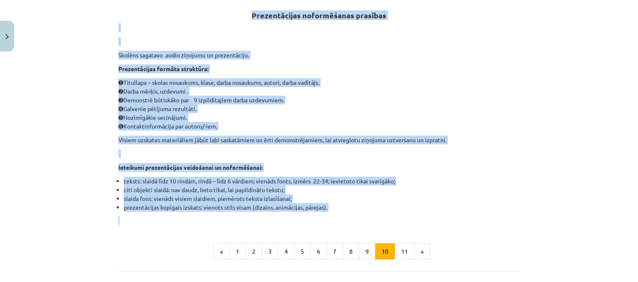
drag, startPoint x: 246, startPoint y: 9, endPoint x: 383, endPoint y: 212, distance: 244.6
click at [383, 212] on div "Prezentācijas noformēšanas prasības Skolēns sagatavo audio ziņojumu un prezentā…" at bounding box center [318, 112] width 401 height 224
copy div "Prezentācijas noformēšanas prasības Skolēns sagatavo audio ziņojumu un prezentā…"
click at [395, 250] on button "11" at bounding box center [405, 251] width 20 height 17
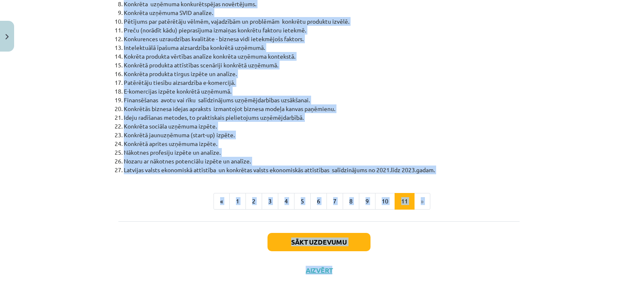
scroll to position [405, 0]
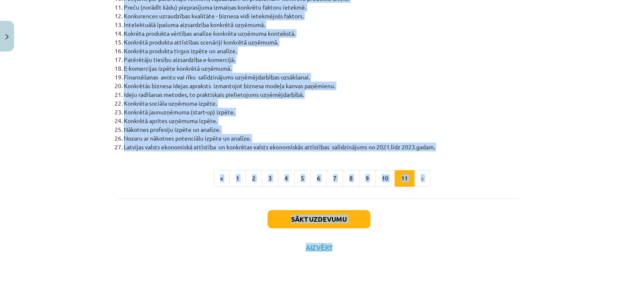
drag, startPoint x: 222, startPoint y: 22, endPoint x: 435, endPoint y: 145, distance: 246.4
copy div "Projekta darba veids - pētniecības darbs. Pētniecības darba tematu saraksts 202…"
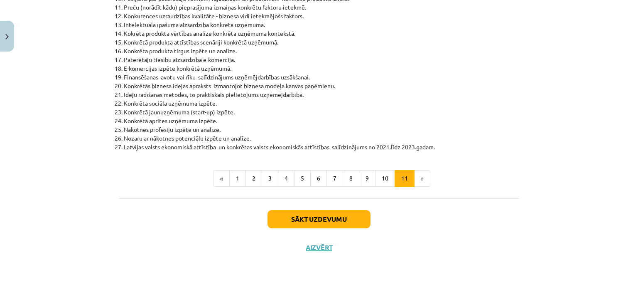
click at [421, 177] on li "»" at bounding box center [423, 178] width 16 height 17
click at [419, 180] on li "»" at bounding box center [423, 178] width 16 height 17
click at [421, 178] on li "»" at bounding box center [423, 178] width 16 height 17
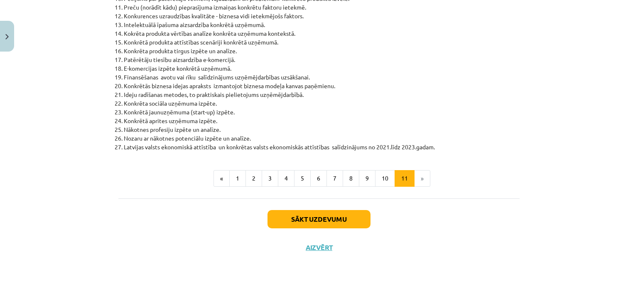
click at [421, 178] on li "»" at bounding box center [423, 178] width 16 height 17
click at [327, 221] on button "Sākt uzdevumu" at bounding box center [318, 219] width 103 height 18
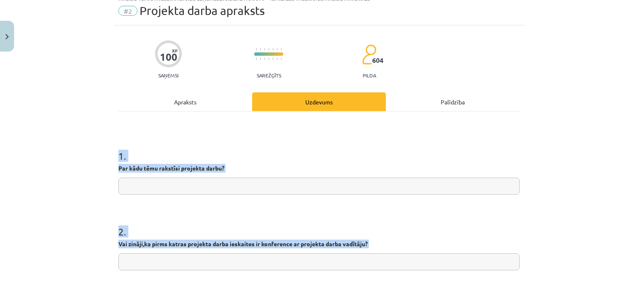
scroll to position [21, 0]
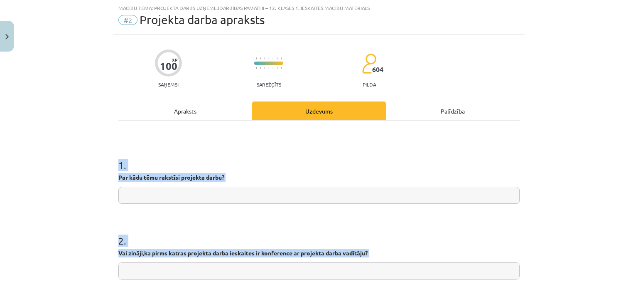
click at [212, 203] on input "text" at bounding box center [318, 194] width 401 height 17
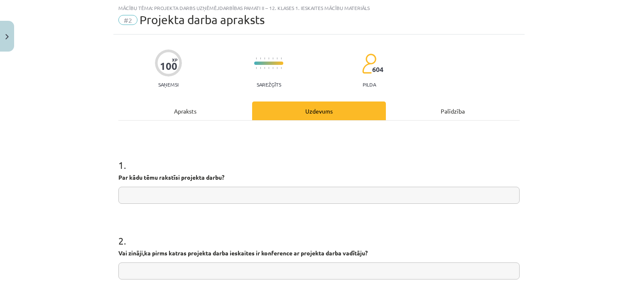
paste input "**********"
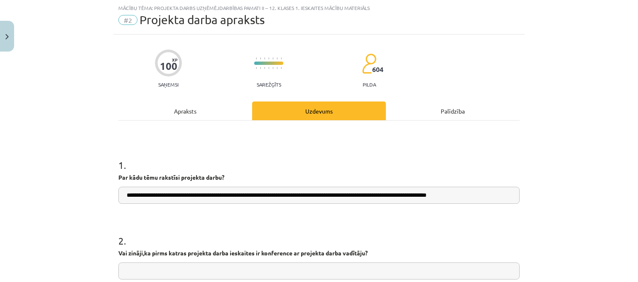
type input "**********"
click at [189, 155] on h1 "1 ." at bounding box center [318, 158] width 401 height 26
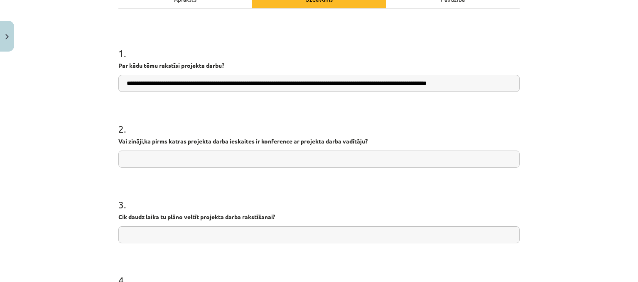
scroll to position [133, 0]
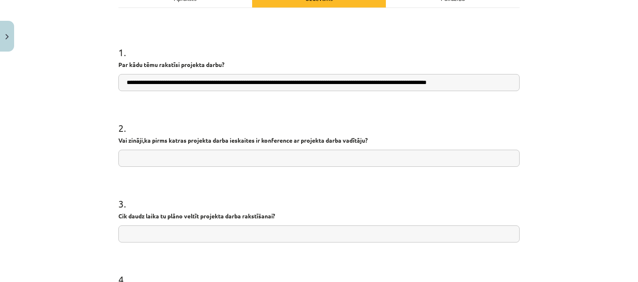
click at [189, 155] on input "text" at bounding box center [318, 158] width 401 height 17
paste input "**********"
type input "**********"
click at [216, 236] on input "text" at bounding box center [318, 233] width 401 height 17
paste input "**********"
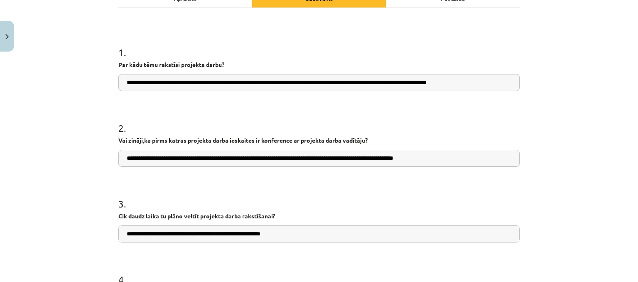
type input "**********"
drag, startPoint x: 119, startPoint y: 82, endPoint x: 533, endPoint y: 97, distance: 414.8
click at [533, 97] on div "**********" at bounding box center [319, 141] width 638 height 282
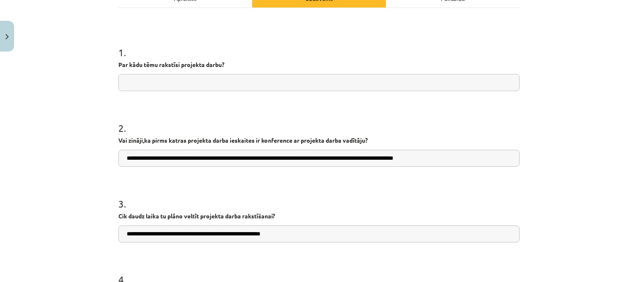
click at [228, 85] on input "text" at bounding box center [318, 82] width 401 height 17
paste input "**********"
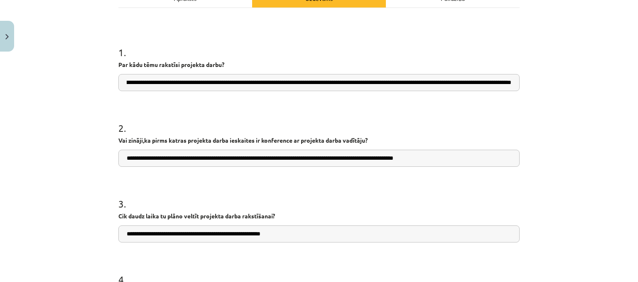
scroll to position [0, 0]
click at [486, 86] on input "**********" at bounding box center [318, 82] width 401 height 17
click at [498, 82] on input "**********" at bounding box center [318, 82] width 401 height 17
type input "**********"
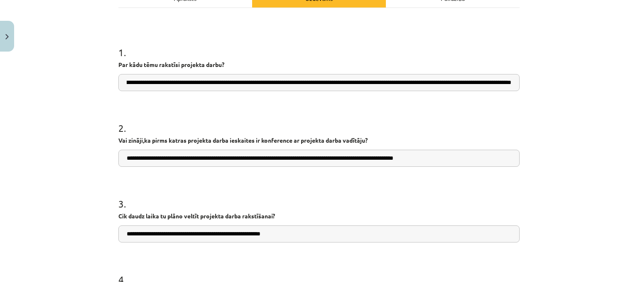
scroll to position [0, 0]
click at [238, 157] on input "**********" at bounding box center [318, 158] width 401 height 17
paste input "**********"
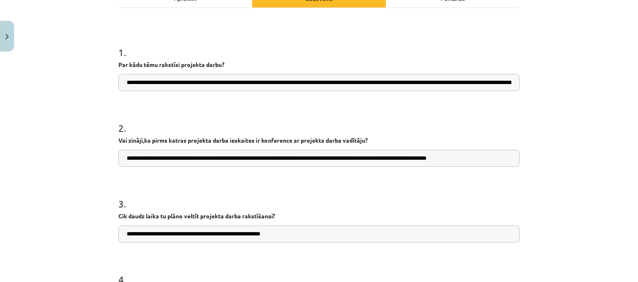
type input "**********"
click at [246, 160] on input "**********" at bounding box center [318, 158] width 401 height 17
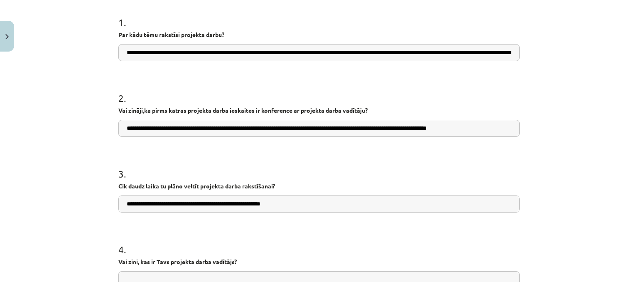
scroll to position [210, 0]
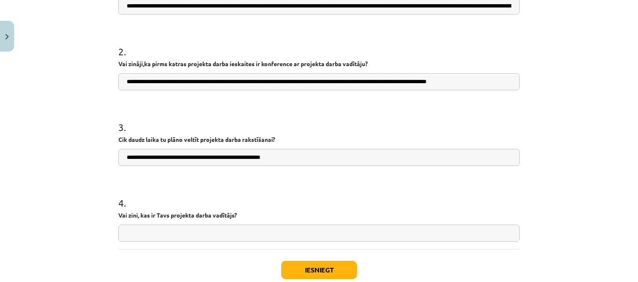
click at [246, 160] on input "**********" at bounding box center [318, 157] width 401 height 17
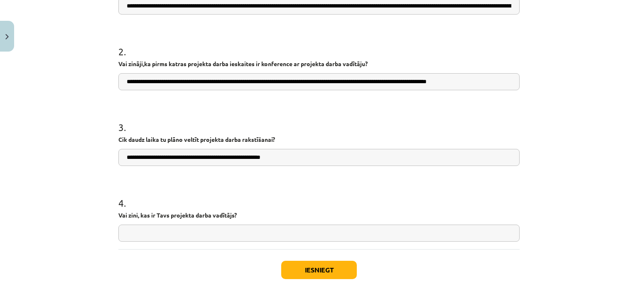
click at [246, 160] on input "**********" at bounding box center [318, 157] width 401 height 17
paste input "**********"
type input "**********"
click at [201, 233] on input "text" at bounding box center [318, 232] width 401 height 17
paste input "**********"
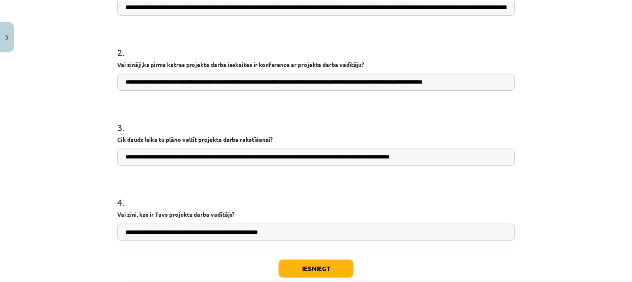
scroll to position [261, 0]
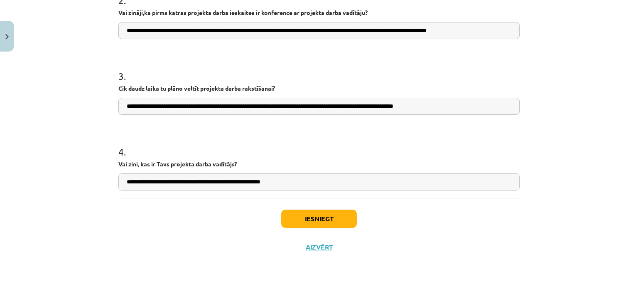
type input "**********"
click at [311, 208] on div "Iesniegt Aizvērt" at bounding box center [318, 227] width 401 height 58
click at [312, 221] on button "Iesniegt" at bounding box center [319, 218] width 76 height 18
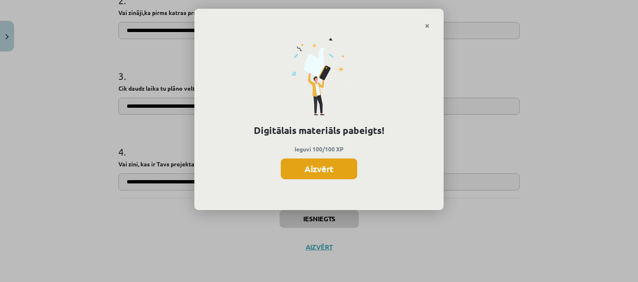
click at [328, 170] on button "Aizvērt" at bounding box center [319, 168] width 76 height 21
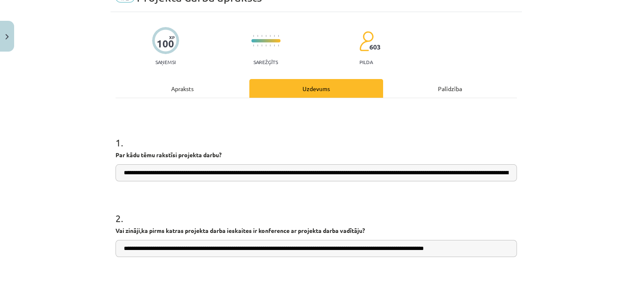
scroll to position [0, 0]
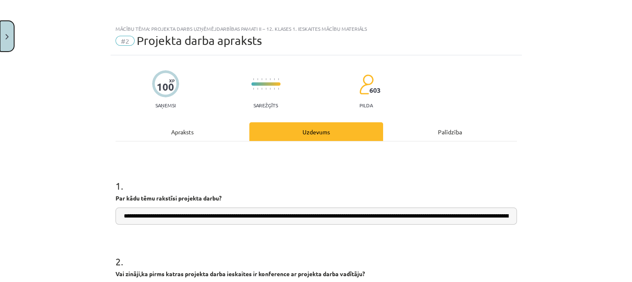
click at [10, 37] on button "Close" at bounding box center [7, 36] width 14 height 31
click at [10, 16] on div "**********" at bounding box center [316, 141] width 632 height 282
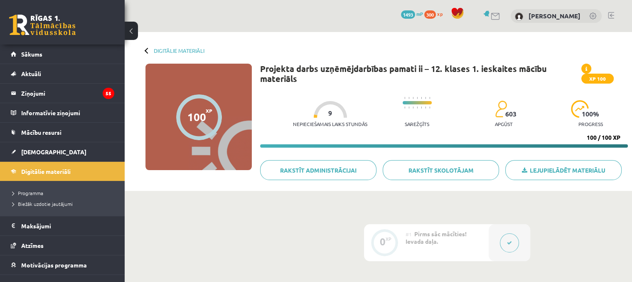
click at [58, 26] on link at bounding box center [42, 25] width 66 height 21
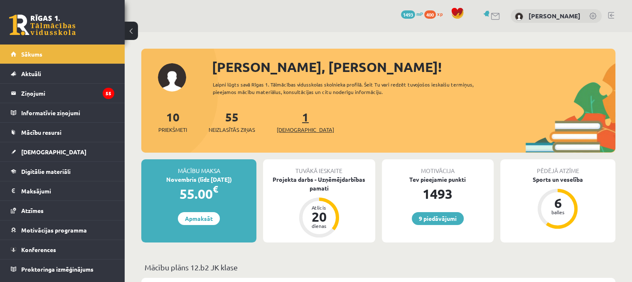
click at [292, 123] on link "1 Ieskaites" at bounding box center [305, 121] width 57 height 25
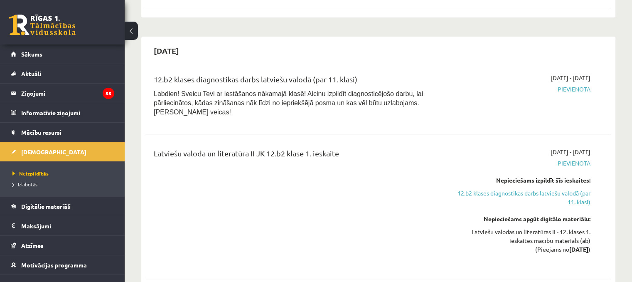
scroll to position [315, 0]
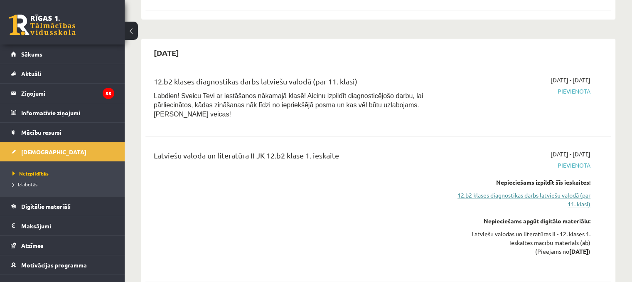
click at [554, 191] on link "12.b2 klases diagnostikas darbs latviešu valodā (par 11. klasi)" at bounding box center [521, 199] width 137 height 17
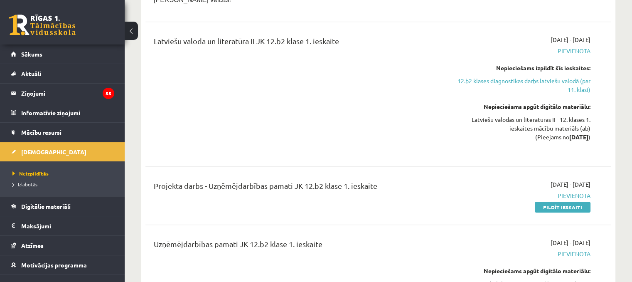
scroll to position [472, 0]
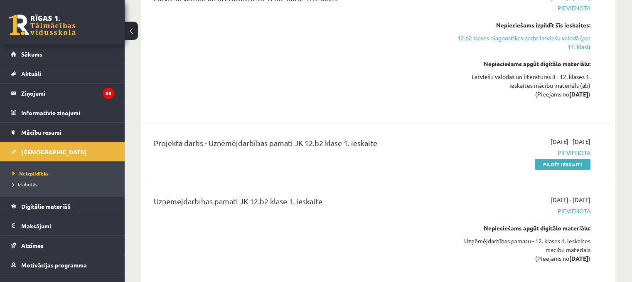
click at [556, 159] on link "Pildīt ieskaiti" at bounding box center [563, 164] width 56 height 11
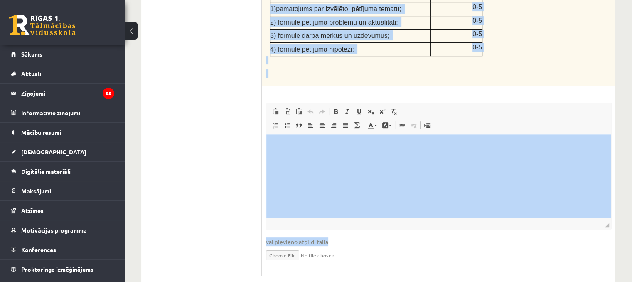
scroll to position [286, 0]
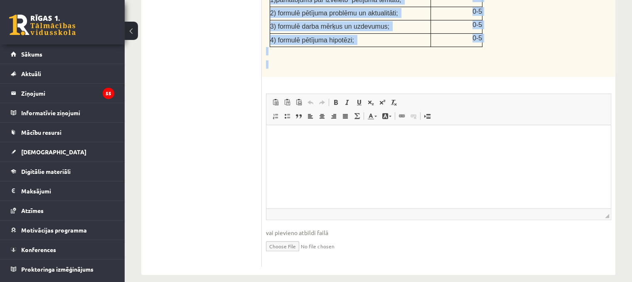
drag, startPoint x: 265, startPoint y: 93, endPoint x: 430, endPoint y: 86, distance: 165.5
click at [429, 99] on div "20p Pievieno dokumenta failu (datni), kur iekļauts: Projekta veida un darba tēm…" at bounding box center [438, 69] width 353 height 395
copy div "Loremips dolorsita conse (adipi), eli seddoeiu: Temporin utlab et dolor magna a…"
click at [184, 80] on ul "Projekta darbs" at bounding box center [206, 64] width 112 height 403
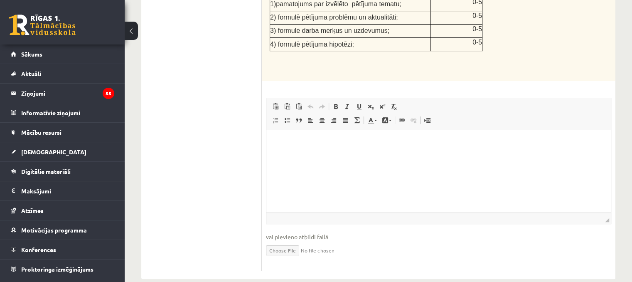
scroll to position [285, 0]
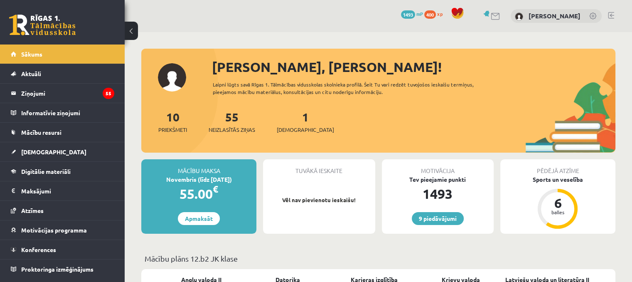
click at [291, 124] on div "1 Ieskaites" at bounding box center [305, 121] width 57 height 26
click at [297, 120] on div "1 Ieskaites" at bounding box center [305, 121] width 57 height 26
click at [289, 119] on link "1 Ieskaites" at bounding box center [305, 121] width 57 height 25
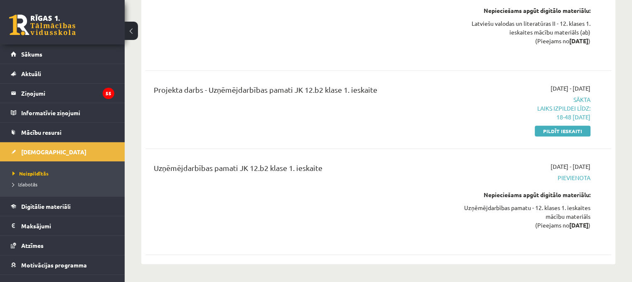
scroll to position [525, 0]
click at [553, 125] on link "Pildīt ieskaiti" at bounding box center [563, 130] width 56 height 11
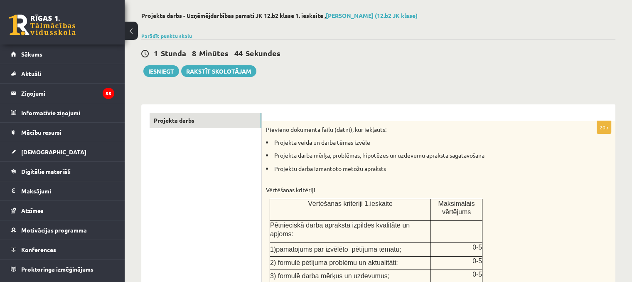
scroll to position [36, 0]
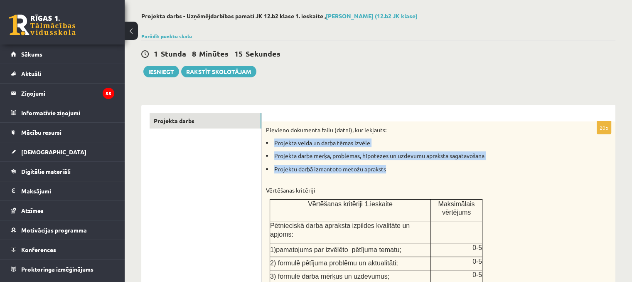
drag, startPoint x: 274, startPoint y: 142, endPoint x: 403, endPoint y: 172, distance: 132.6
click at [403, 172] on ul "Projekta veida un darba tēmas izvēle Projekta darba mērķa, problēmas, hipotēzes…" at bounding box center [418, 159] width 304 height 43
click at [389, 136] on div "Pievieno dokumenta failu (datni), kur iekļauts: Projekta veida un darba tēmas i…" at bounding box center [438, 223] width 353 height 205
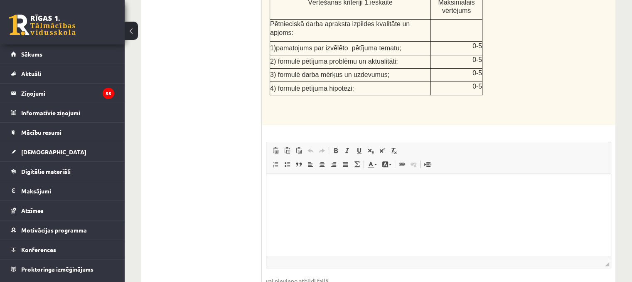
scroll to position [286, 0]
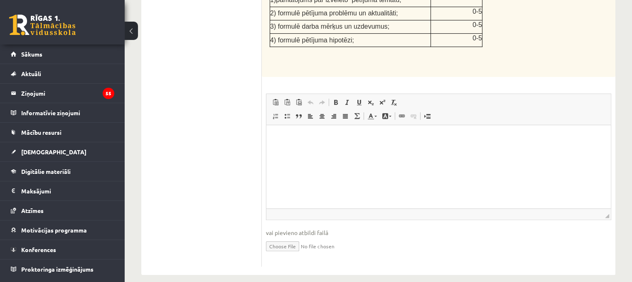
type input "**********"
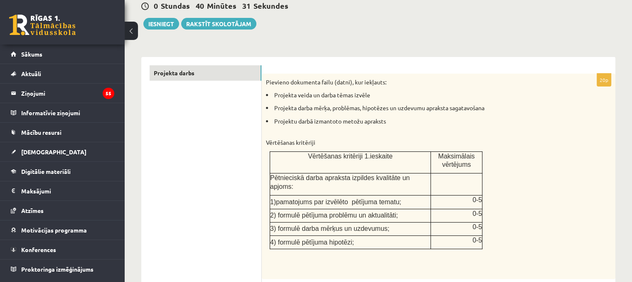
scroll to position [83, 0]
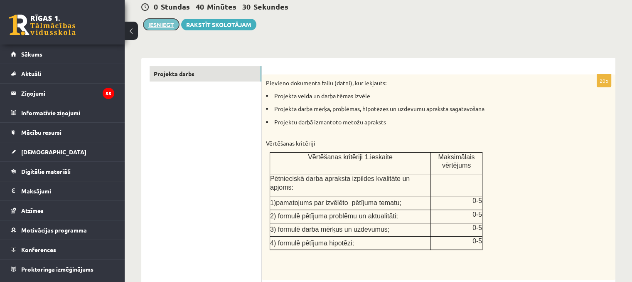
click at [156, 27] on button "Iesniegt" at bounding box center [161, 25] width 36 height 12
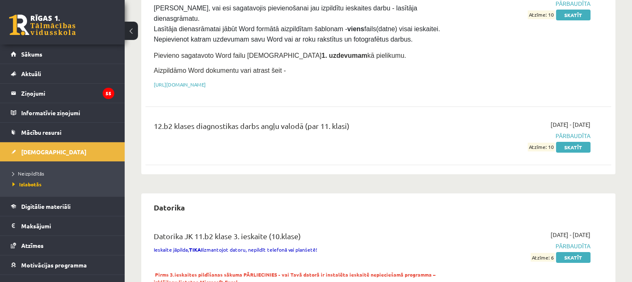
scroll to position [131, 0]
click at [33, 22] on link at bounding box center [42, 25] width 66 height 21
